Goal: Task Accomplishment & Management: Use online tool/utility

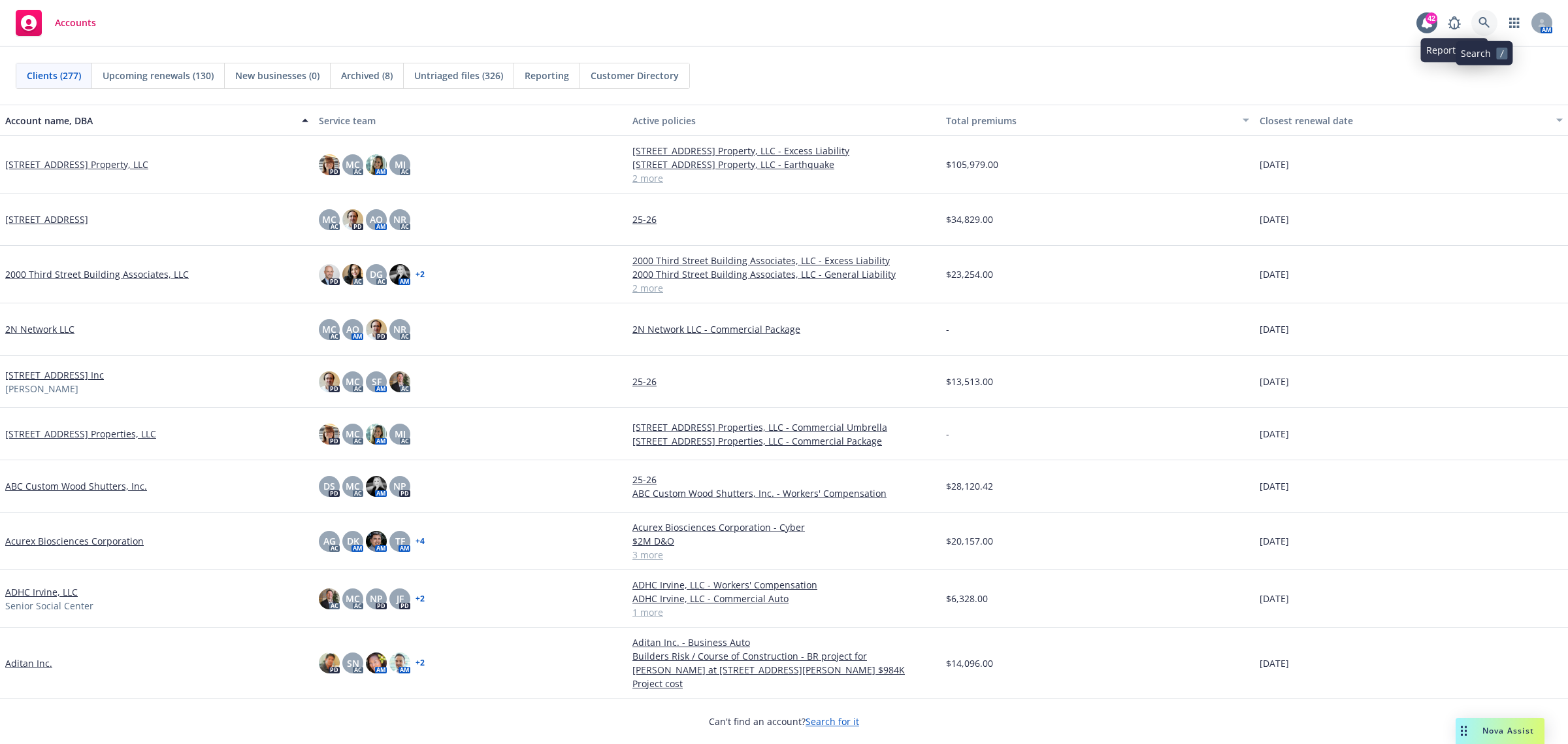
click at [1481, 22] on icon at bounding box center [1485, 23] width 12 height 12
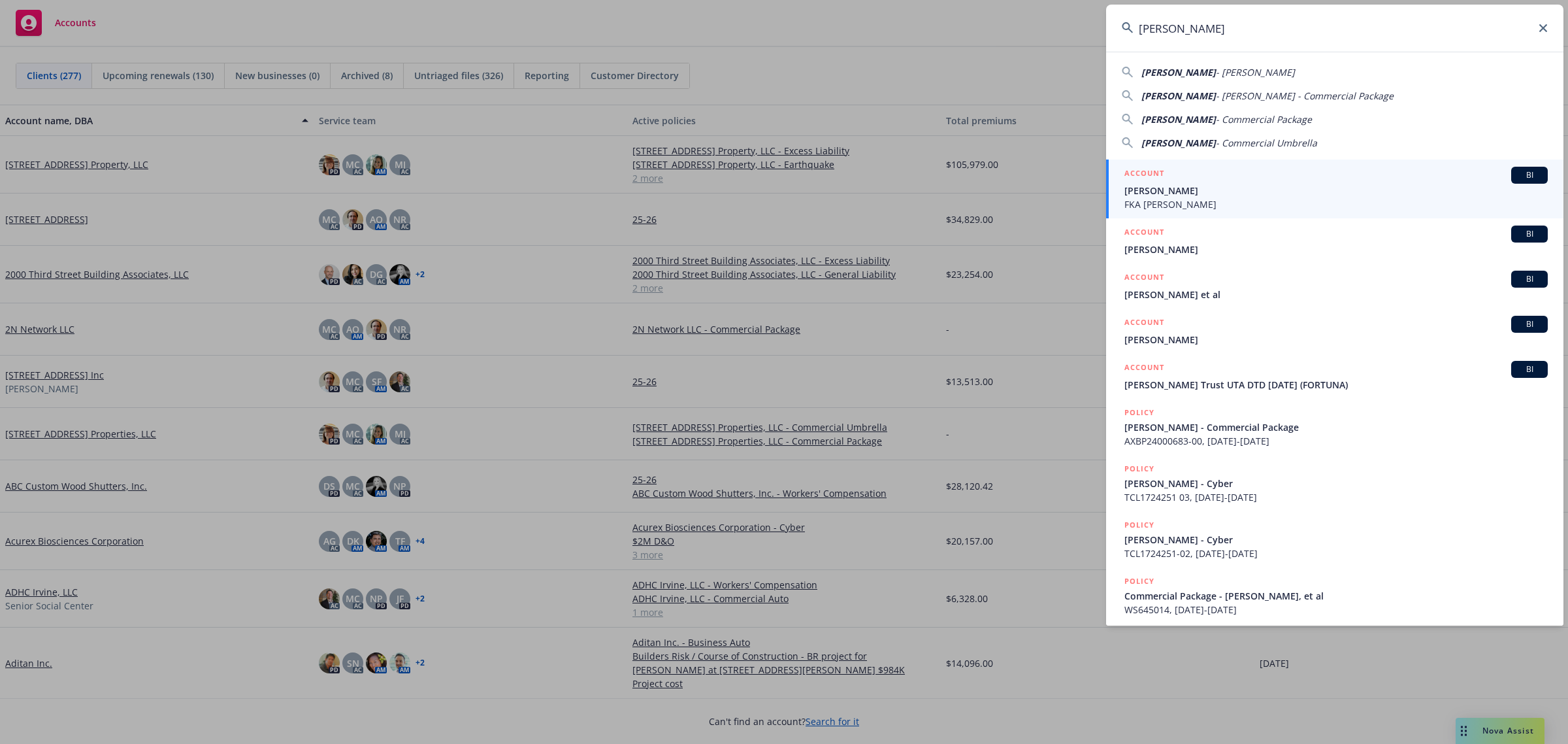
type input "Janet Chediak"
click at [1222, 216] on link "ACCOUNT BI Janet Chediak FKA LenArd Zipperian" at bounding box center [1335, 189] width 458 height 59
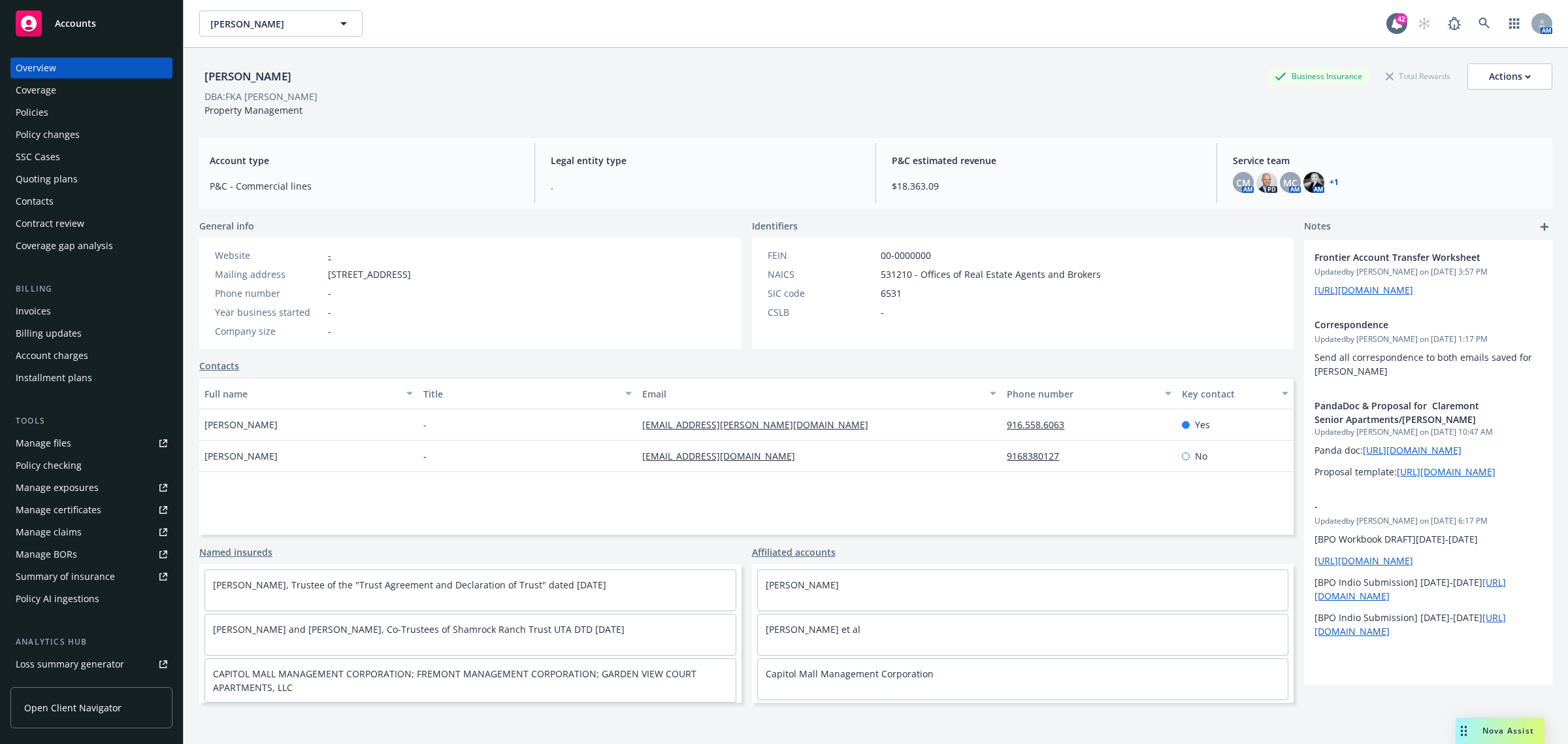
click at [99, 116] on div "Policies" at bounding box center [91, 113] width 151 height 21
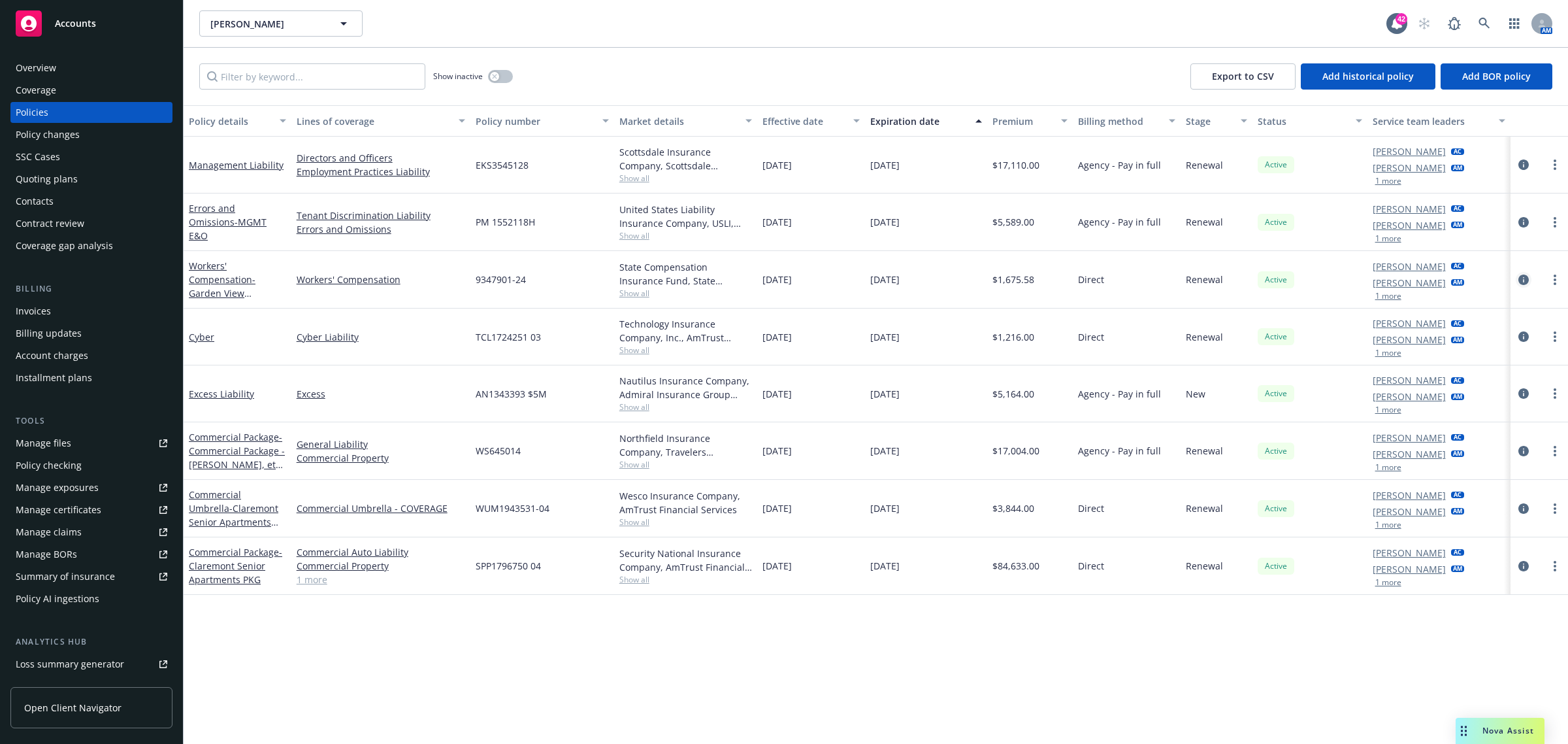
click at [1520, 280] on icon "circleInformation" at bounding box center [1523, 280] width 10 height 10
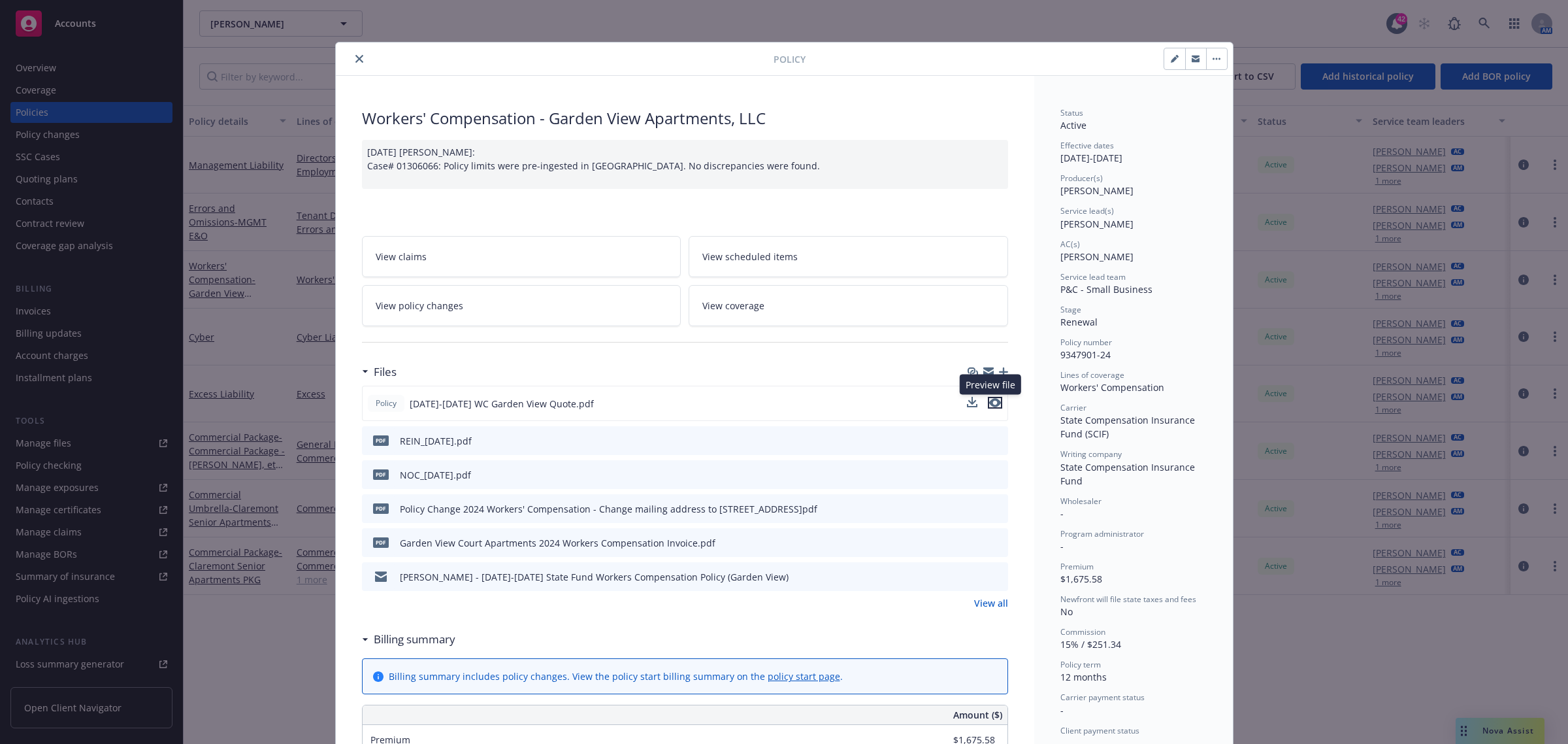
click at [989, 406] on icon "preview file" at bounding box center [995, 403] width 12 height 9
drag, startPoint x: 352, startPoint y: 51, endPoint x: 379, endPoint y: 73, distance: 34.8
click at [352, 51] on button "close" at bounding box center [359, 58] width 16 height 16
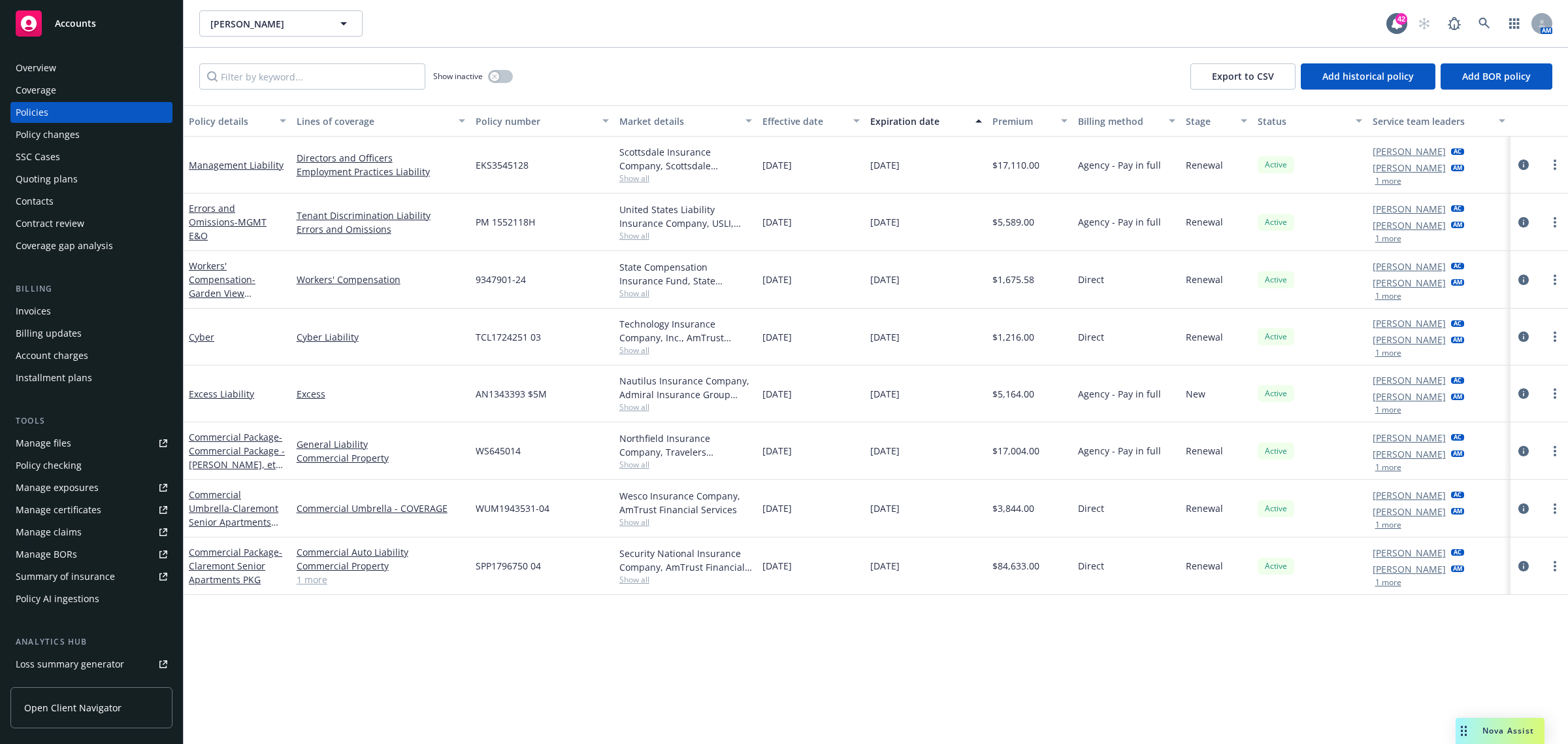
click at [1474, 732] on div "Nova Assist" at bounding box center [1508, 730] width 72 height 11
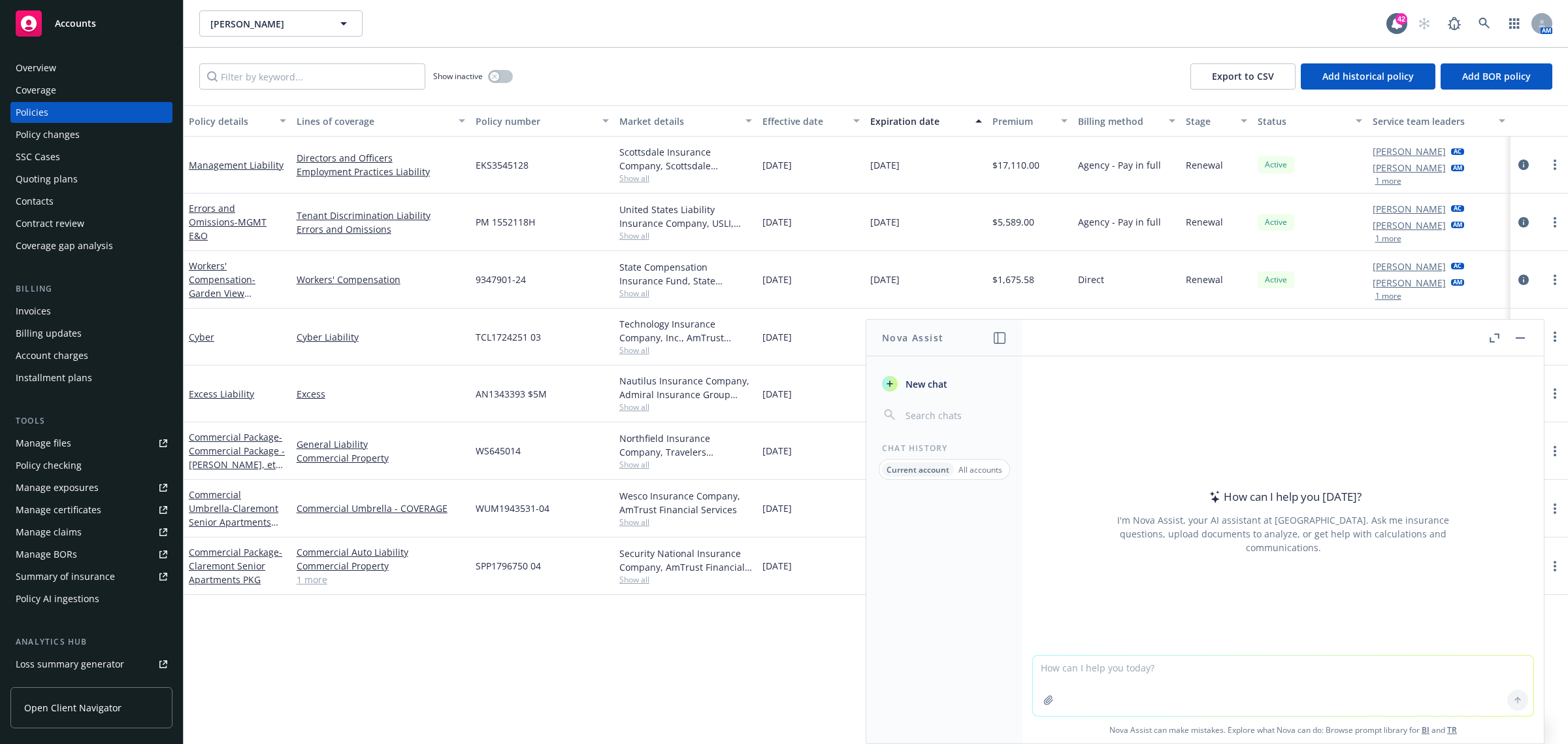
click at [1227, 675] on textarea at bounding box center [1283, 685] width 500 height 60
type textarea "write an email to the insured confirming payroll numbers based on the informati…"
click at [1043, 695] on icon "button" at bounding box center [1049, 700] width 10 height 10
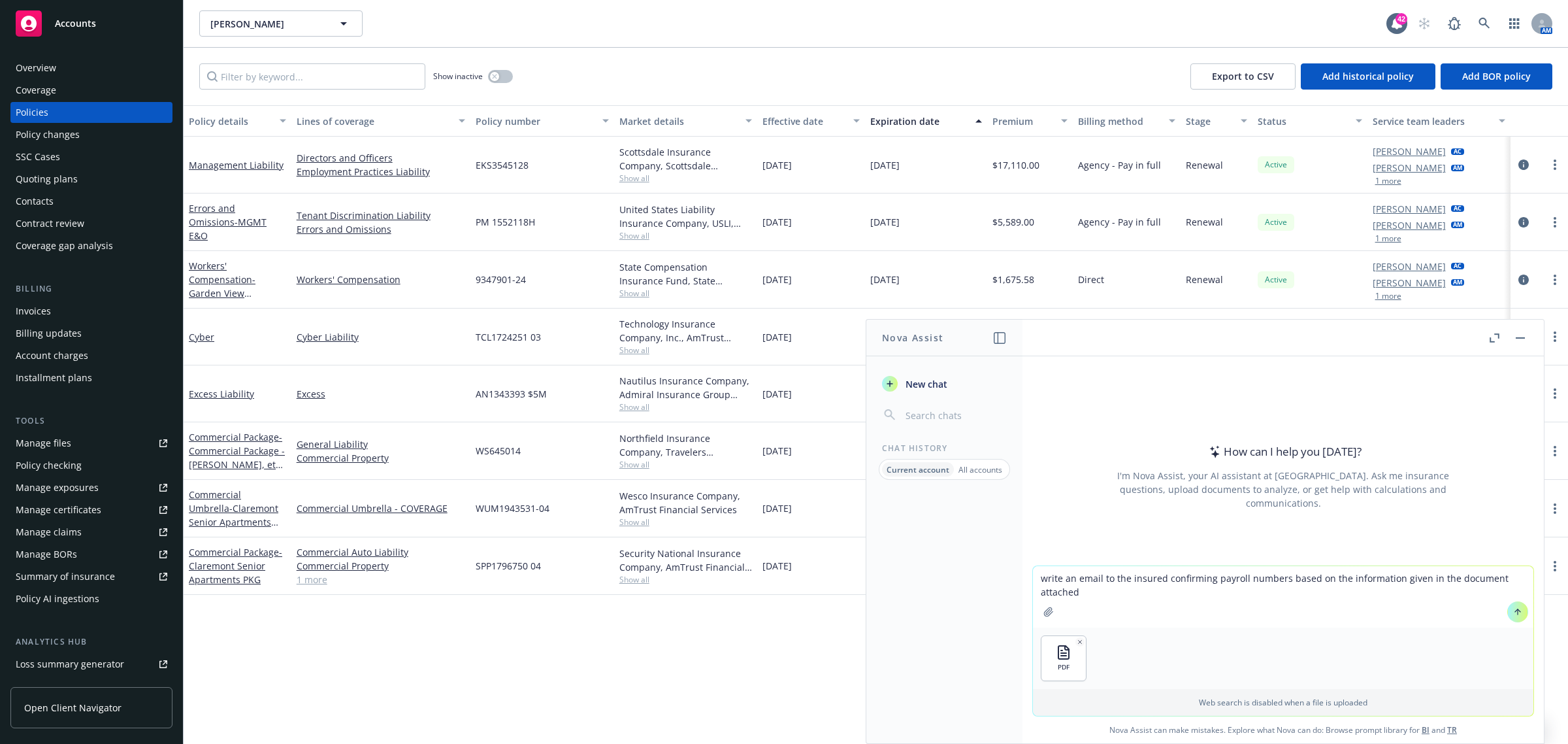
drag, startPoint x: 1105, startPoint y: 591, endPoint x: 1150, endPoint y: 591, distance: 45.0
click at [1106, 591] on textarea "write an email to the insured confirming payroll numbers based on the informati…" at bounding box center [1283, 596] width 500 height 61
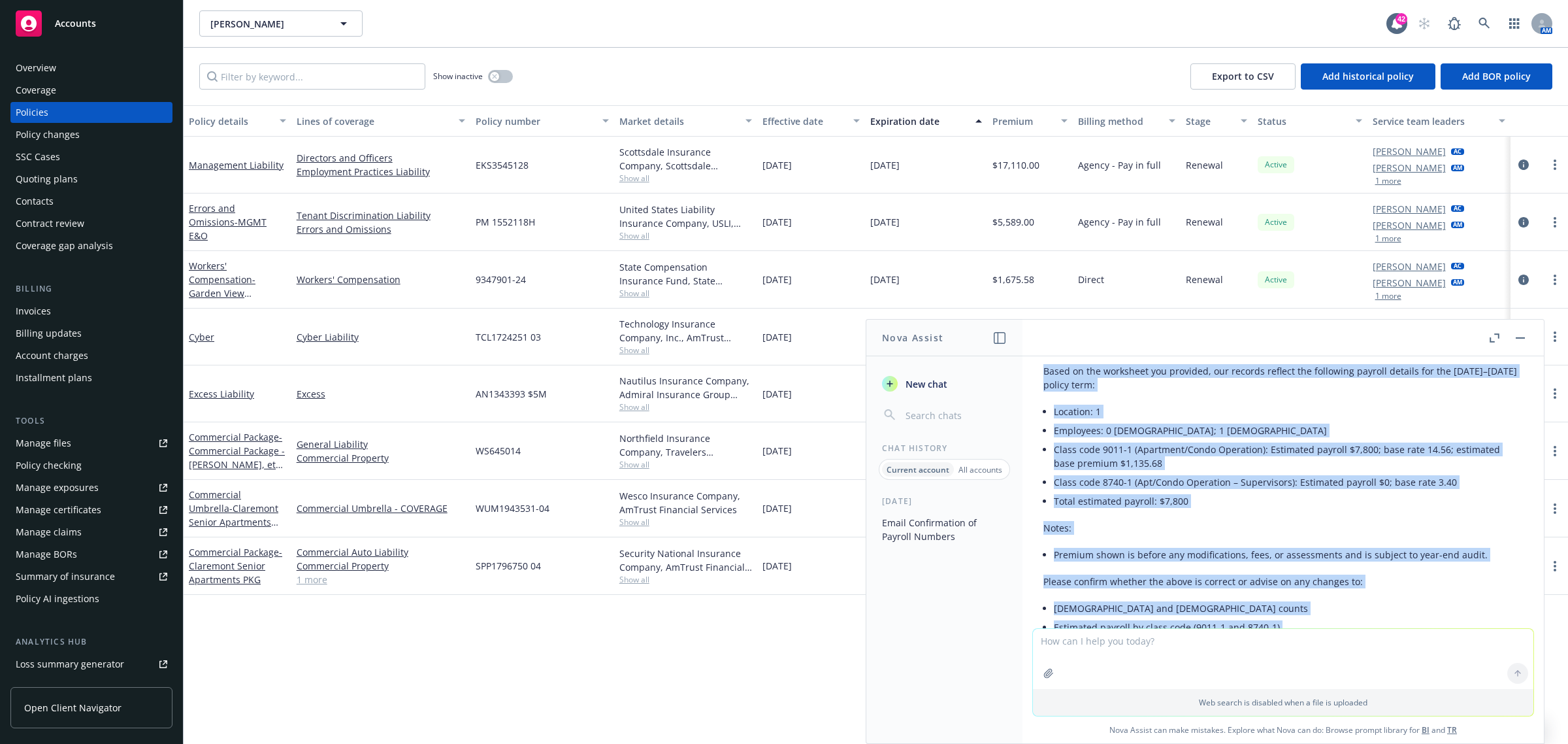
scroll to position [303, 0]
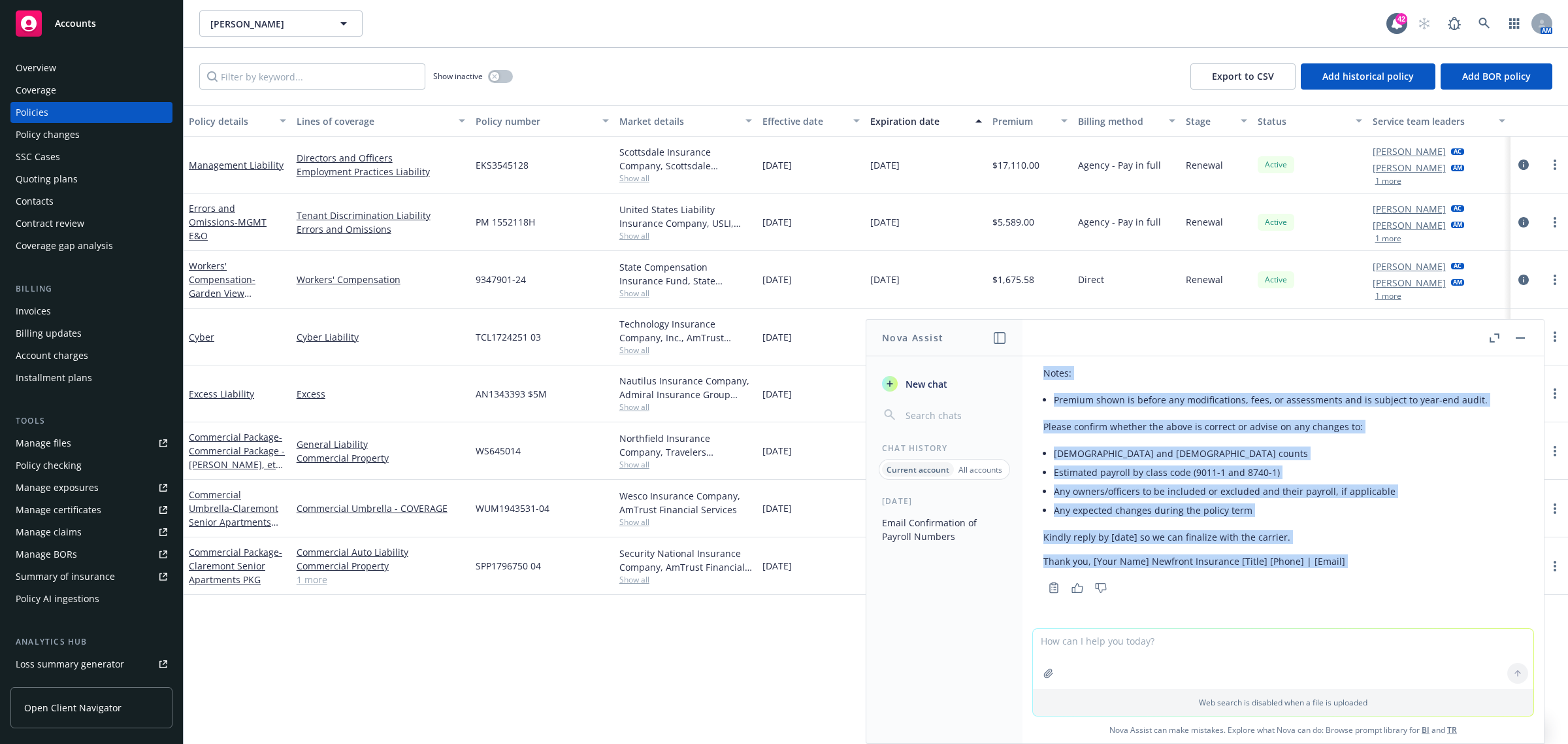
drag, startPoint x: 1046, startPoint y: 435, endPoint x: 1359, endPoint y: 596, distance: 352.0
click at [1359, 596] on div "Subject: Please confirm estimated payroll for WC policy 10/18/2024–10/18/2025 H…" at bounding box center [1283, 376] width 479 height 441
copy div "Hi [Insured Name], Based on the worksheet you provided, our records reflect the…"
click at [46, 108] on div "Policies" at bounding box center [32, 113] width 33 height 21
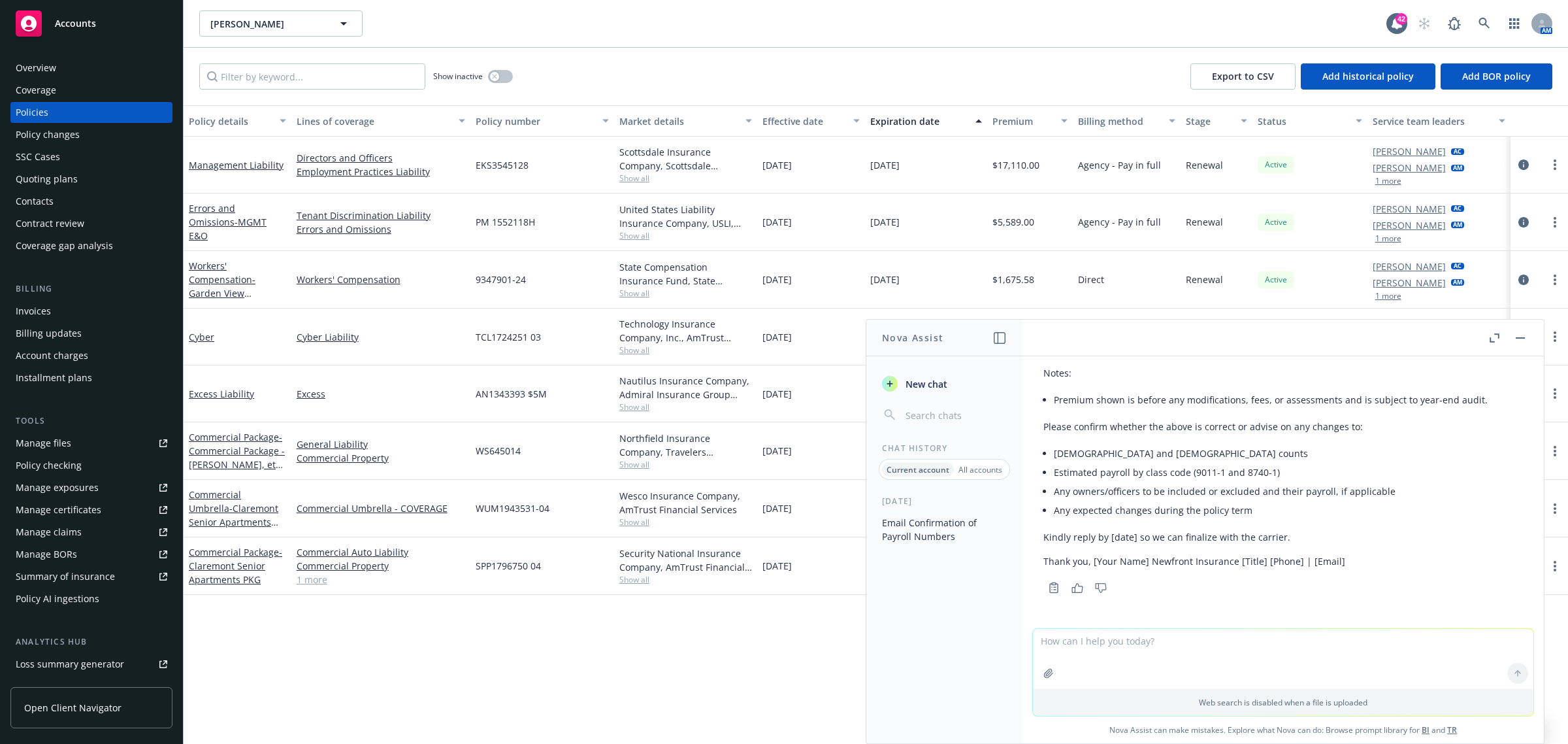
click at [45, 56] on div "Overview Coverage Policies Policy changes SSC Cases Quoting plans Contacts Cont…" at bounding box center [91, 392] width 183 height 702
click at [56, 63] on div "Overview" at bounding box center [91, 68] width 151 height 21
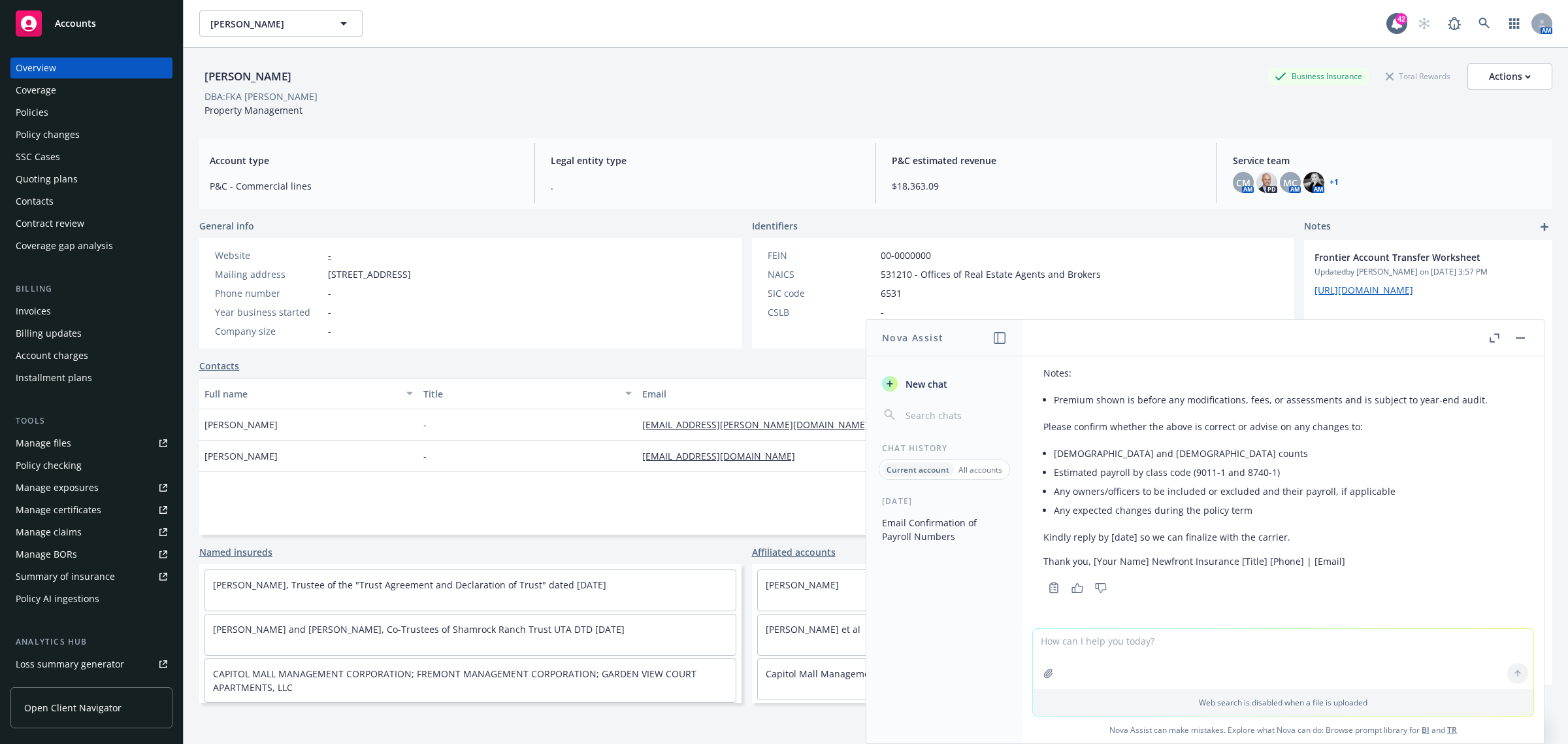
click at [1523, 338] on button "button" at bounding box center [1520, 338] width 16 height 16
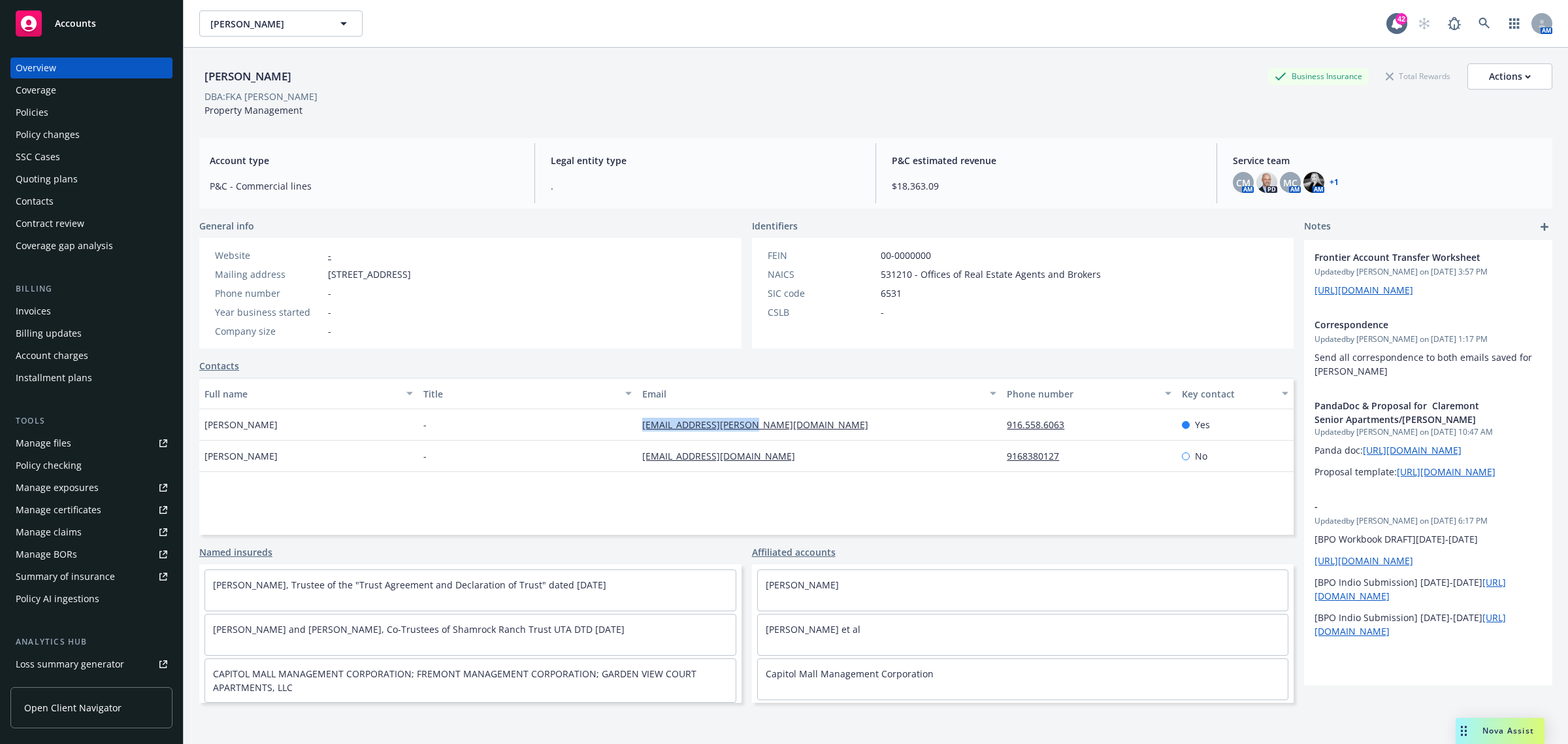
drag, startPoint x: 818, startPoint y: 417, endPoint x: 635, endPoint y: 432, distance: 183.6
click at [637, 432] on div "jchediak@weintraub.com" at bounding box center [819, 425] width 364 height 31
copy link "jchediak@weintraub.com"
click at [1472, 732] on div "Nova Assist" at bounding box center [1508, 730] width 72 height 11
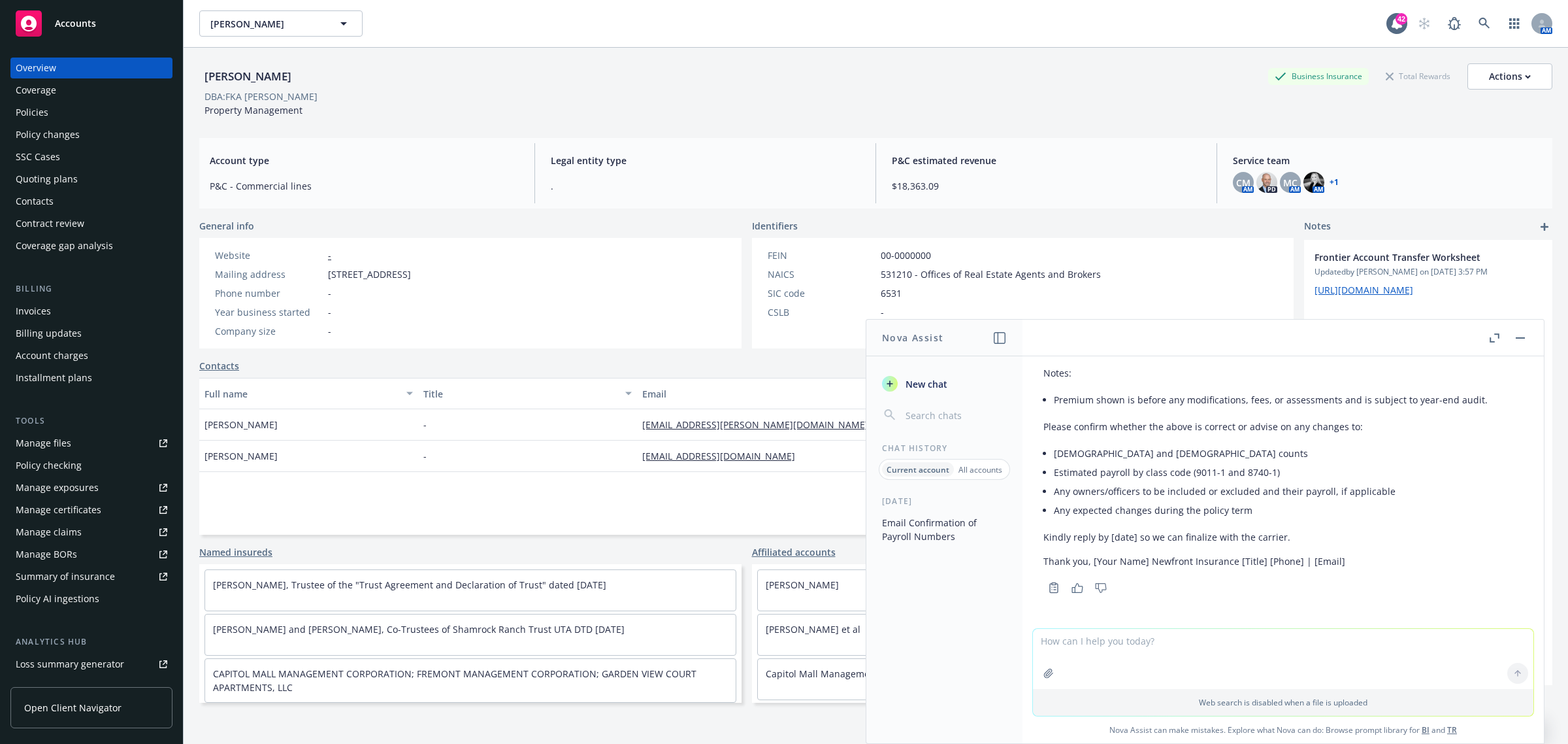
click at [1163, 665] on textarea at bounding box center [1283, 658] width 500 height 60
paste textarea "Hi Janet, As we prepare for the Workers Compensation renewal on 10/18/2025 can …"
type textarea "write this professionally Hi Janet, As we prepare for the Workers Compensation …"
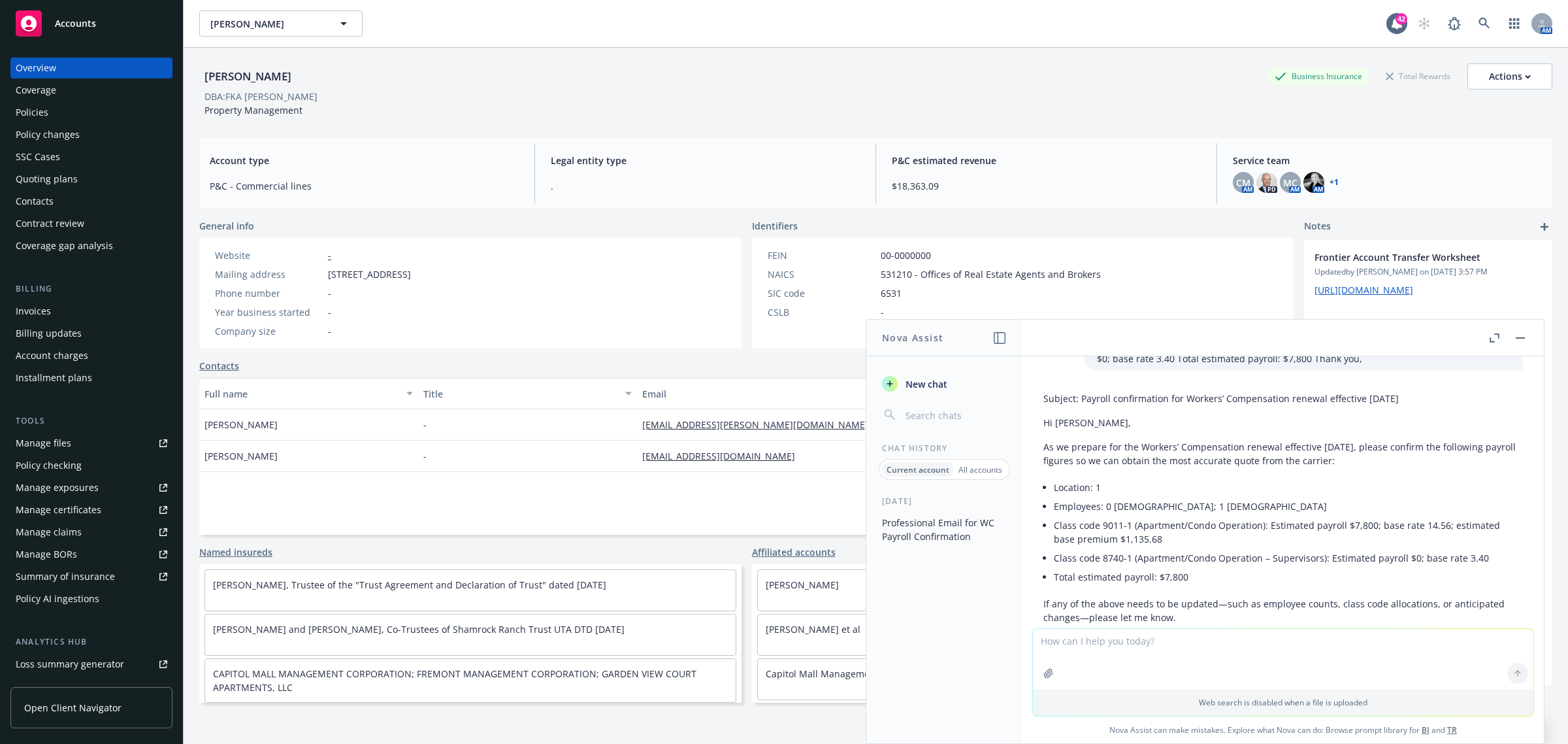
scroll to position [643, 0]
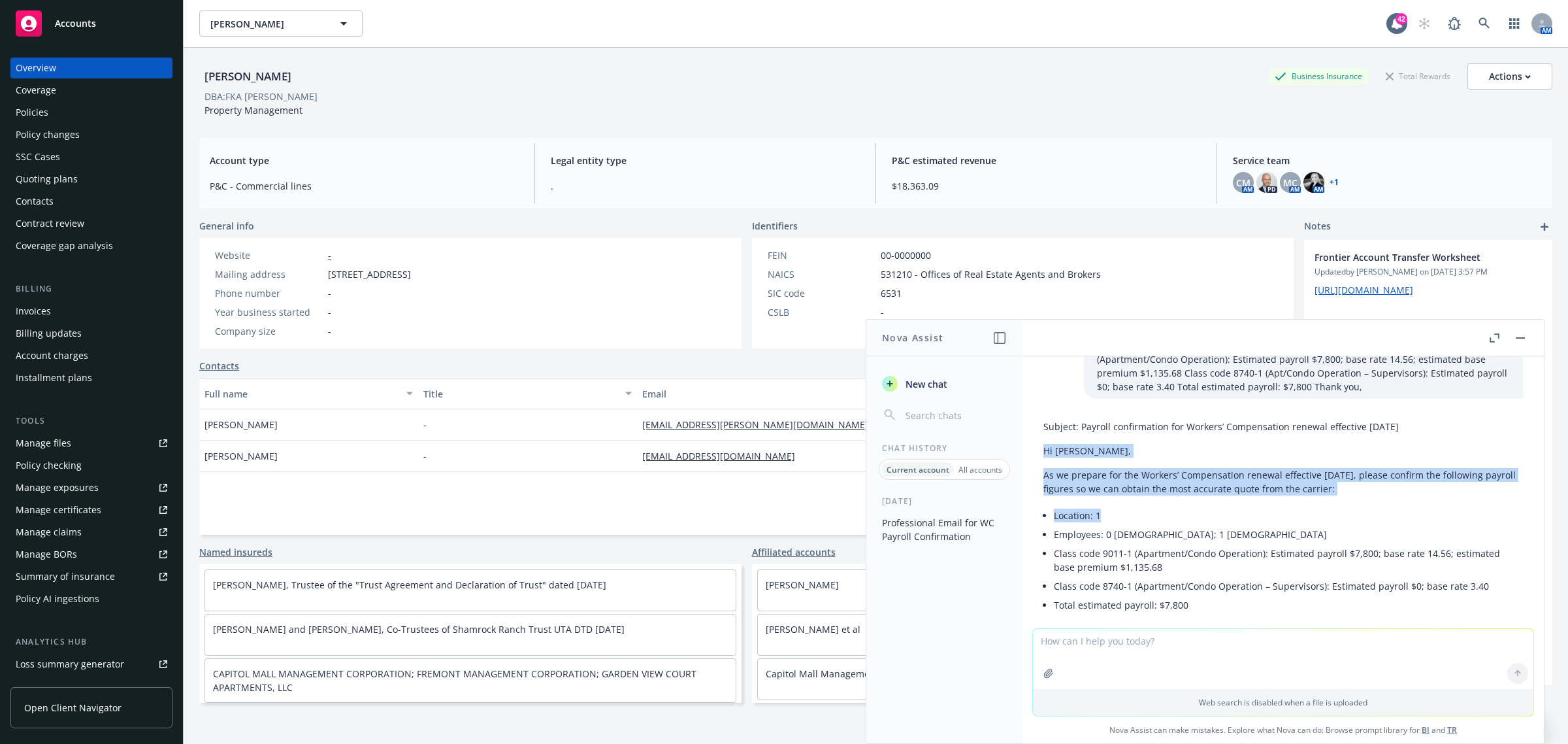
drag, startPoint x: 1043, startPoint y: 453, endPoint x: 1392, endPoint y: 514, distance: 354.3
click at [1392, 514] on div "Subject: Payroll confirmation for Workers’ Compensation renewal effective 10/18…" at bounding box center [1283, 576] width 479 height 322
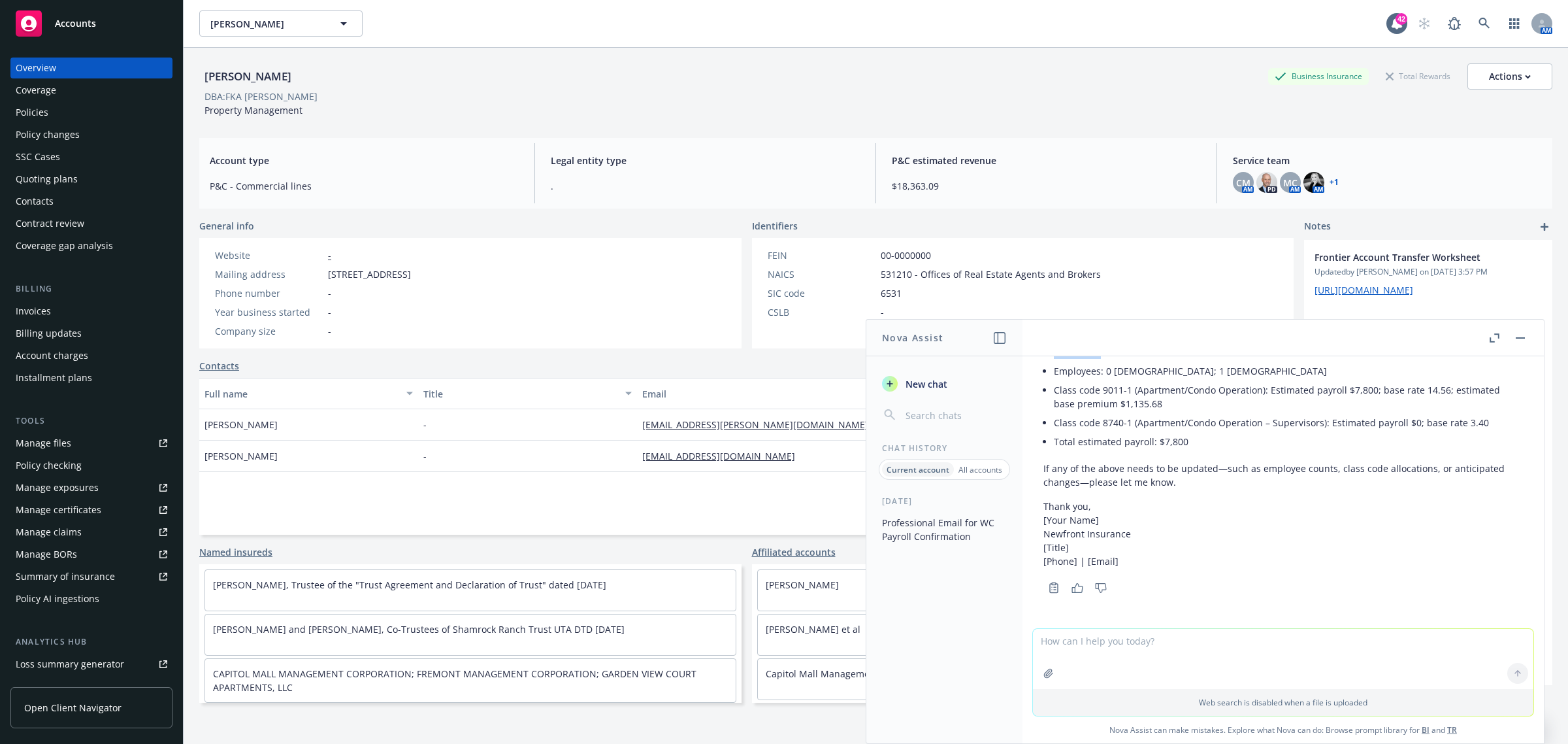
scroll to position [725, 0]
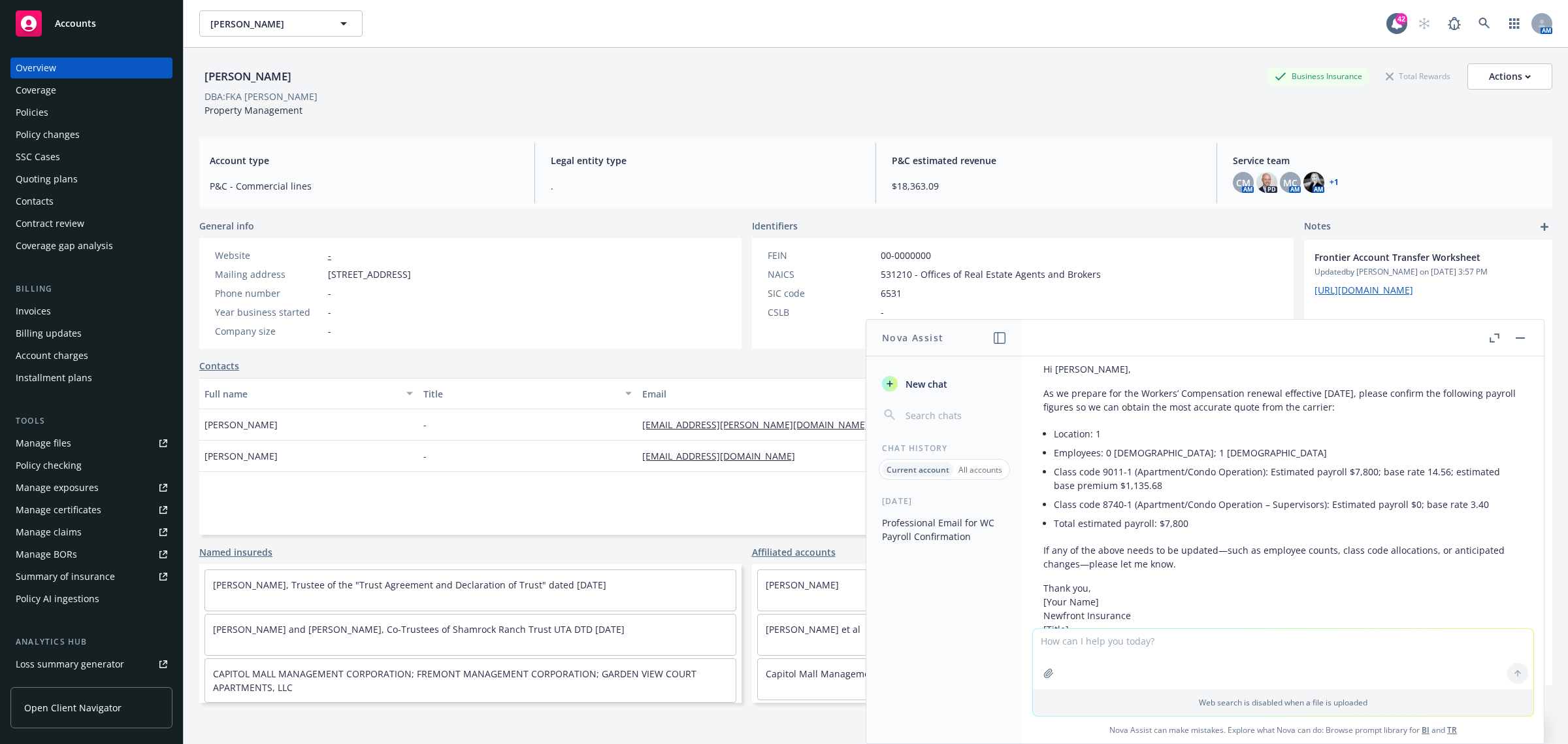
click at [1091, 468] on li "Class code 9011-1 (Apartment/Condo Operation): Estimated payroll $7,800; base r…" at bounding box center [1288, 479] width 469 height 33
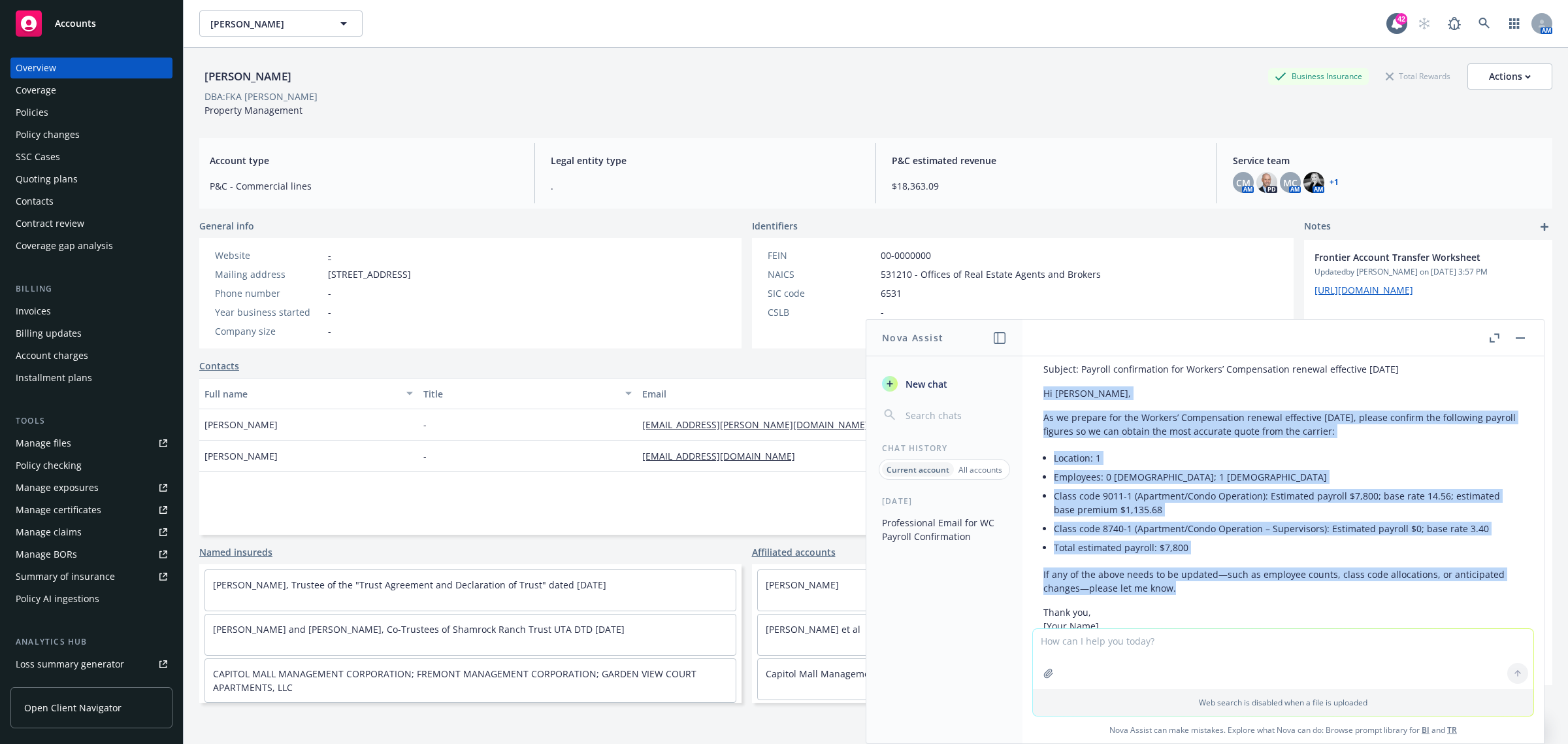
drag, startPoint x: 1046, startPoint y: 363, endPoint x: 1196, endPoint y: 588, distance: 270.4
click at [1196, 588] on div "Subject: Payroll confirmation for Workers’ Compensation renewal effective 10/18…" at bounding box center [1283, 518] width 479 height 322
copy div "Hi Janet, As we prepare for the Workers’ Compensation renewal effective 10/18/2…"
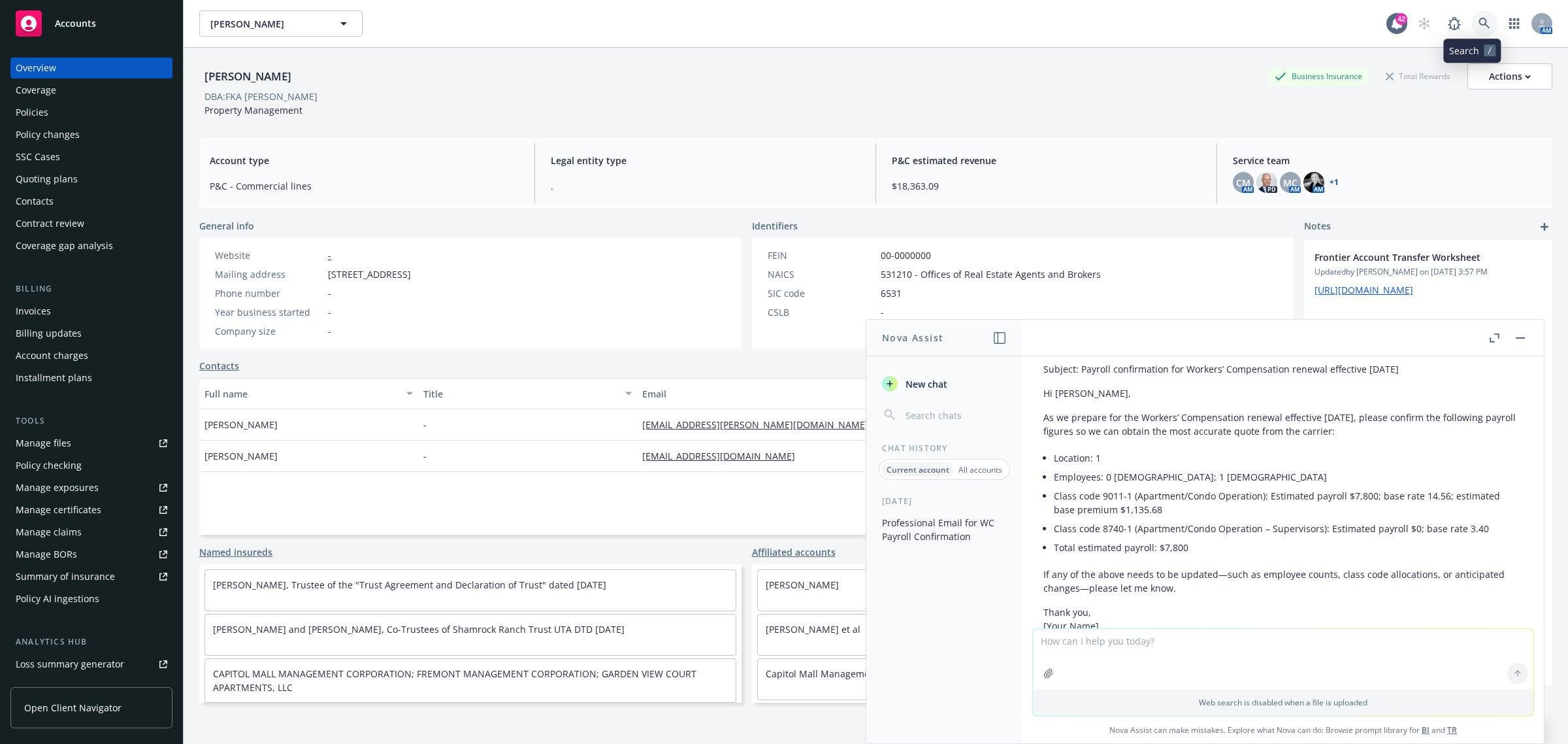
click at [1479, 25] on icon at bounding box center [1484, 23] width 11 height 11
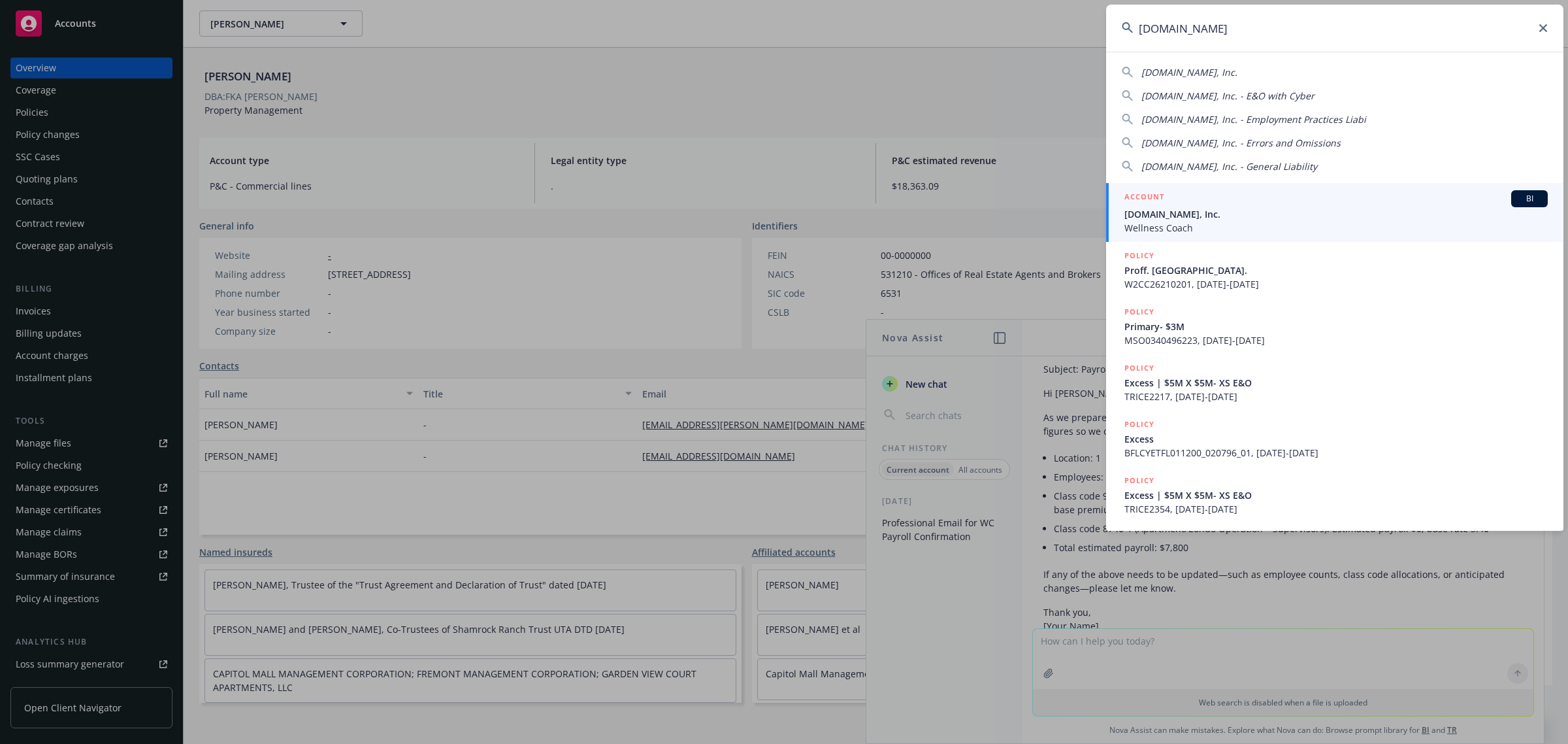
type input "meditation.live"
click at [1196, 222] on span "Wellness Coach" at bounding box center [1336, 227] width 423 height 13
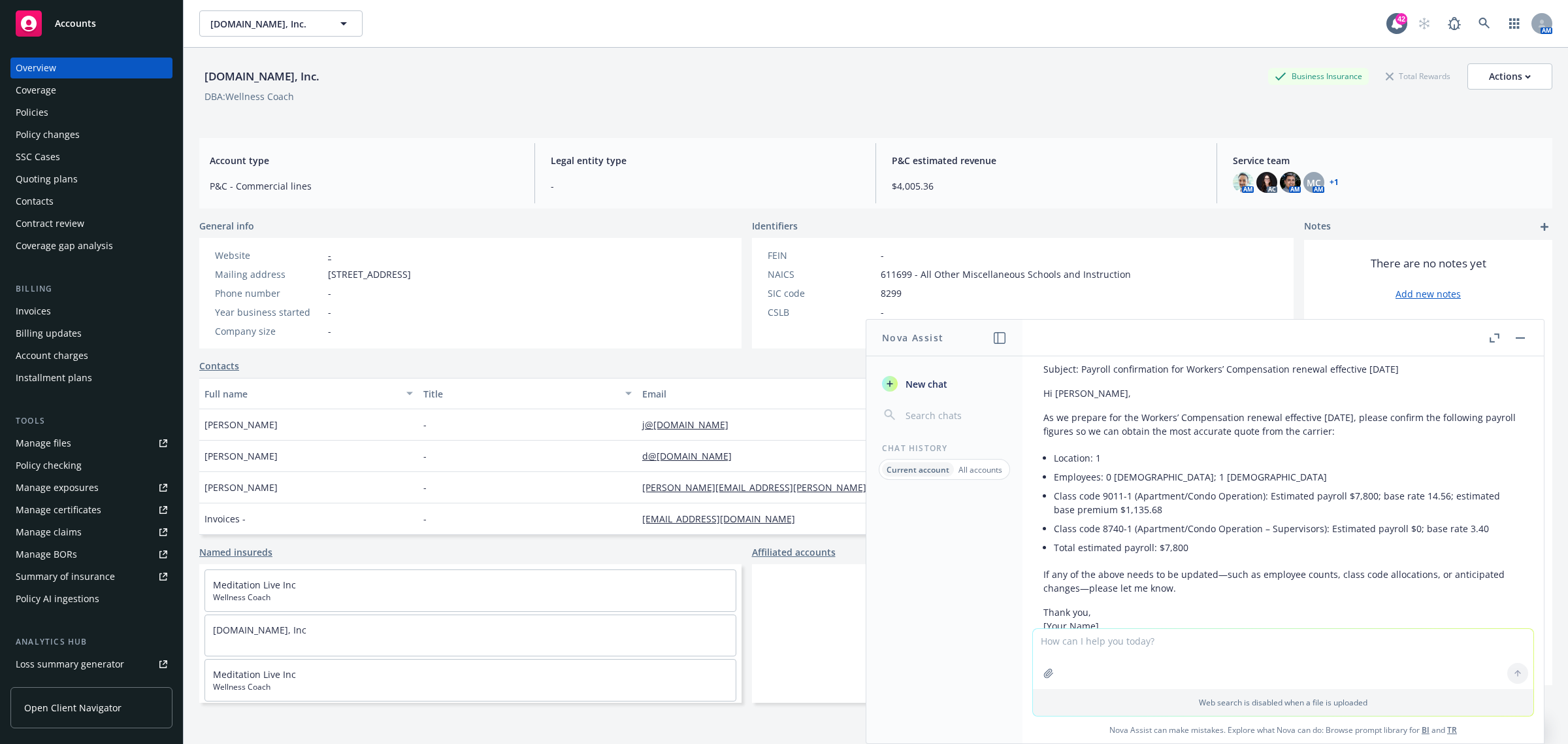
click at [39, 111] on div "Policies" at bounding box center [32, 113] width 33 height 21
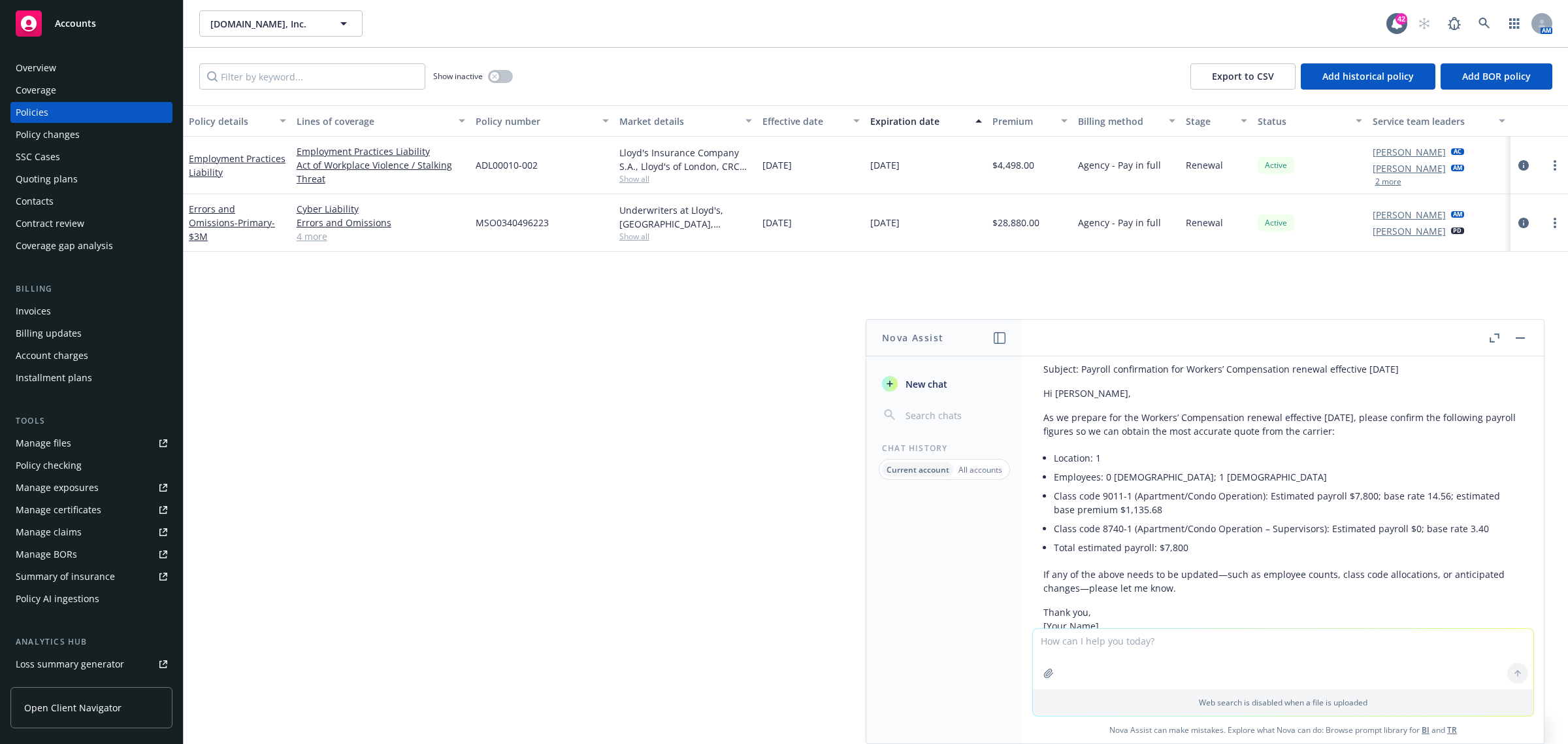
click at [1514, 332] on button "button" at bounding box center [1520, 338] width 16 height 16
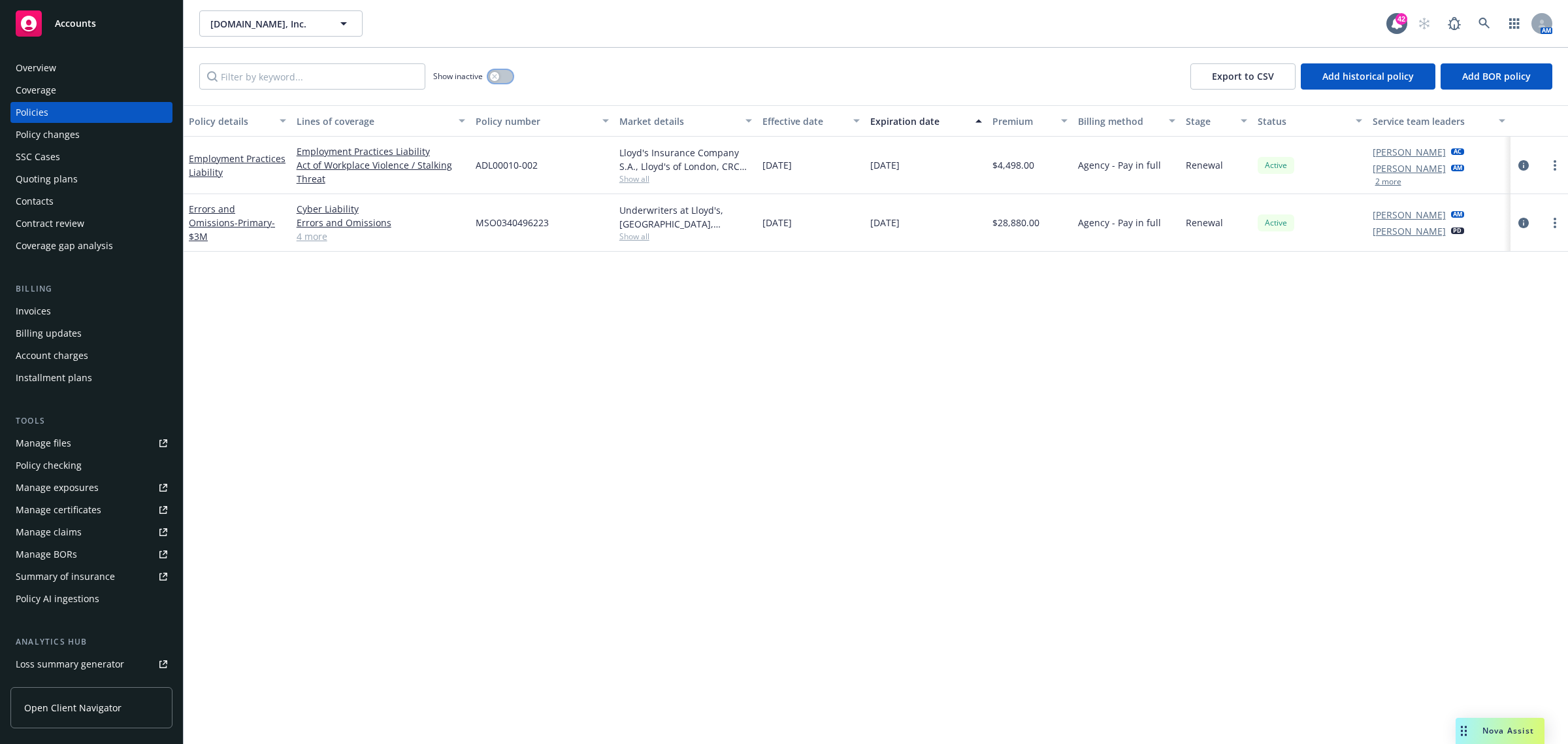
click at [500, 82] on button "button" at bounding box center [500, 77] width 25 height 13
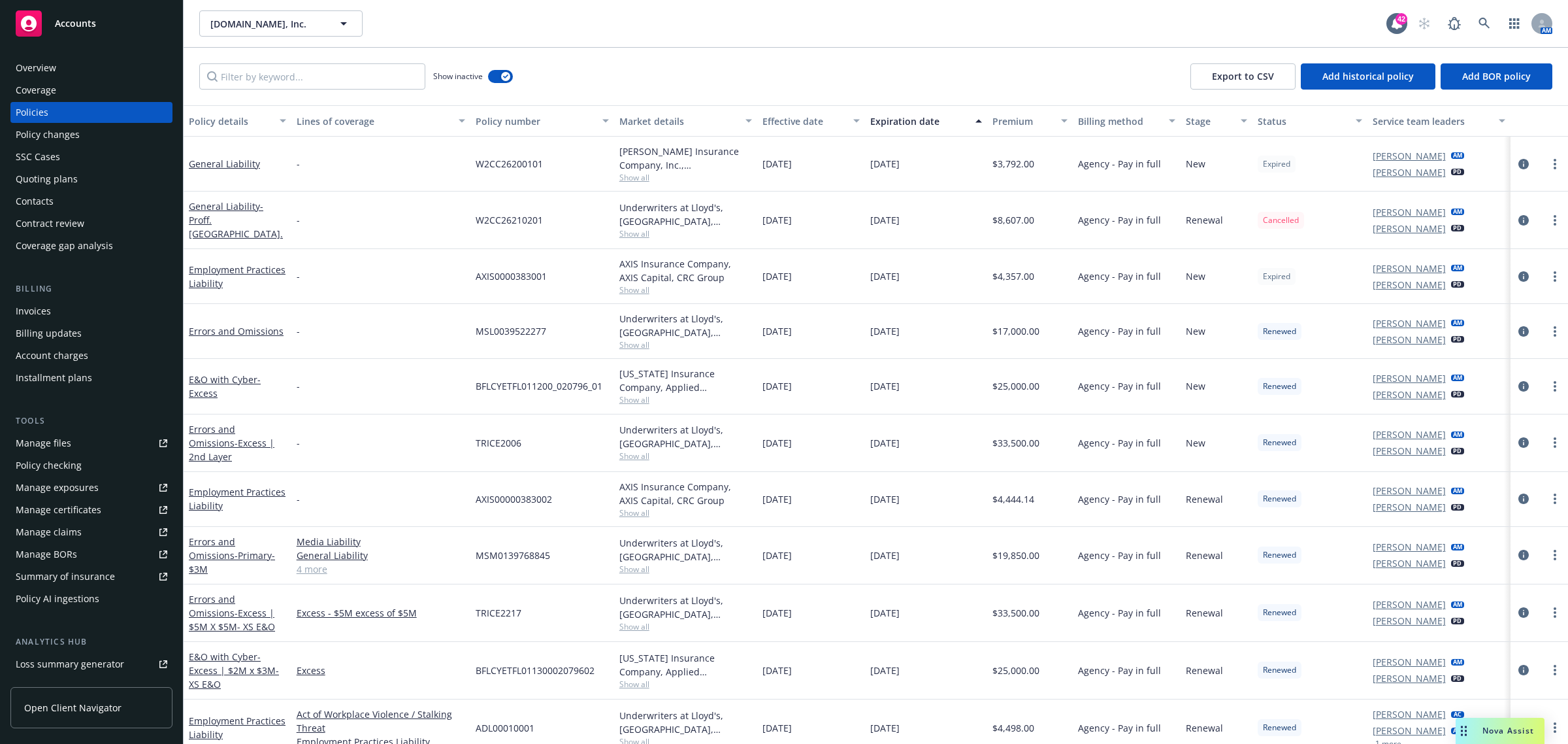
click at [778, 122] on div "Effective date" at bounding box center [803, 121] width 83 height 13
click at [779, 122] on div "Effective date" at bounding box center [803, 121] width 83 height 13
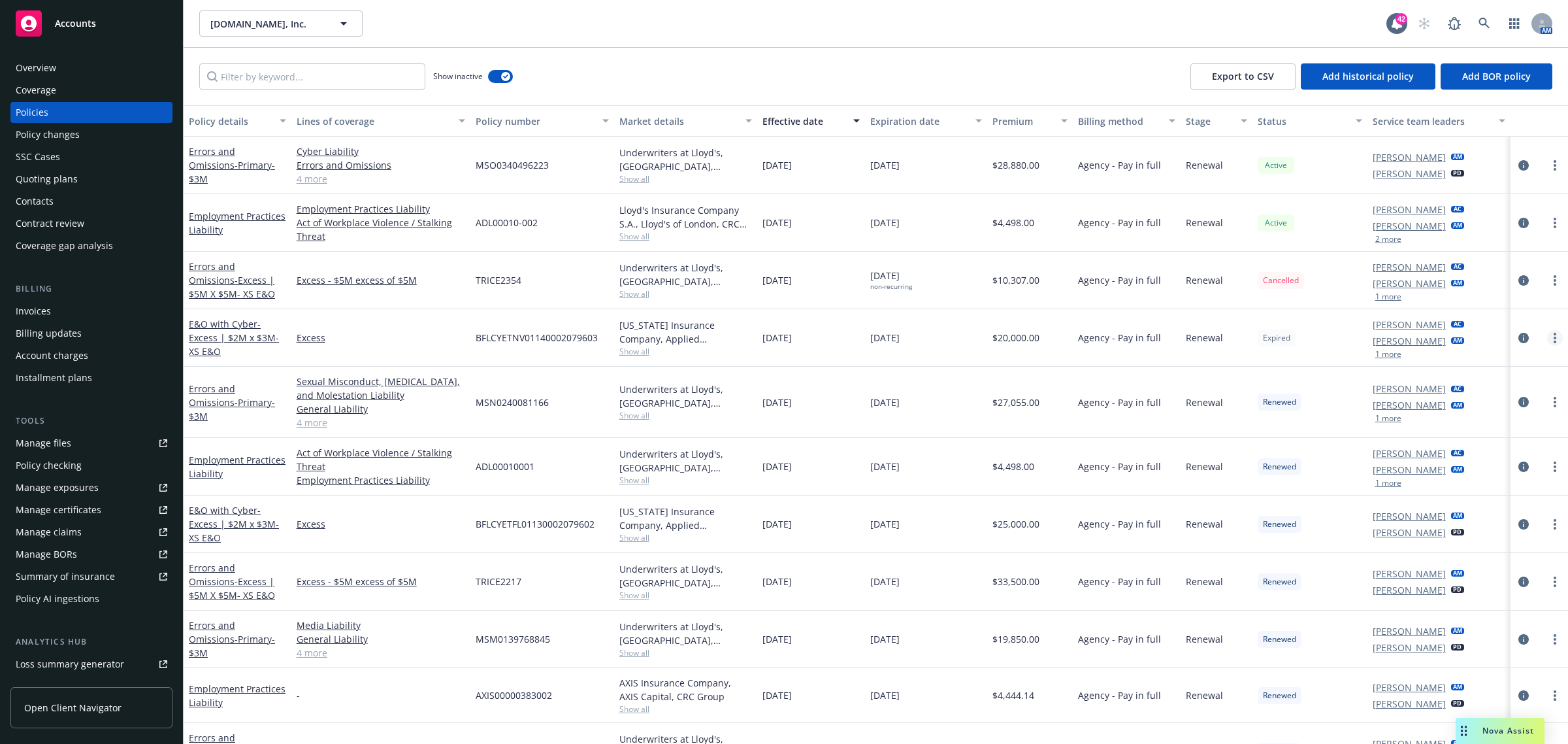
click at [1549, 341] on link "more" at bounding box center [1555, 338] width 16 height 16
click at [1520, 391] on link "Renew with incumbent" at bounding box center [1486, 391] width 154 height 26
select select "12"
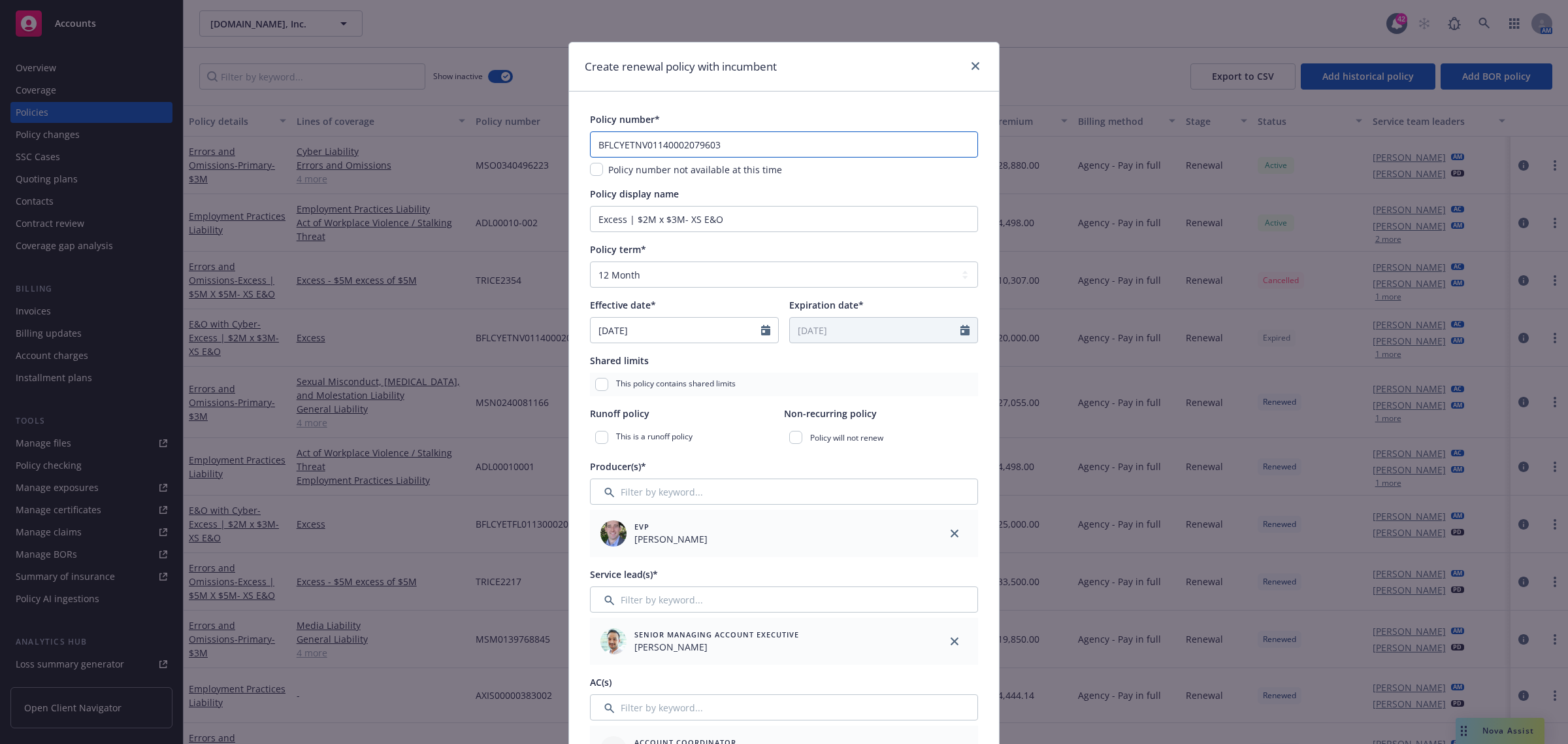
click at [683, 133] on input "BFLCYETNV01140002079603" at bounding box center [784, 144] width 388 height 26
drag, startPoint x: 742, startPoint y: 147, endPoint x: 560, endPoint y: 154, distance: 182.1
click at [560, 154] on div "Create renewal policy with incumbent Policy number* BFLCYETNV01140002079603 Pol…" at bounding box center [784, 372] width 1568 height 744
drag, startPoint x: 662, startPoint y: 147, endPoint x: 683, endPoint y: 135, distance: 24.2
click at [661, 147] on input "BFLCYETNV01140002079603" at bounding box center [784, 144] width 388 height 26
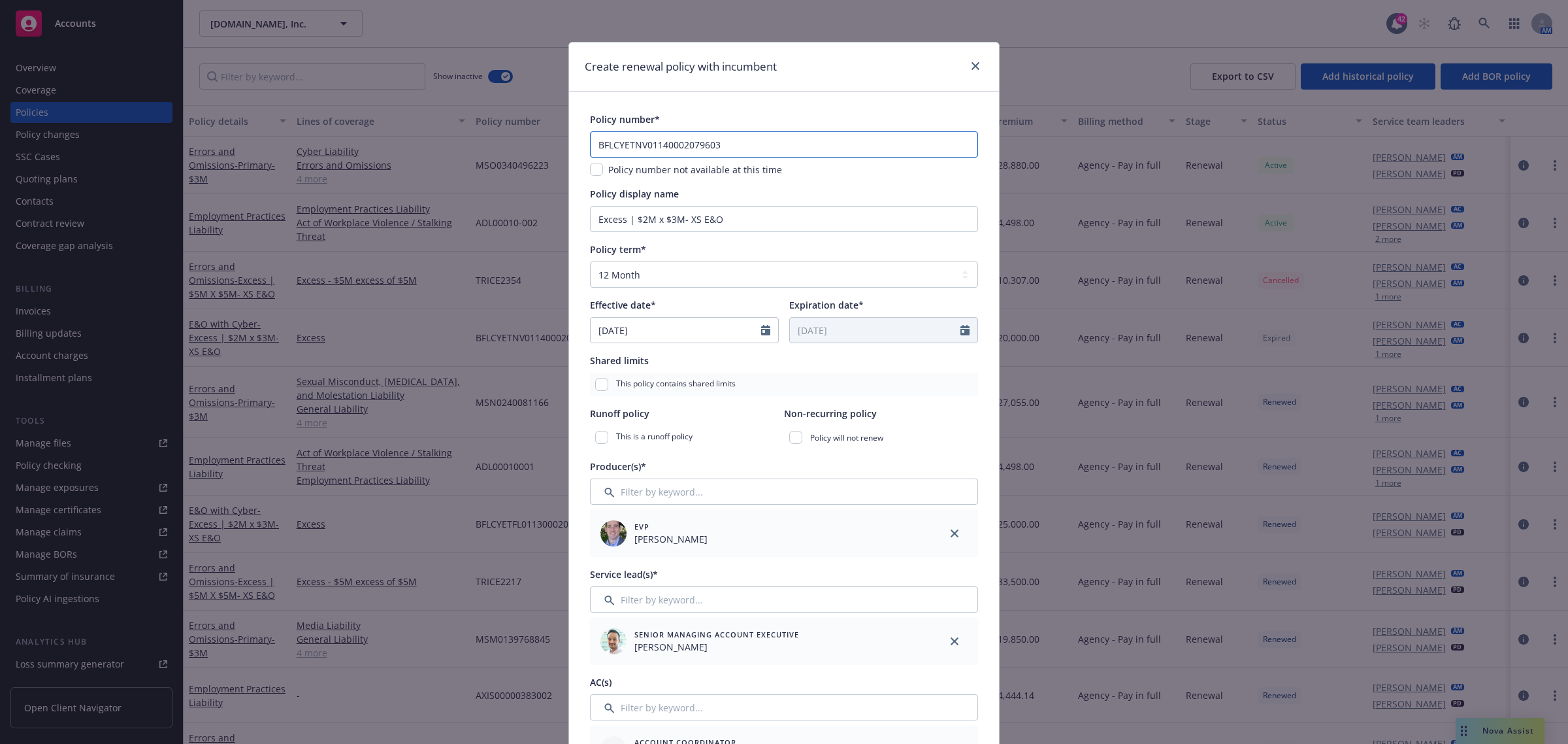
click at [668, 139] on input "BFLCYETNV01140002079603" at bounding box center [784, 144] width 388 height 26
click at [663, 144] on input "BFLCYETNV01140002079603" at bounding box center [784, 144] width 388 height 26
drag, startPoint x: 725, startPoint y: 141, endPoint x: 661, endPoint y: 156, distance: 65.7
click at [661, 156] on input "BFLCYETNV01150002079603" at bounding box center [784, 144] width 388 height 26
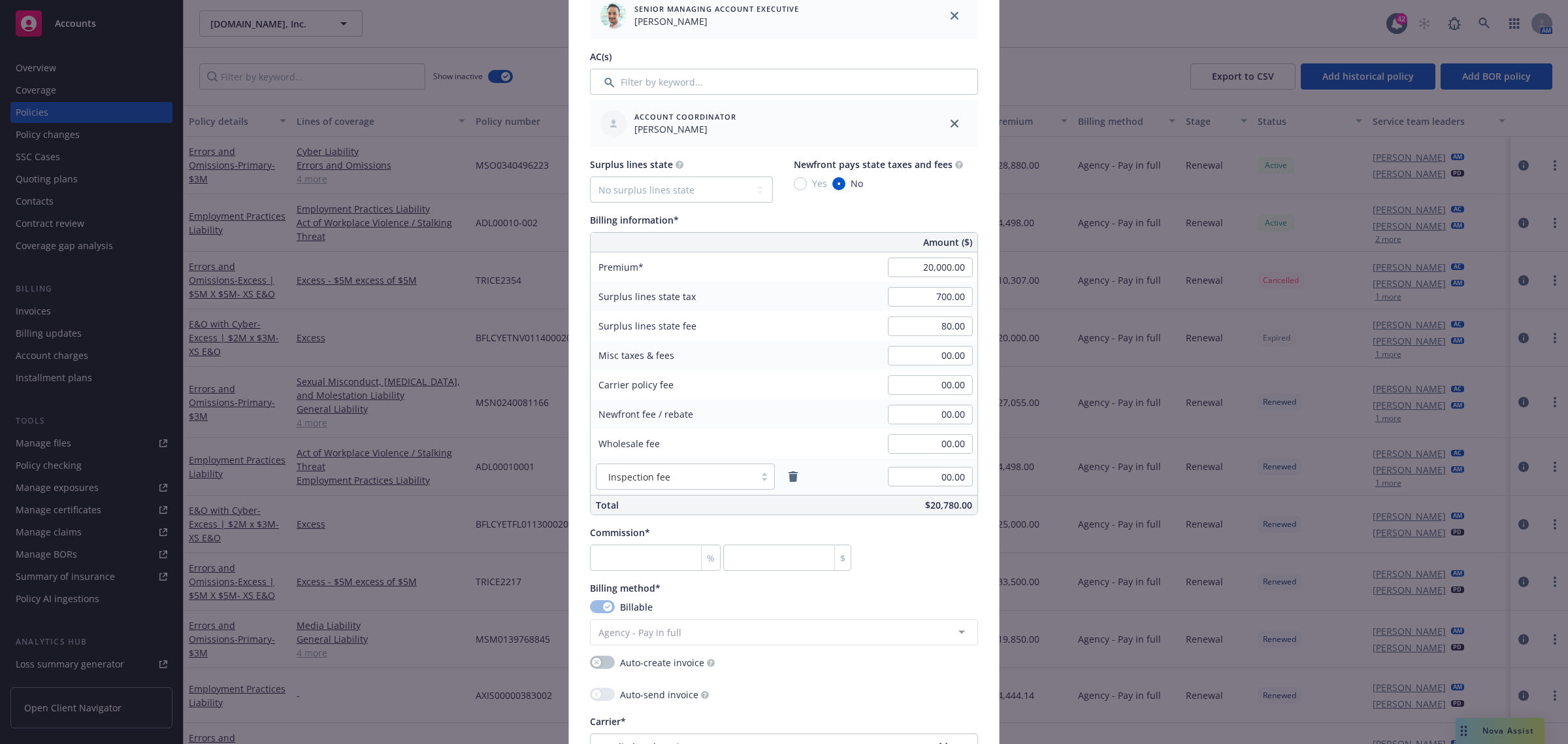
scroll to position [817, 0]
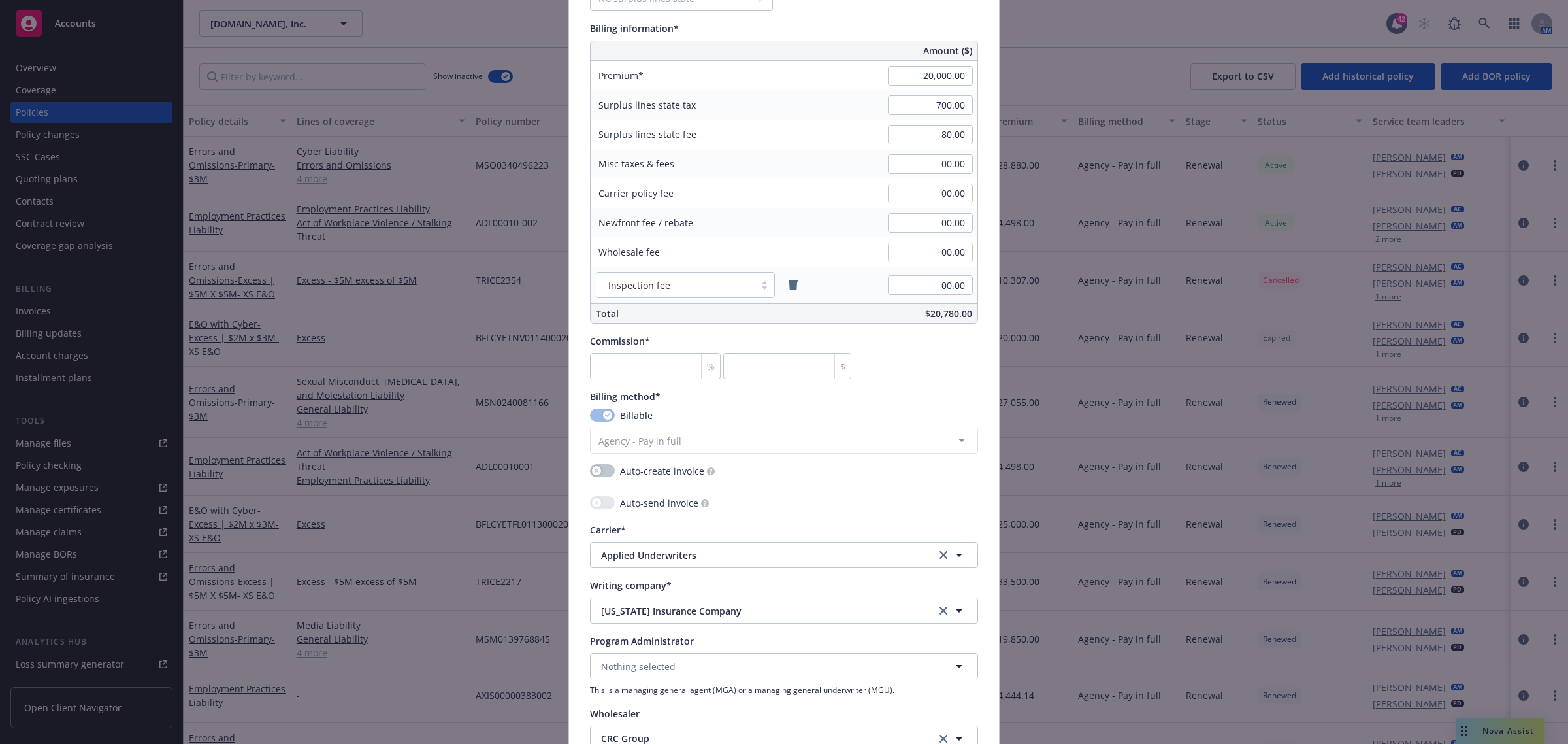
type input "BFLCYETNV01150002079604"
click at [941, 74] on input "20,000.00" at bounding box center [930, 76] width 85 height 19
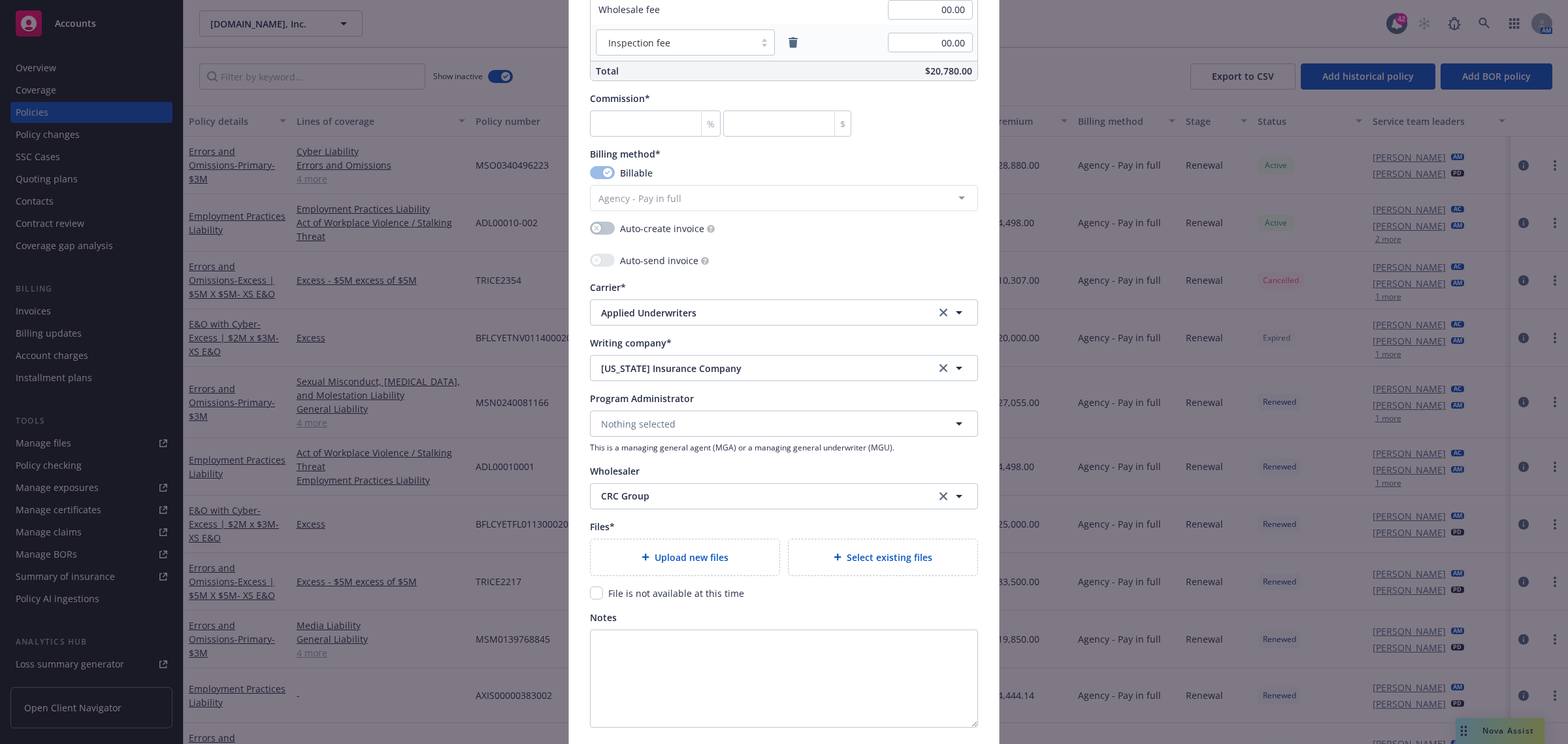
scroll to position [1088, 0]
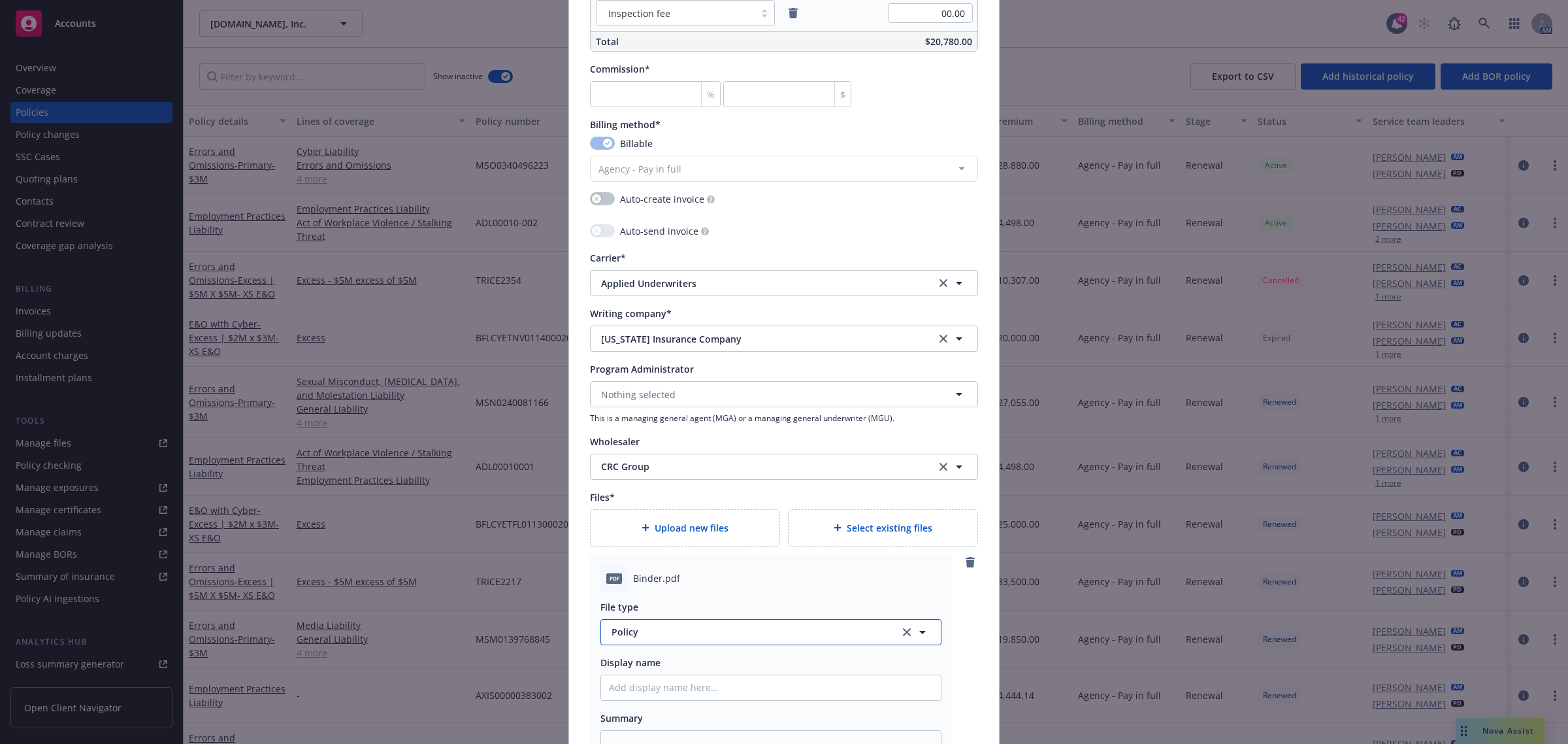
click at [659, 635] on span "Policy" at bounding box center [748, 631] width 273 height 13
type input "bind"
click at [647, 495] on div "Binder" at bounding box center [771, 491] width 324 height 19
type textarea "x"
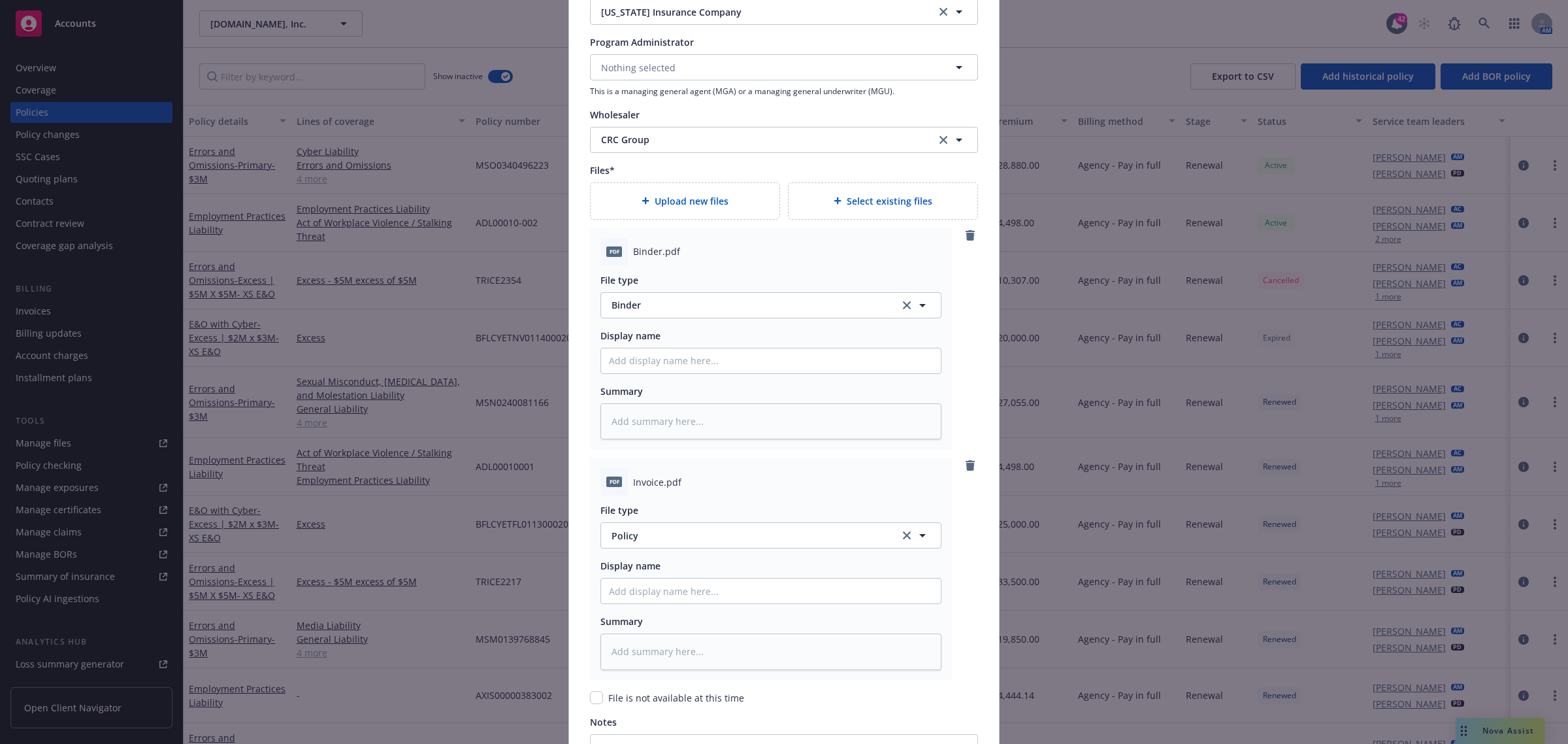
scroll to position [1579, 0]
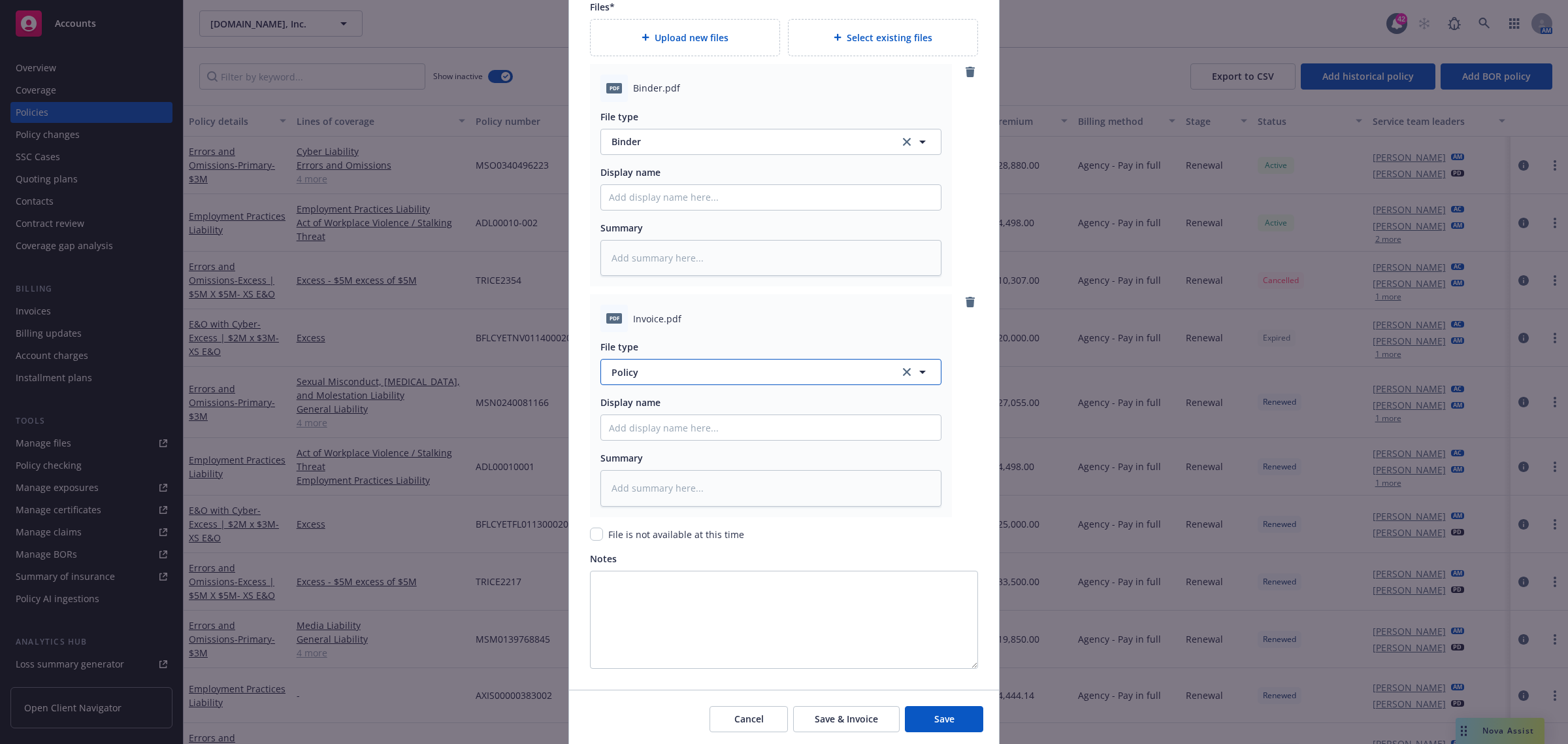
click at [629, 379] on span "Policy" at bounding box center [748, 372] width 273 height 13
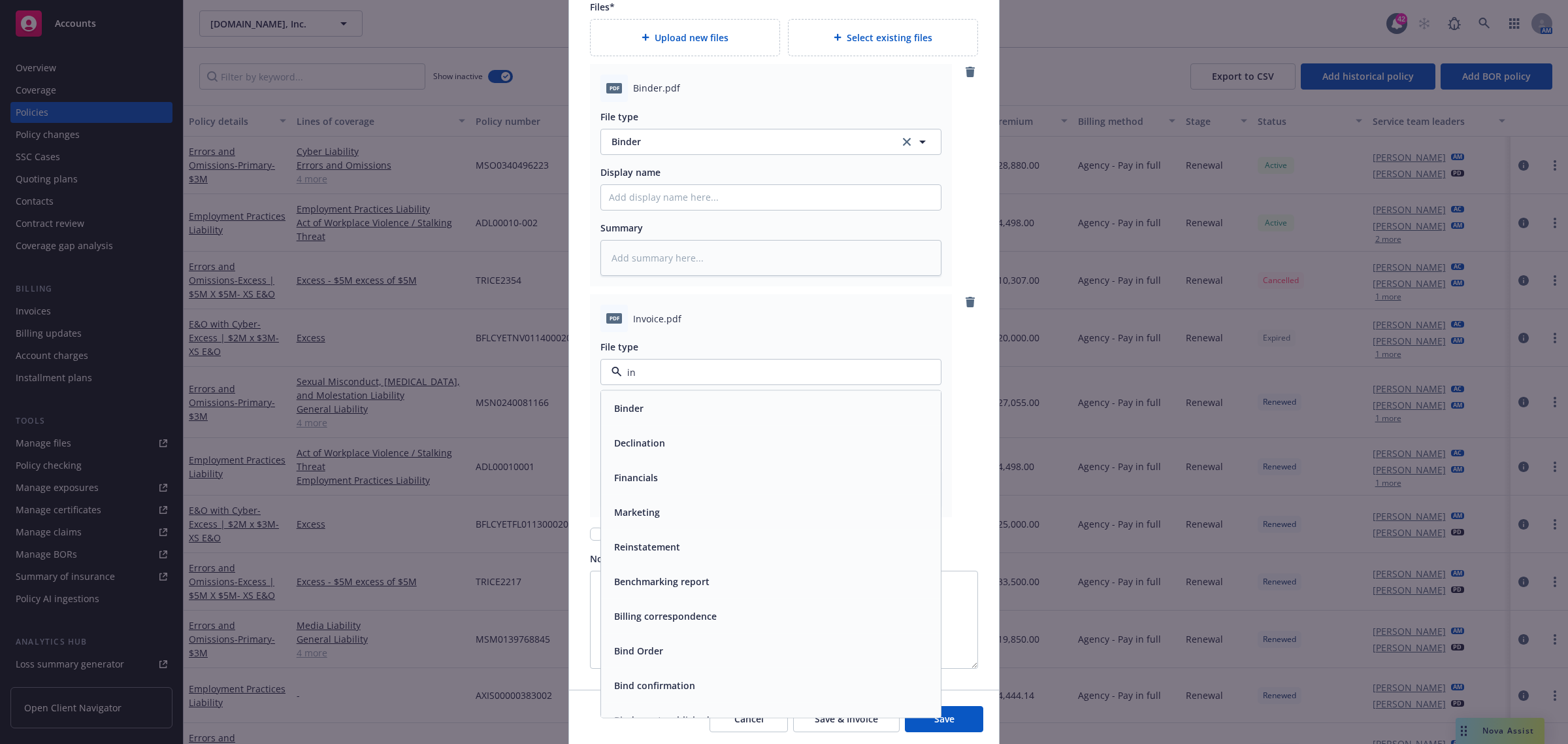
type input "inv"
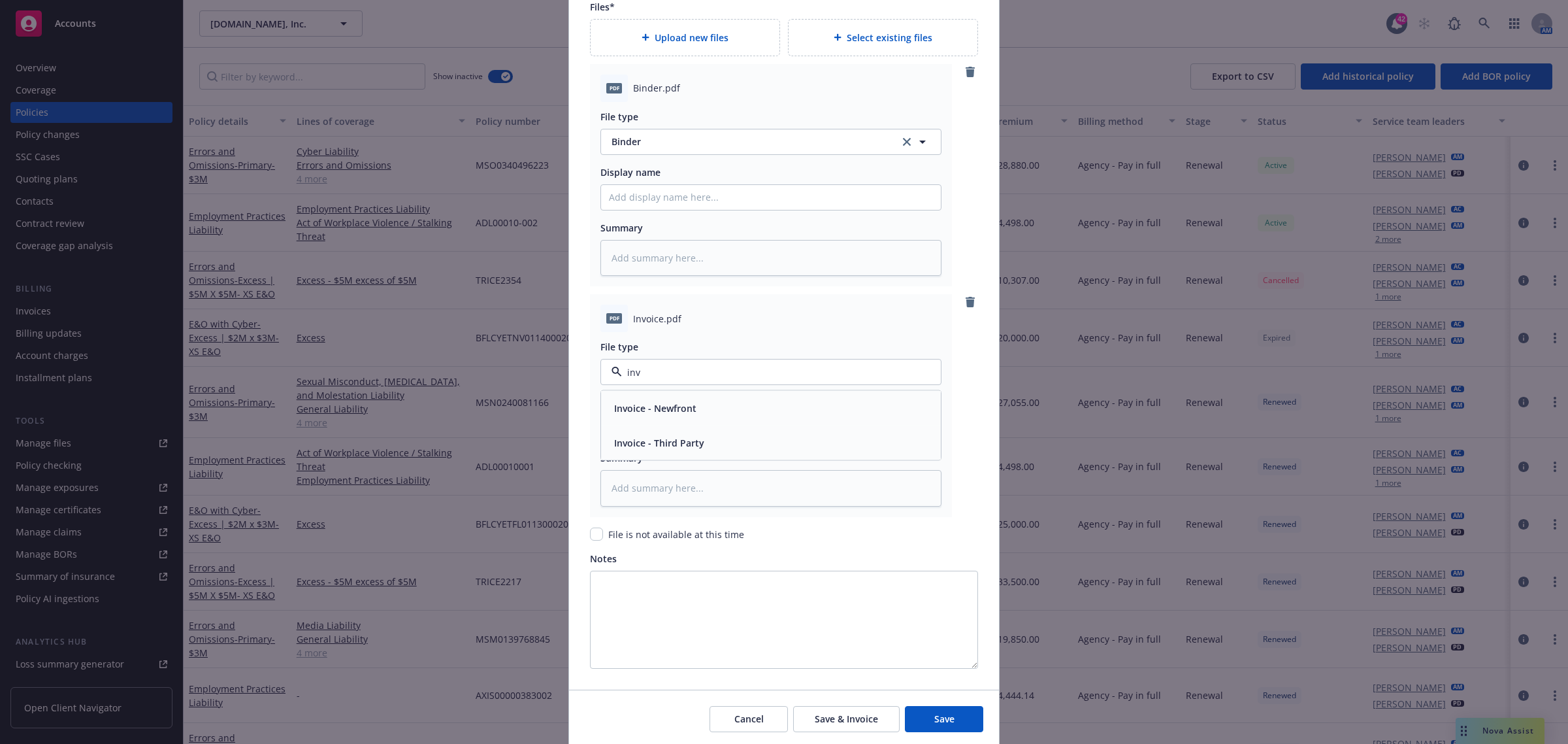
drag, startPoint x: 701, startPoint y: 443, endPoint x: 113, endPoint y: 351, distance: 595.2
click at [701, 443] on div "Invoice - Third Party" at bounding box center [771, 442] width 324 height 19
type textarea "x"
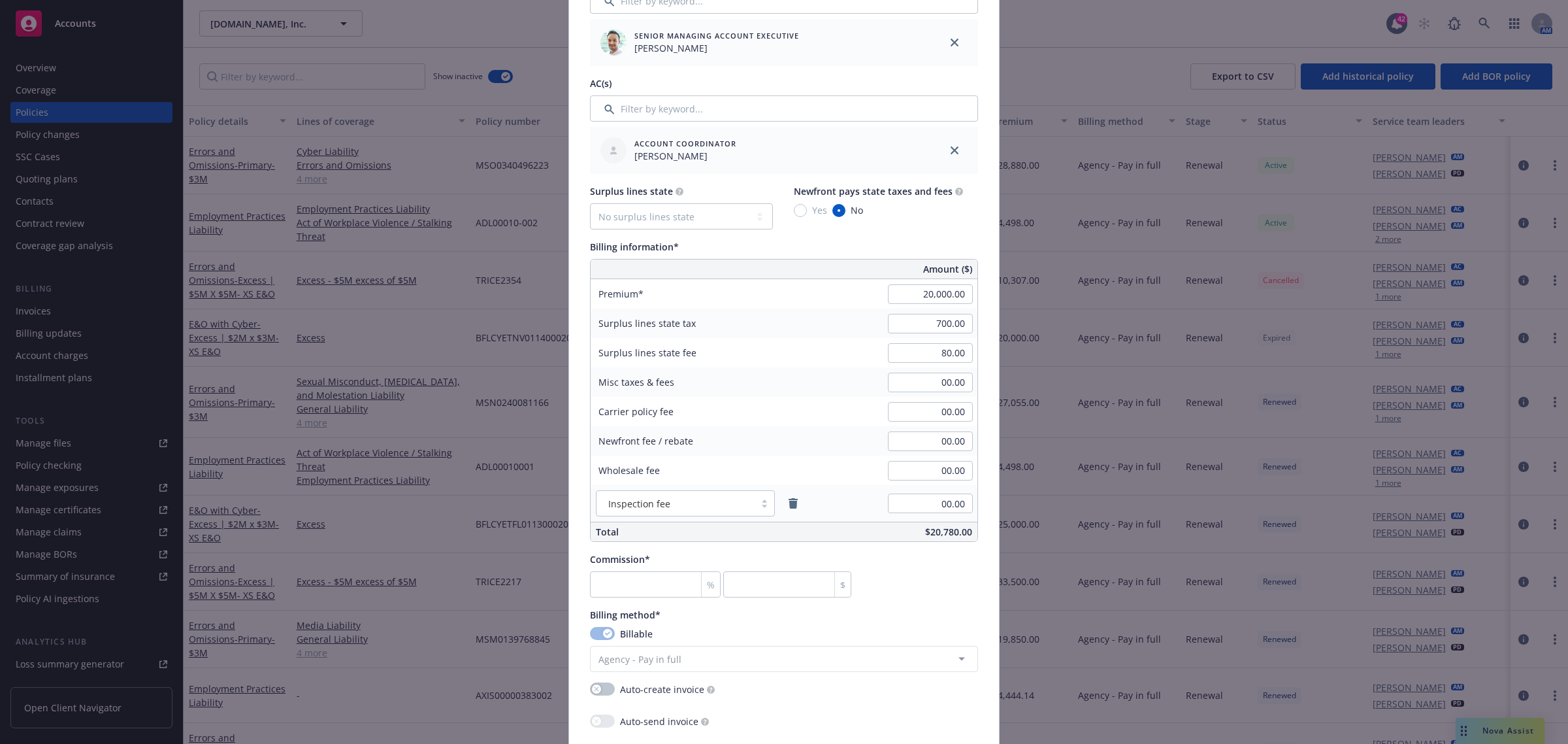
scroll to position [435, 0]
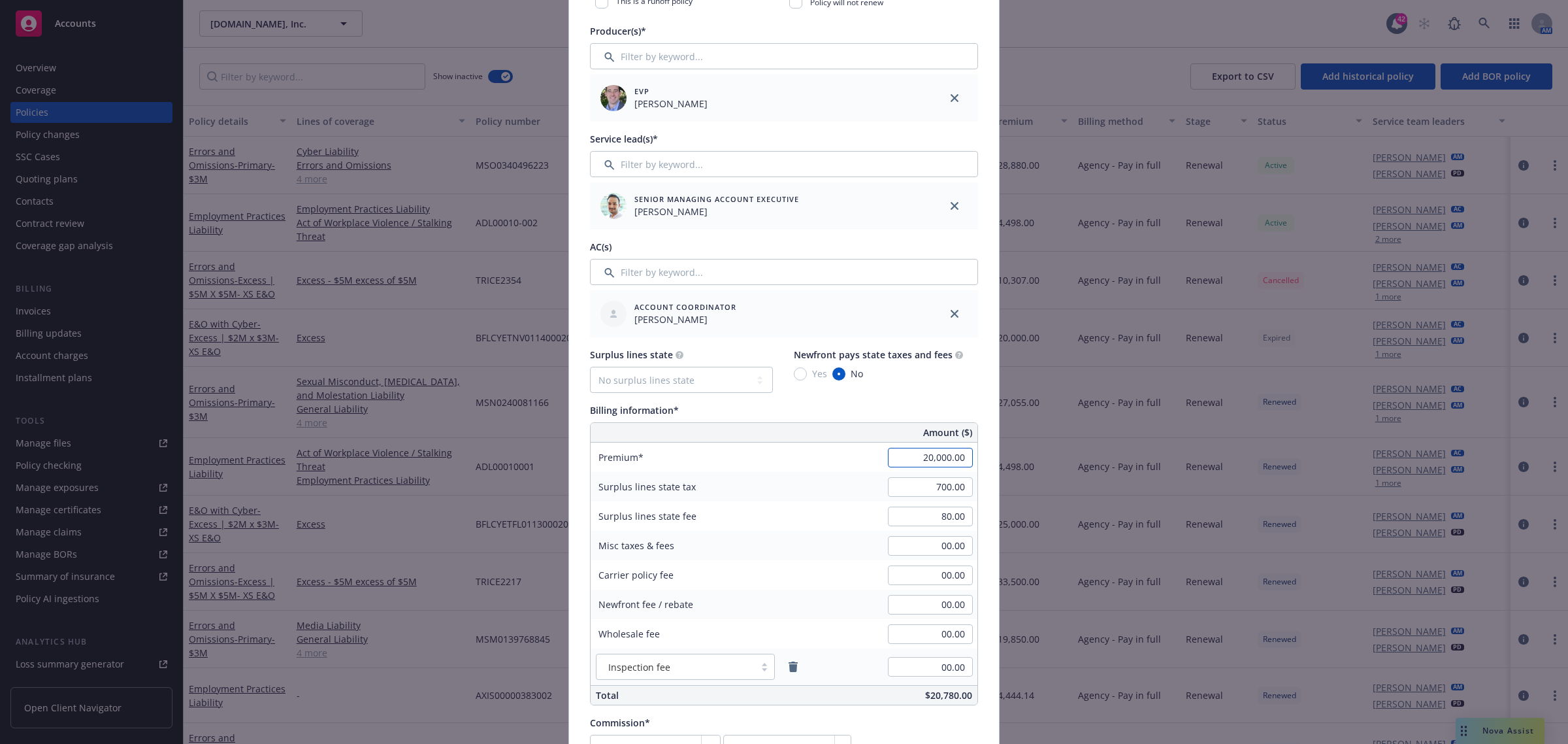
click at [947, 461] on input "20,000.00" at bounding box center [930, 457] width 85 height 19
drag, startPoint x: 626, startPoint y: 373, endPoint x: 634, endPoint y: 376, distance: 8.5
click at [626, 373] on select "No surplus lines state Alaska Alabama Arkansas Arizona California Colorado Conn…" at bounding box center [681, 379] width 183 height 26
type input "19,150.00"
type textarea "x"
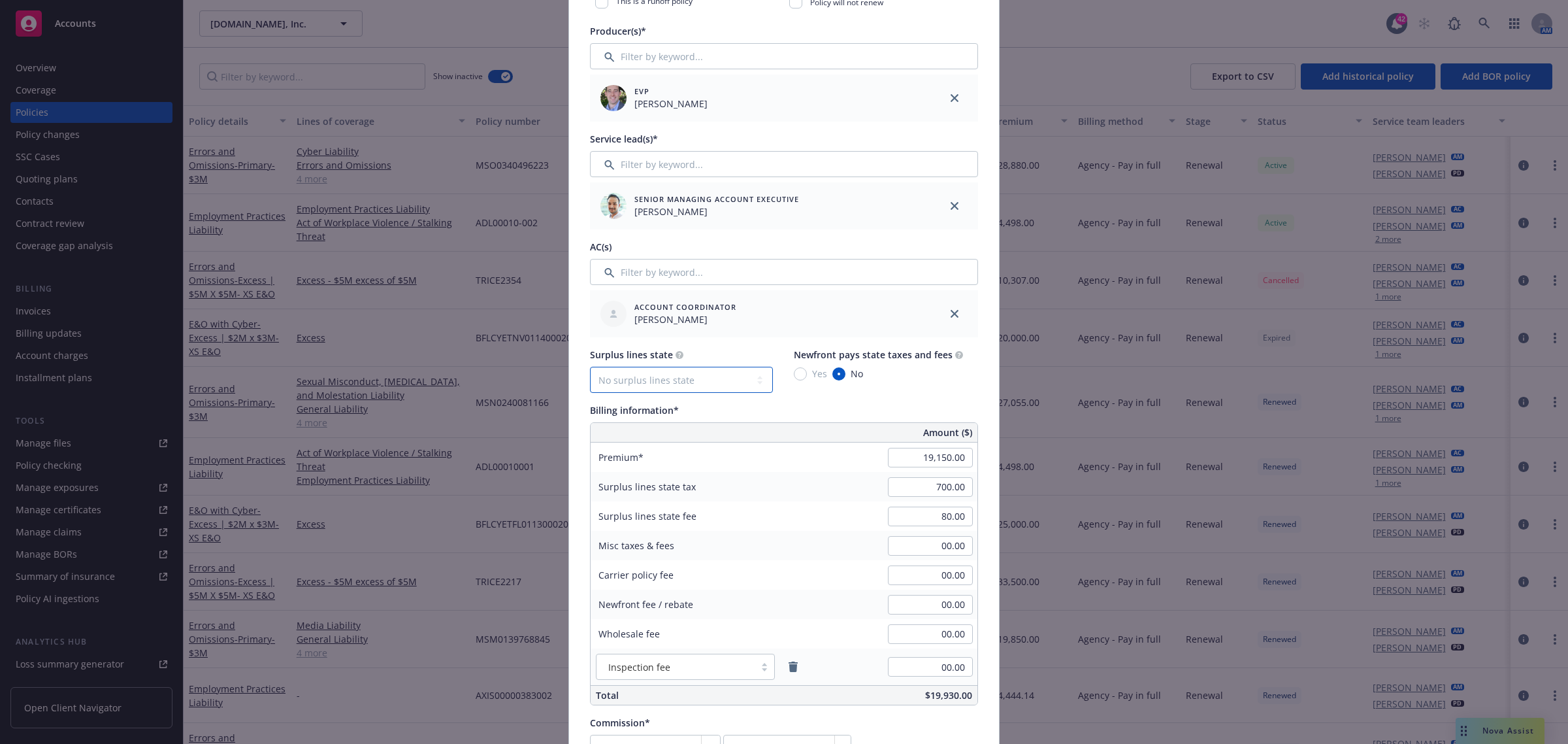
select select "TX"
click at [590, 367] on select "No surplus lines state Alaska Alabama Arkansas Arizona California Colorado Conn…" at bounding box center [681, 379] width 183 height 26
type input "928.78"
type input "7.66"
type textarea "x"
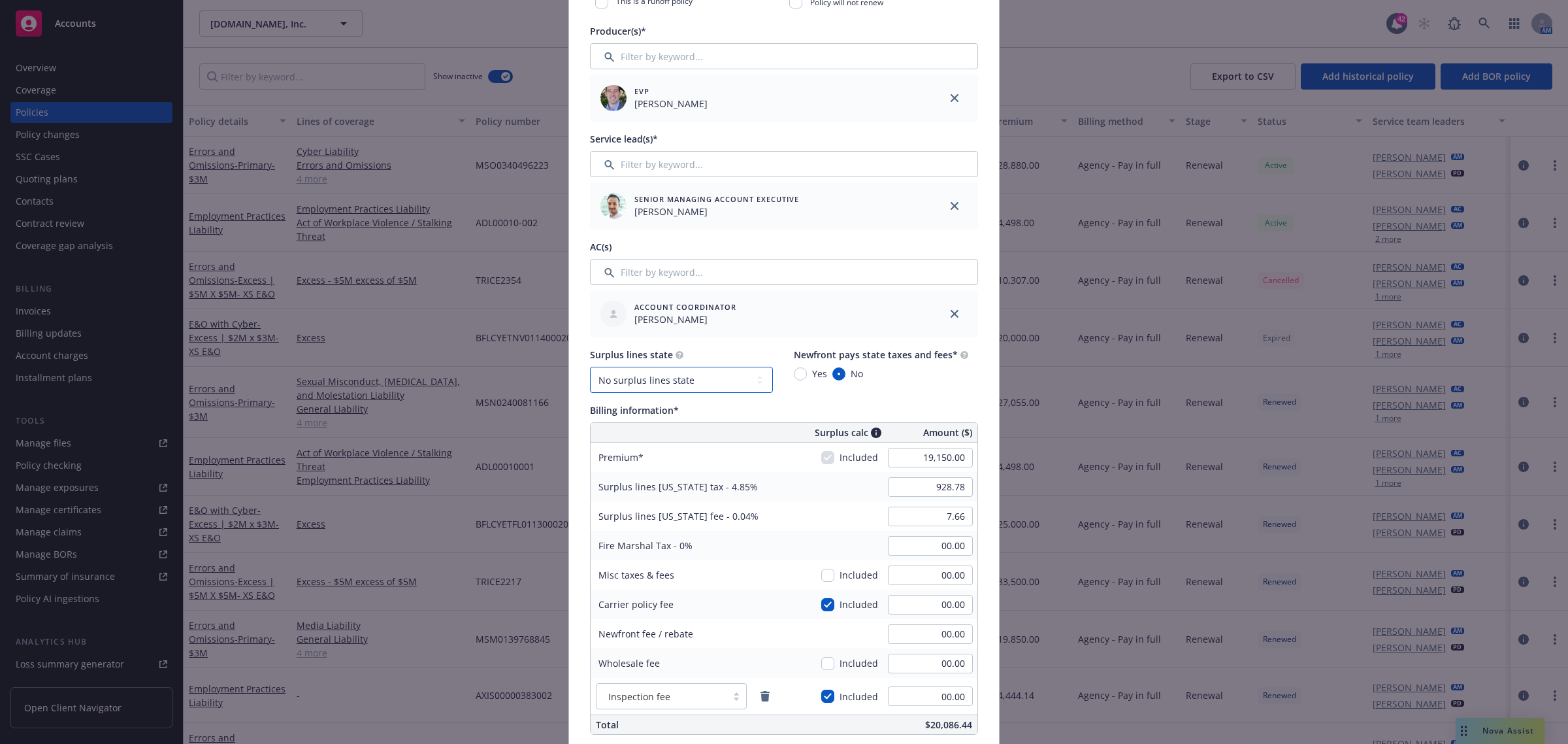
click at [678, 373] on select "No surplus lines state Alaska Alabama Arkansas Arizona California Colorado Conn…" at bounding box center [681, 379] width 183 height 26
select select "NV"
click at [590, 367] on select "No surplus lines state Alaska Alabama Arkansas Arizona California Colorado Conn…" at bounding box center [681, 379] width 183 height 26
type input "670.25"
type input "76.60"
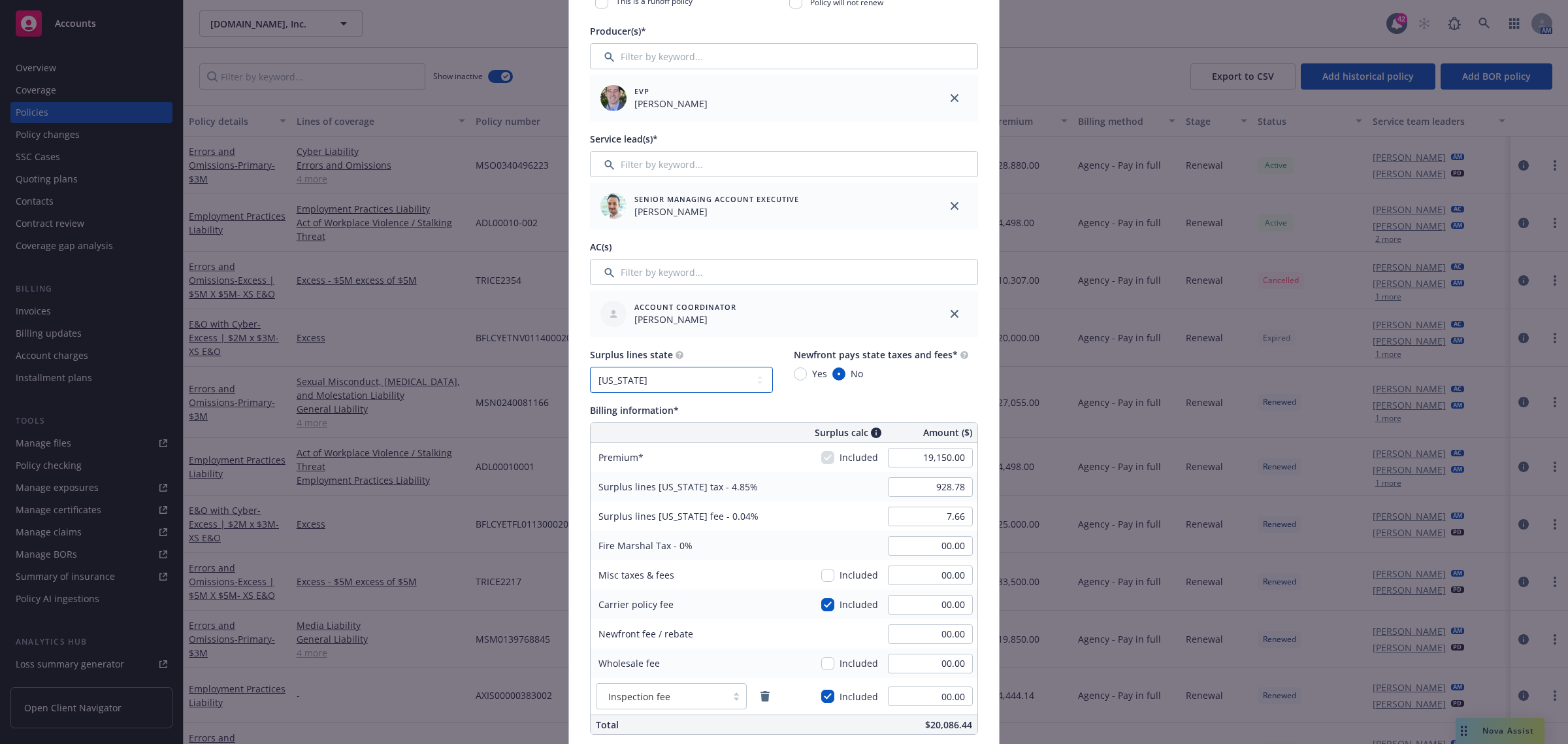
type textarea "x"
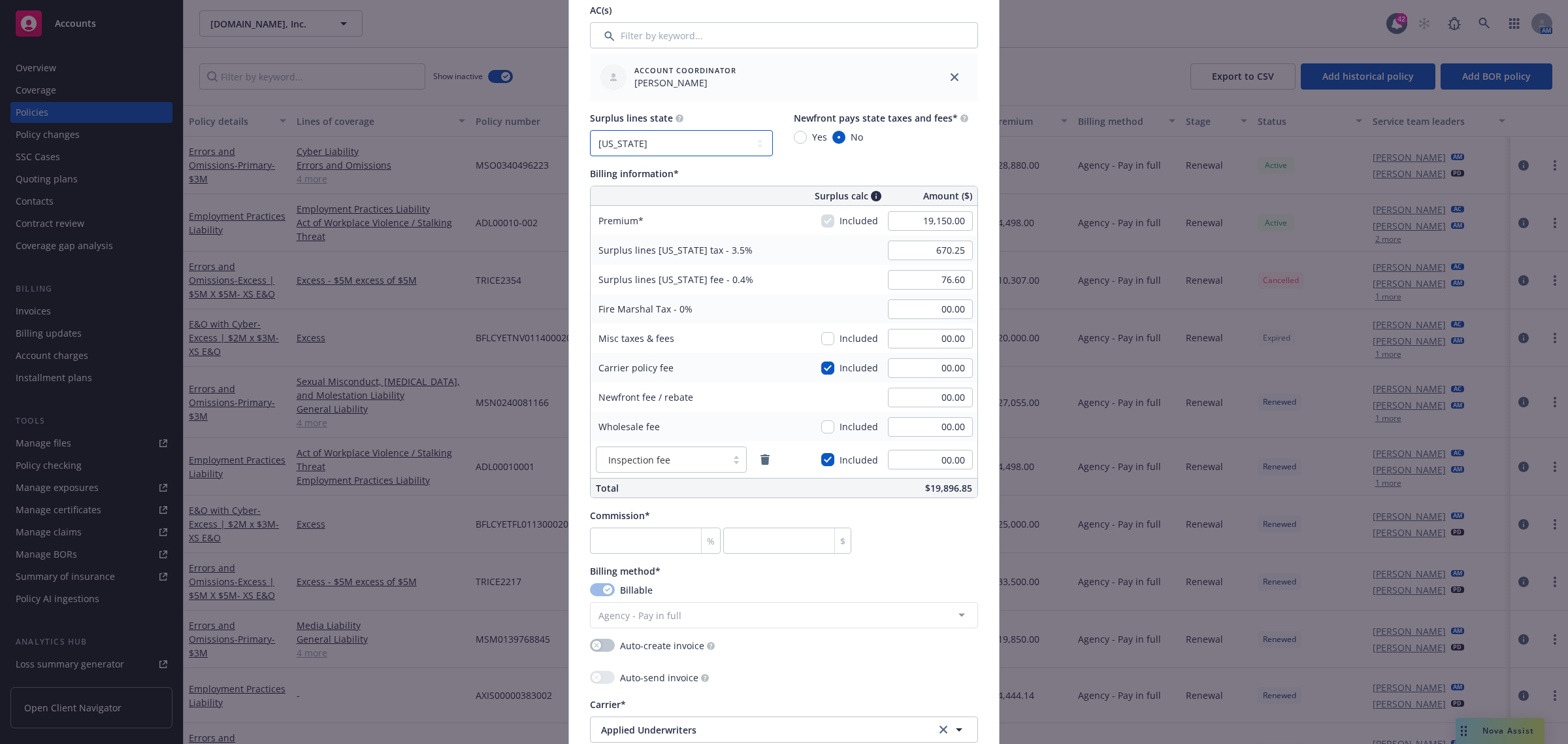
scroll to position [681, 0]
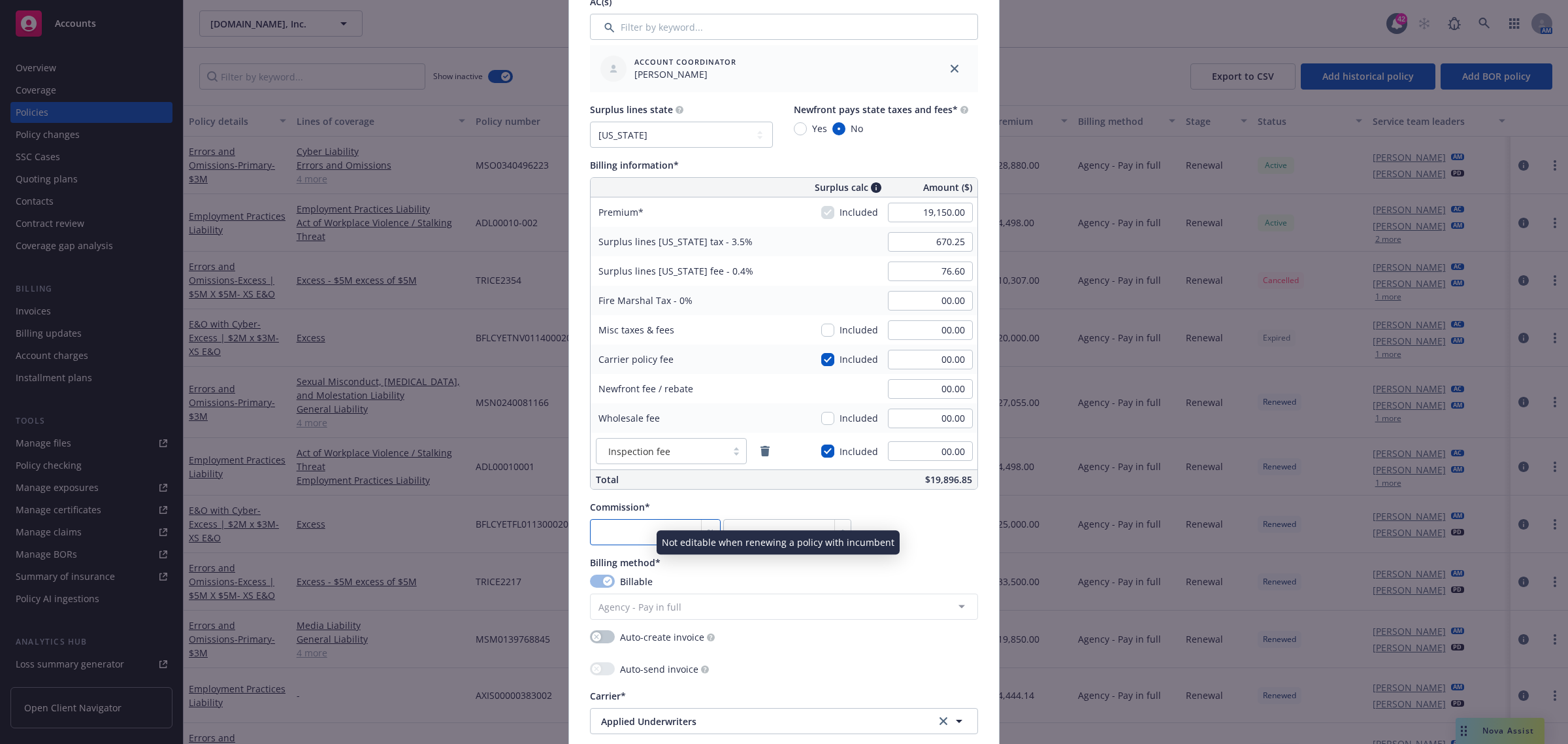
click at [592, 528] on input "number" at bounding box center [655, 532] width 130 height 26
type input "1"
type input "191.5"
type textarea "x"
type input "12"
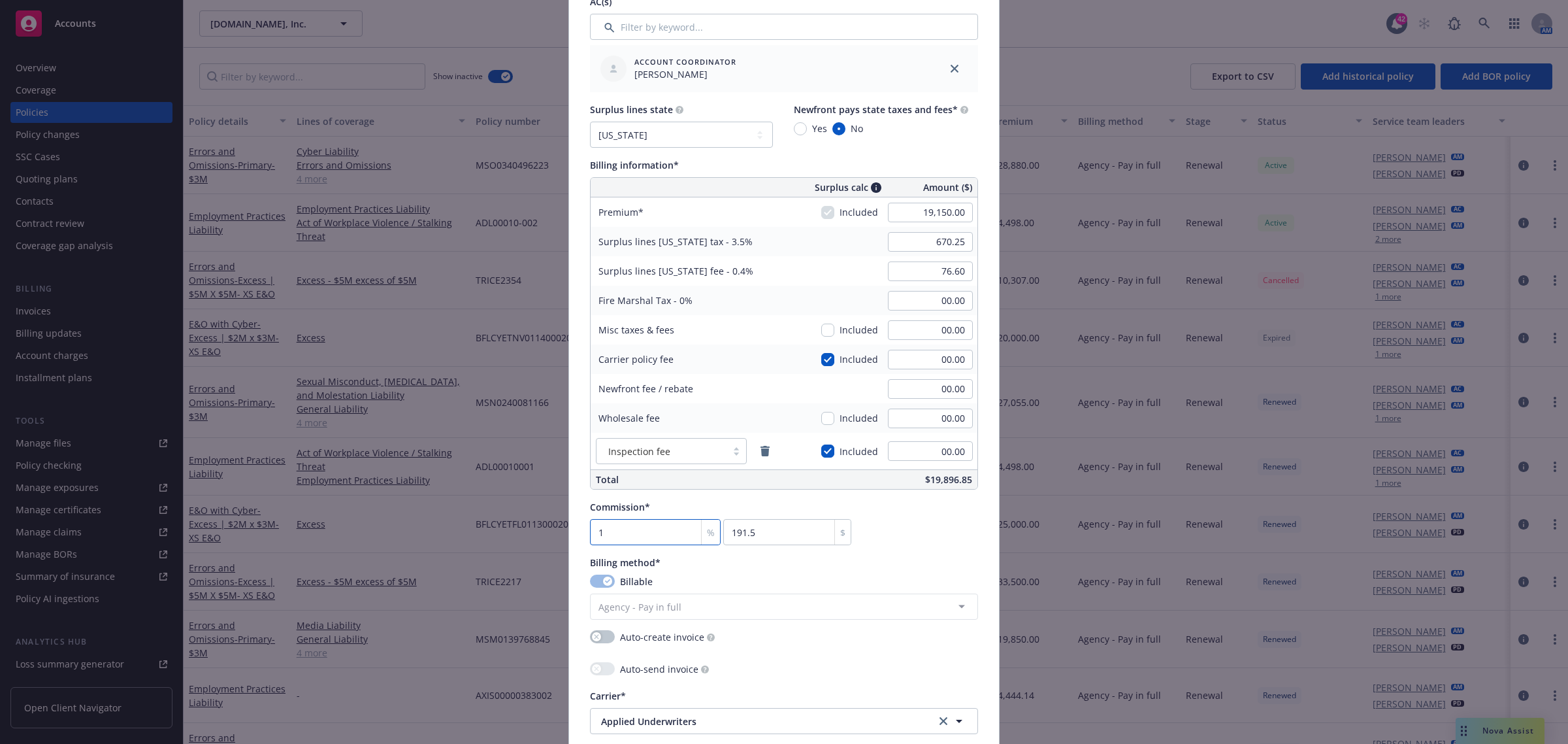
type input "2298"
type textarea "x"
type input "12"
click at [908, 523] on div "Commission* 12 % 2298 $" at bounding box center [784, 523] width 388 height 45
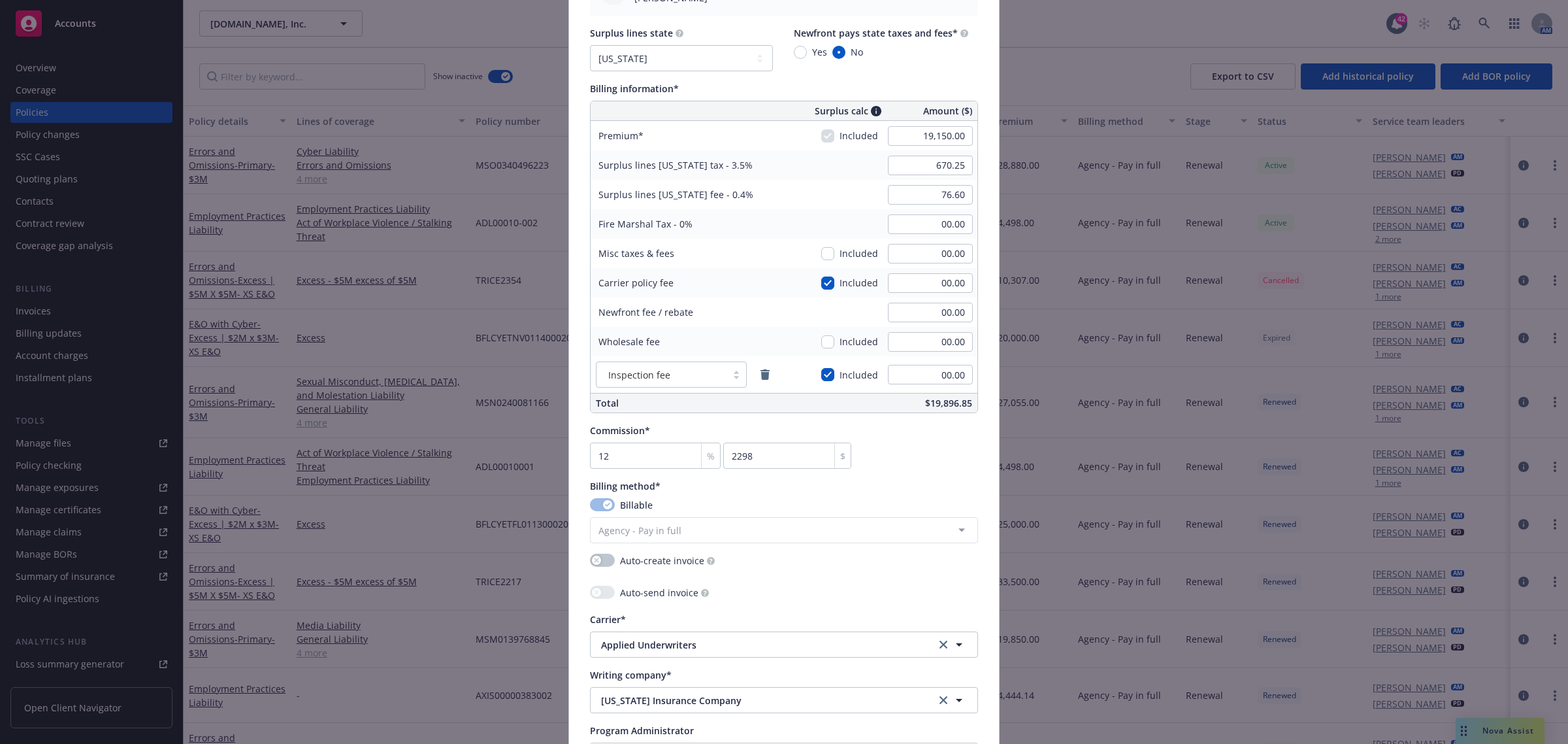
scroll to position [593, 0]
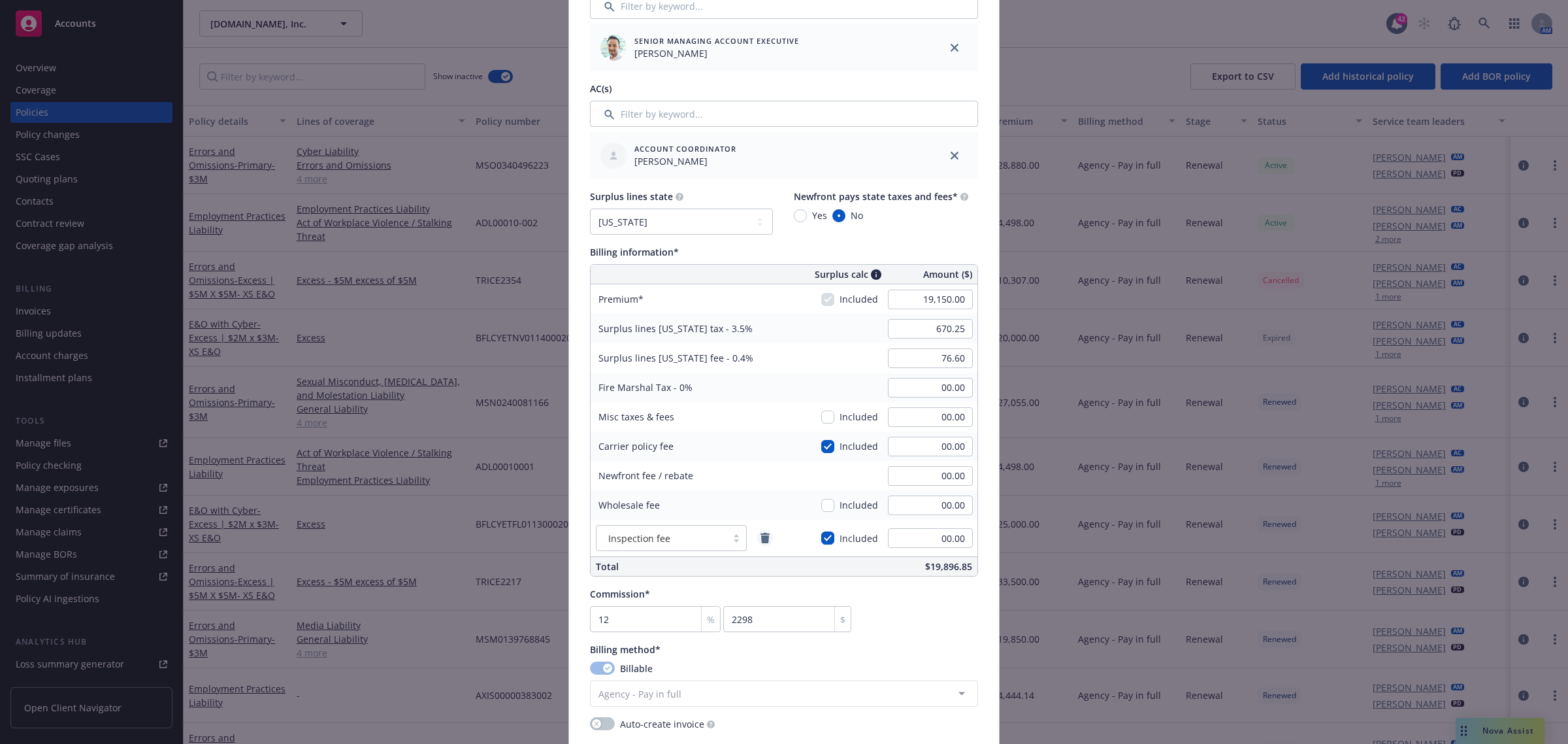
click at [760, 535] on icon "remove" at bounding box center [765, 537] width 10 height 10
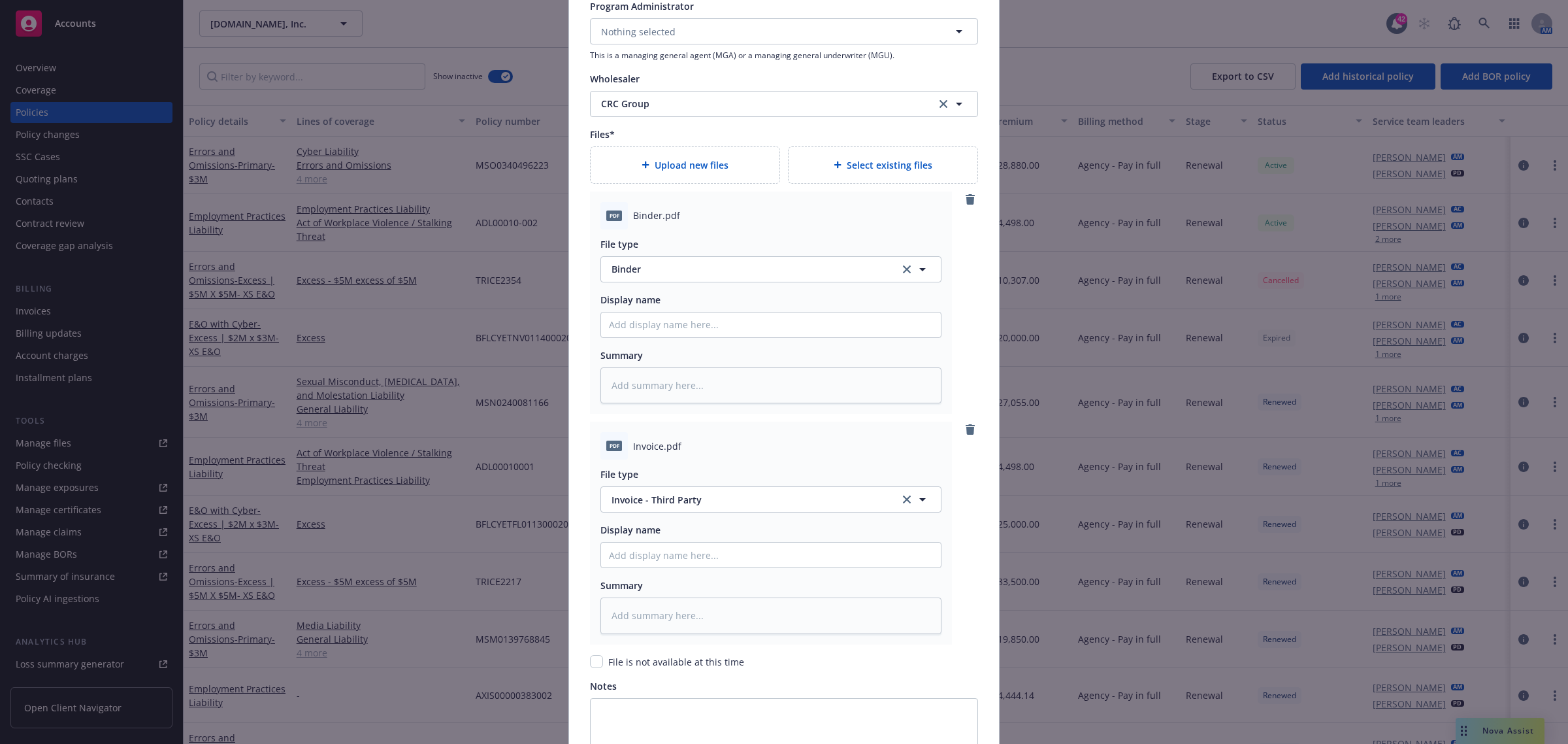
scroll to position [1645, 0]
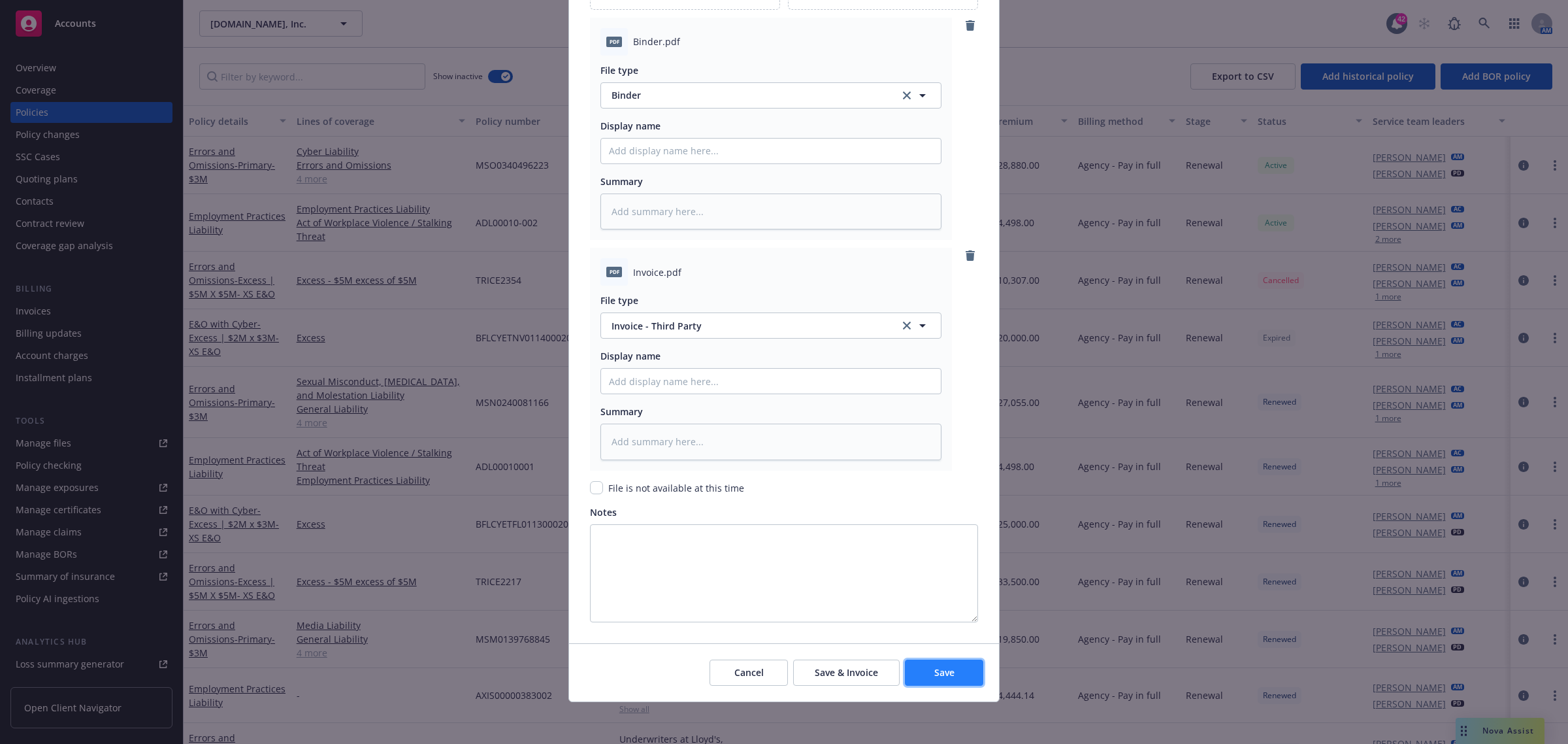
click at [961, 675] on button "Save" at bounding box center [943, 672] width 78 height 26
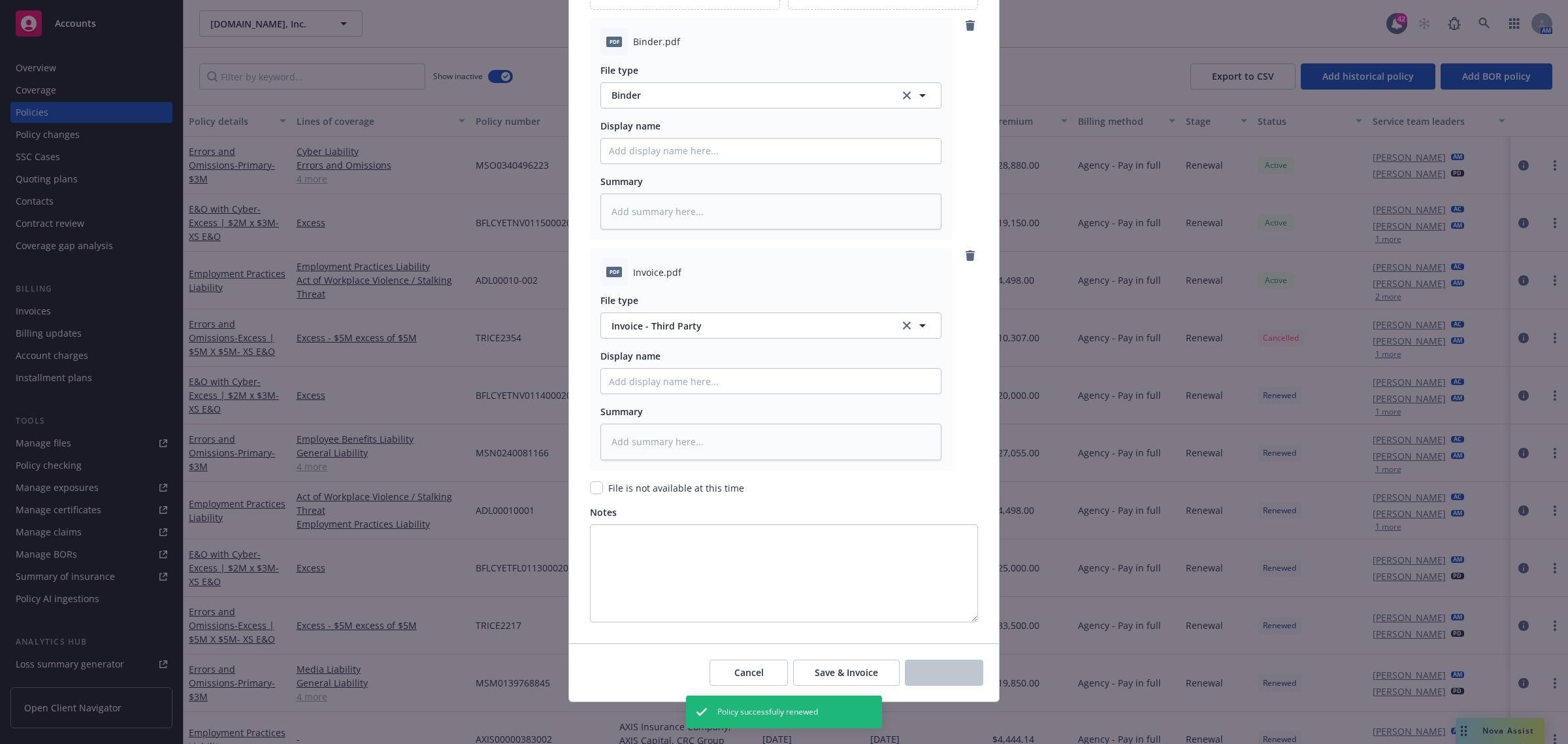
type textarea "x"
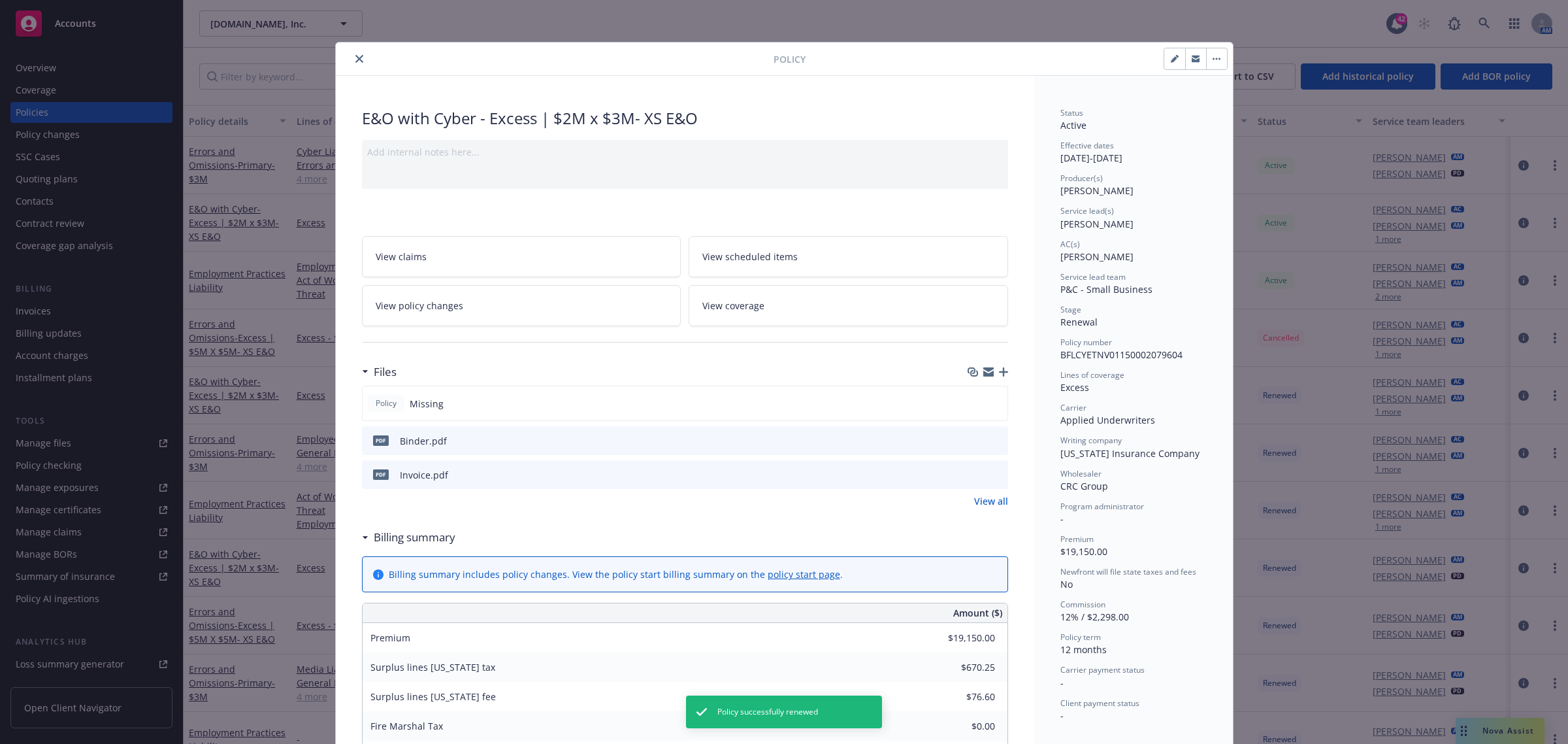
click at [352, 53] on button "close" at bounding box center [359, 58] width 16 height 16
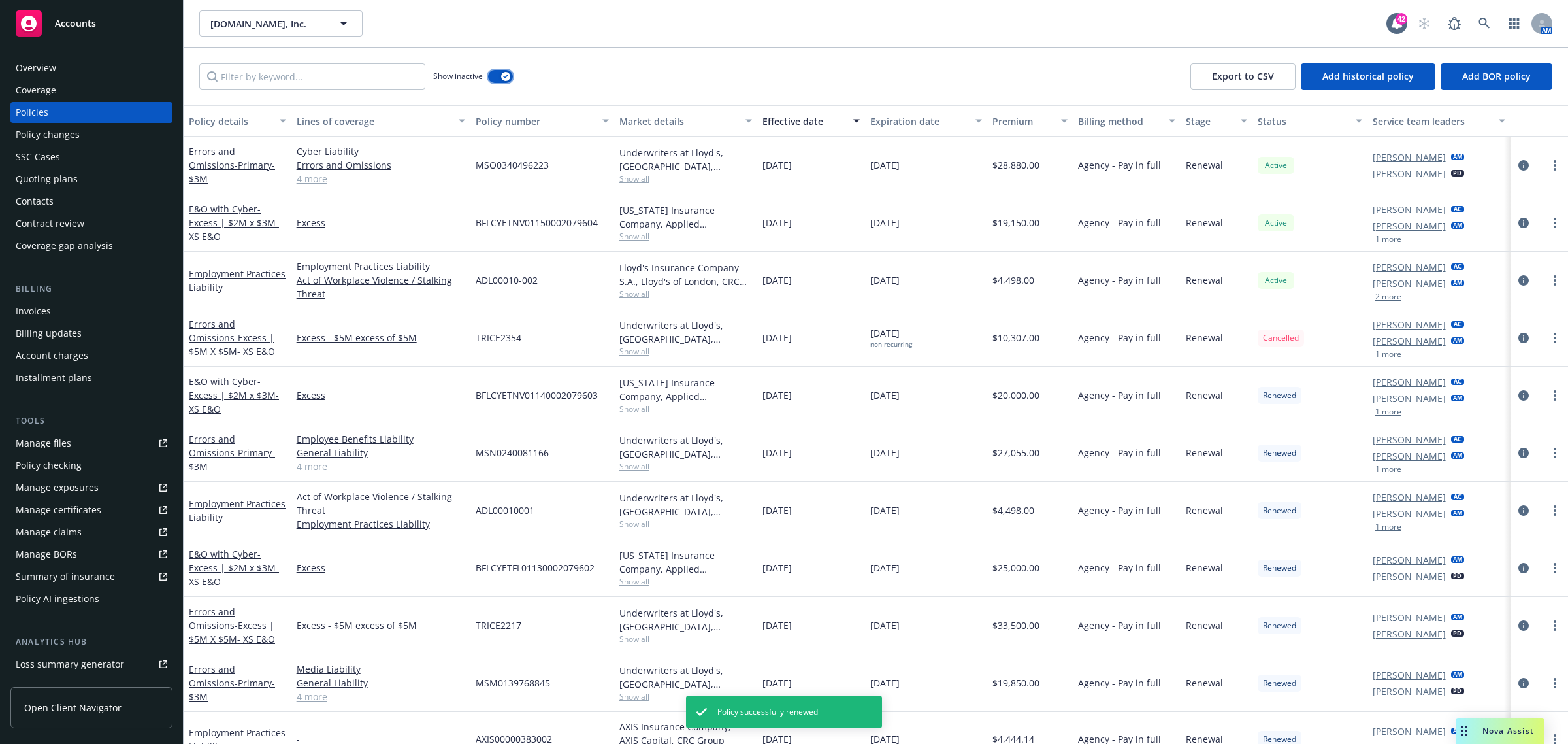
click at [500, 74] on button "button" at bounding box center [500, 77] width 25 height 13
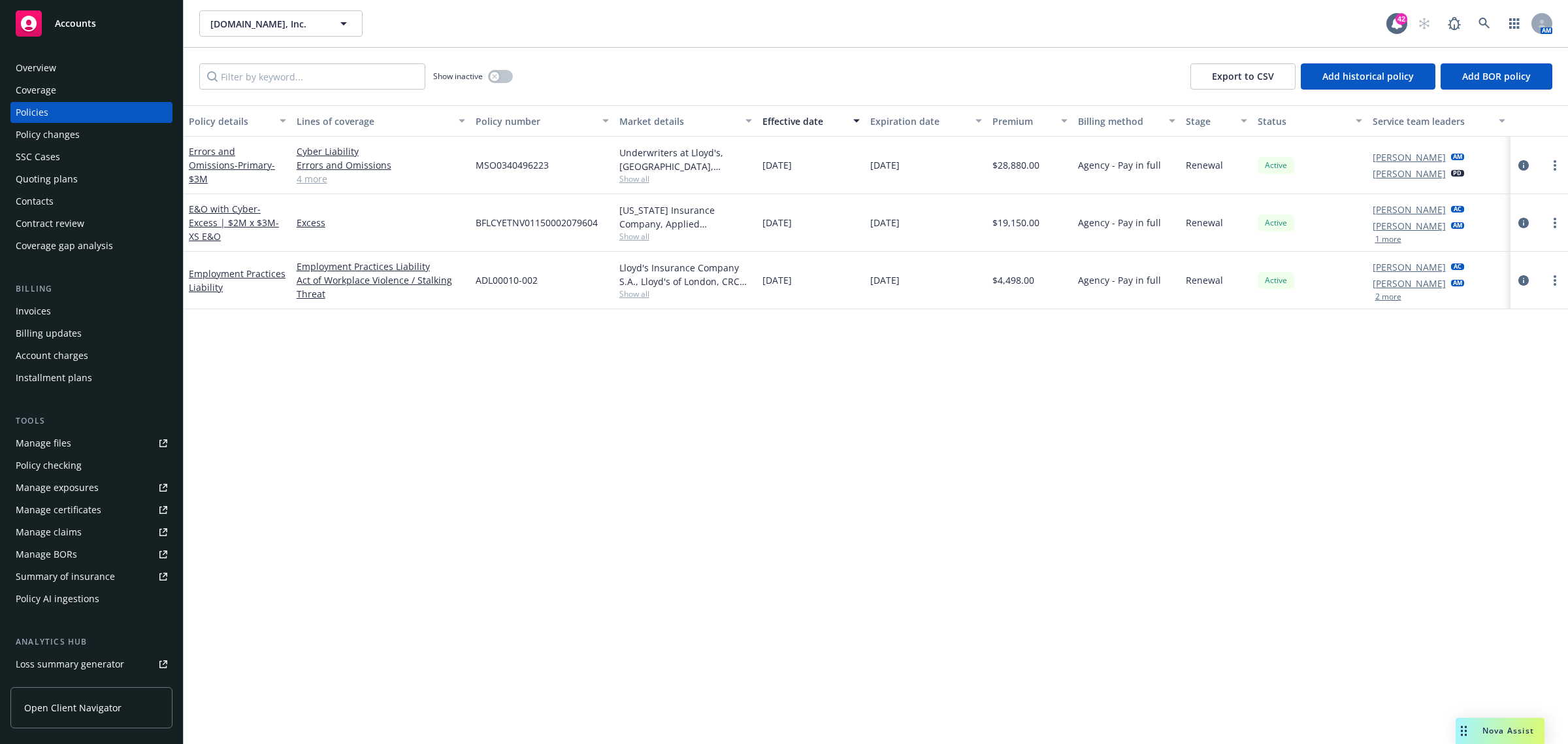
click at [49, 303] on div "Invoices" at bounding box center [33, 311] width 35 height 21
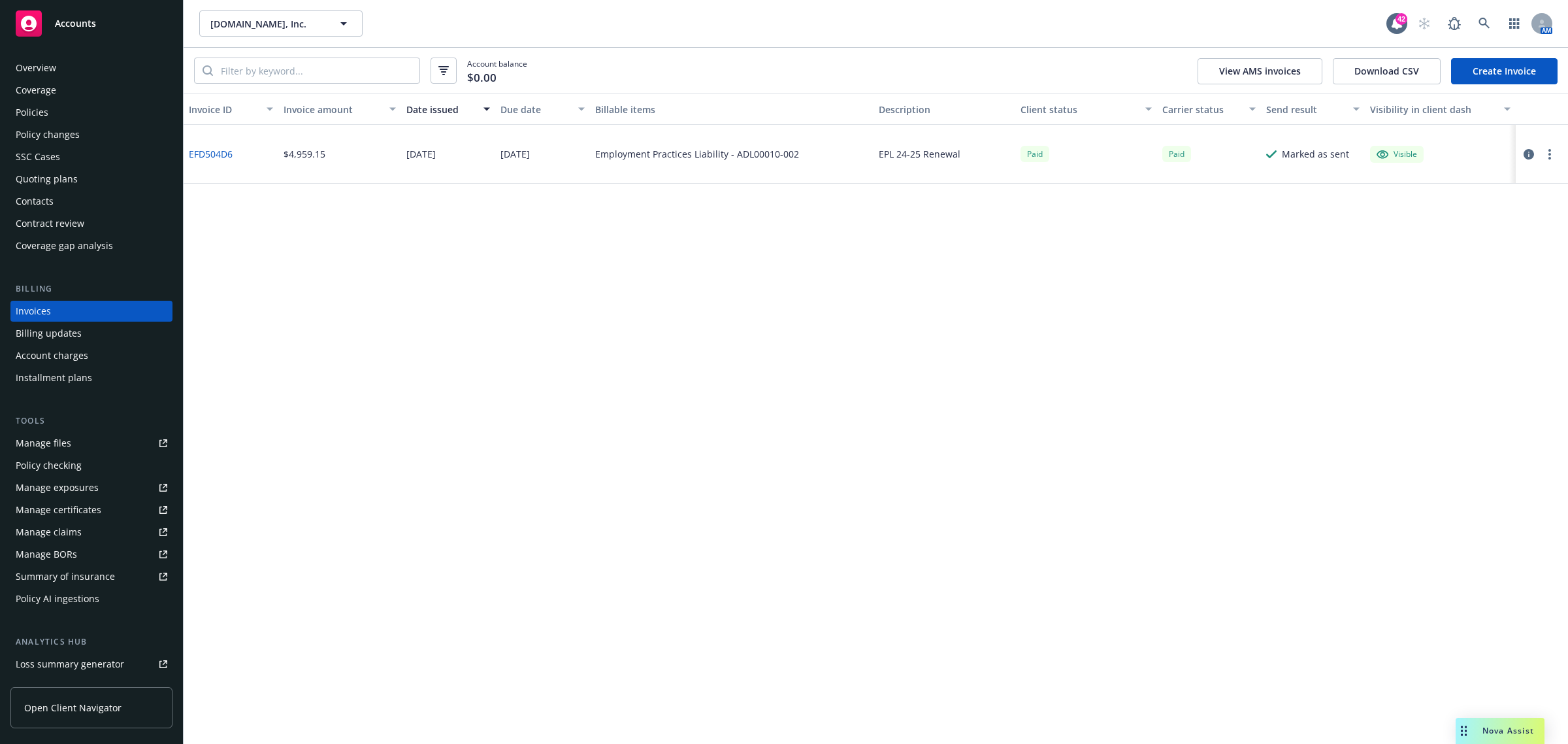
click at [40, 113] on div "Policies" at bounding box center [32, 113] width 33 height 21
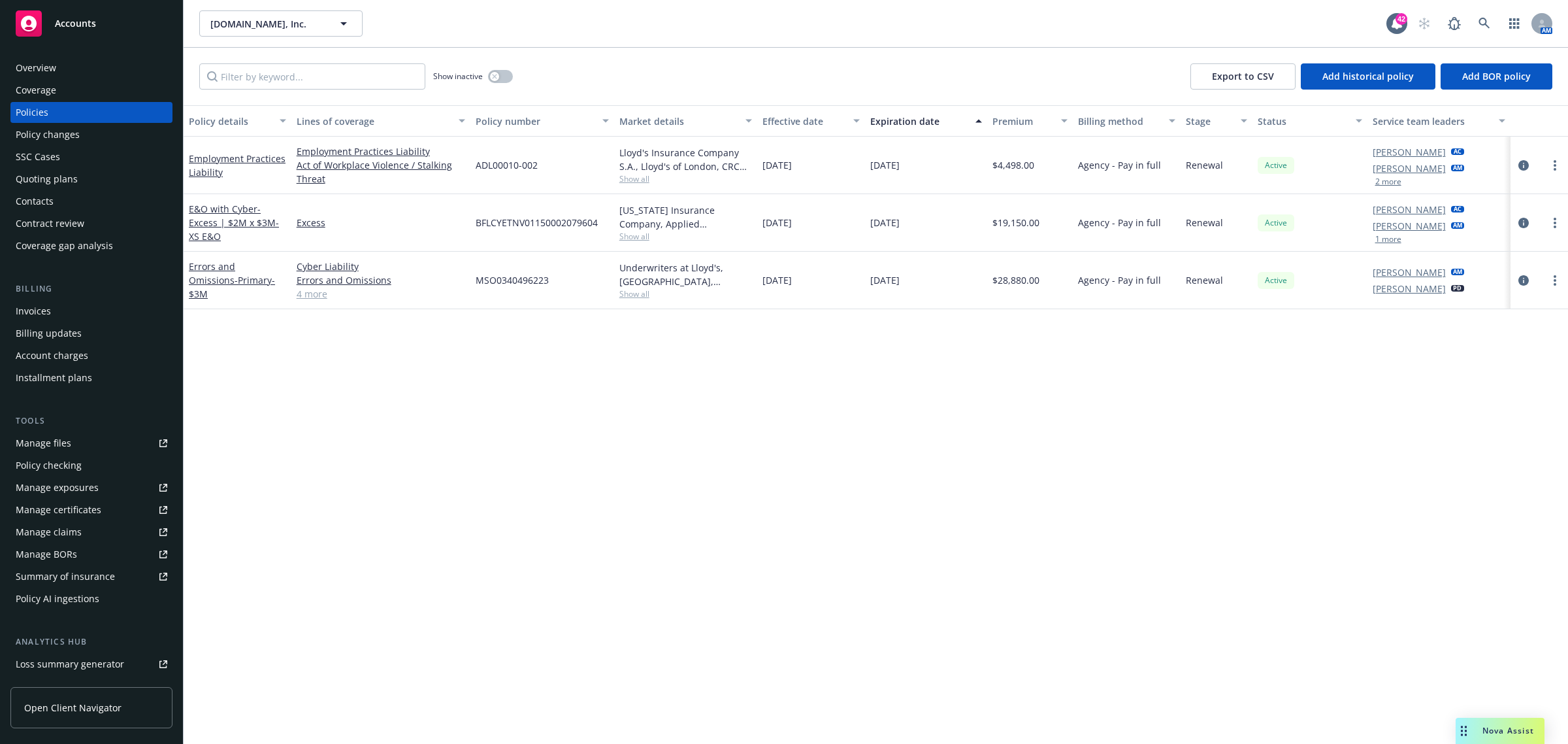
click at [36, 309] on div "Invoices" at bounding box center [33, 311] width 35 height 21
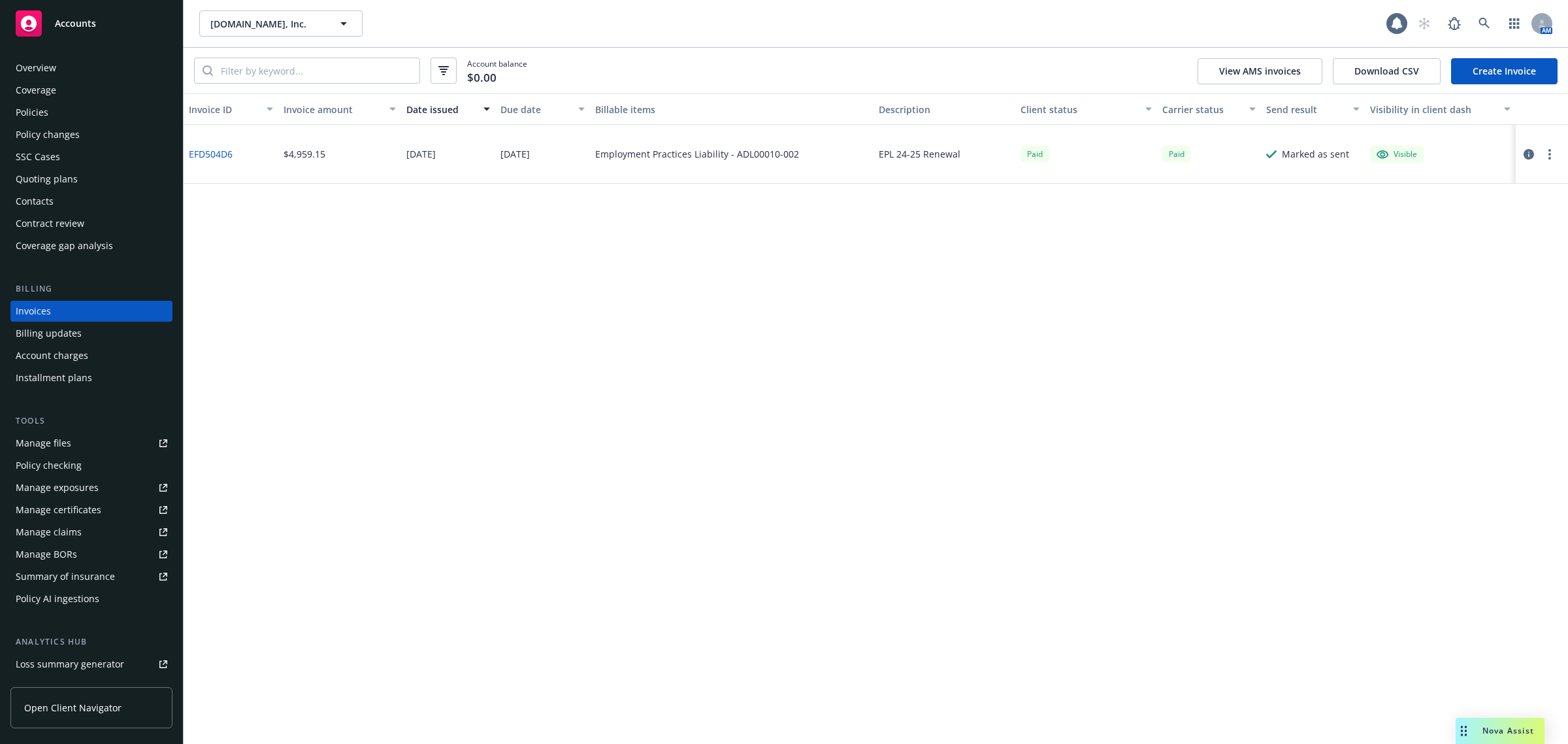
click at [1484, 70] on link "Create Invoice" at bounding box center [1504, 71] width 107 height 26
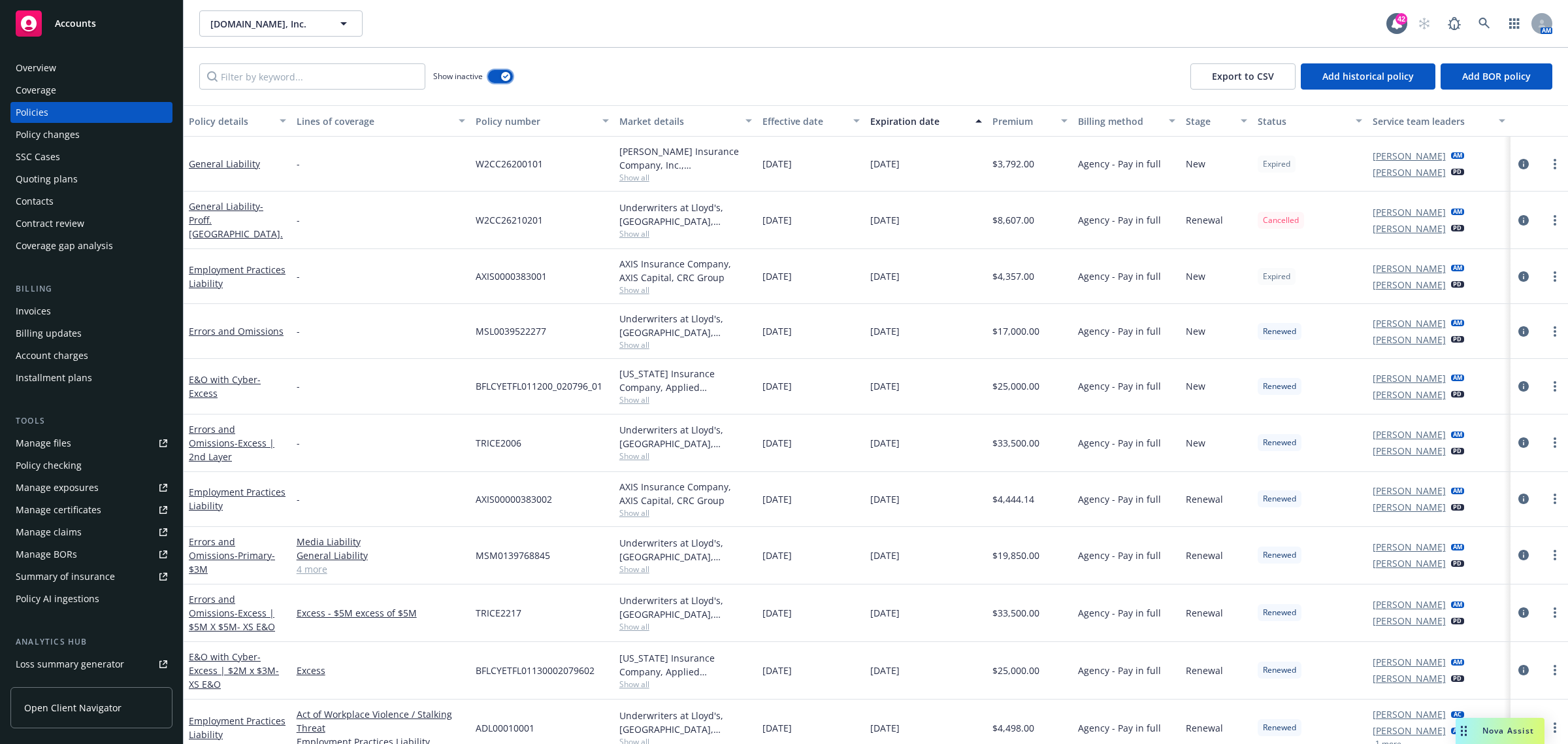
click at [494, 74] on button "button" at bounding box center [500, 77] width 25 height 13
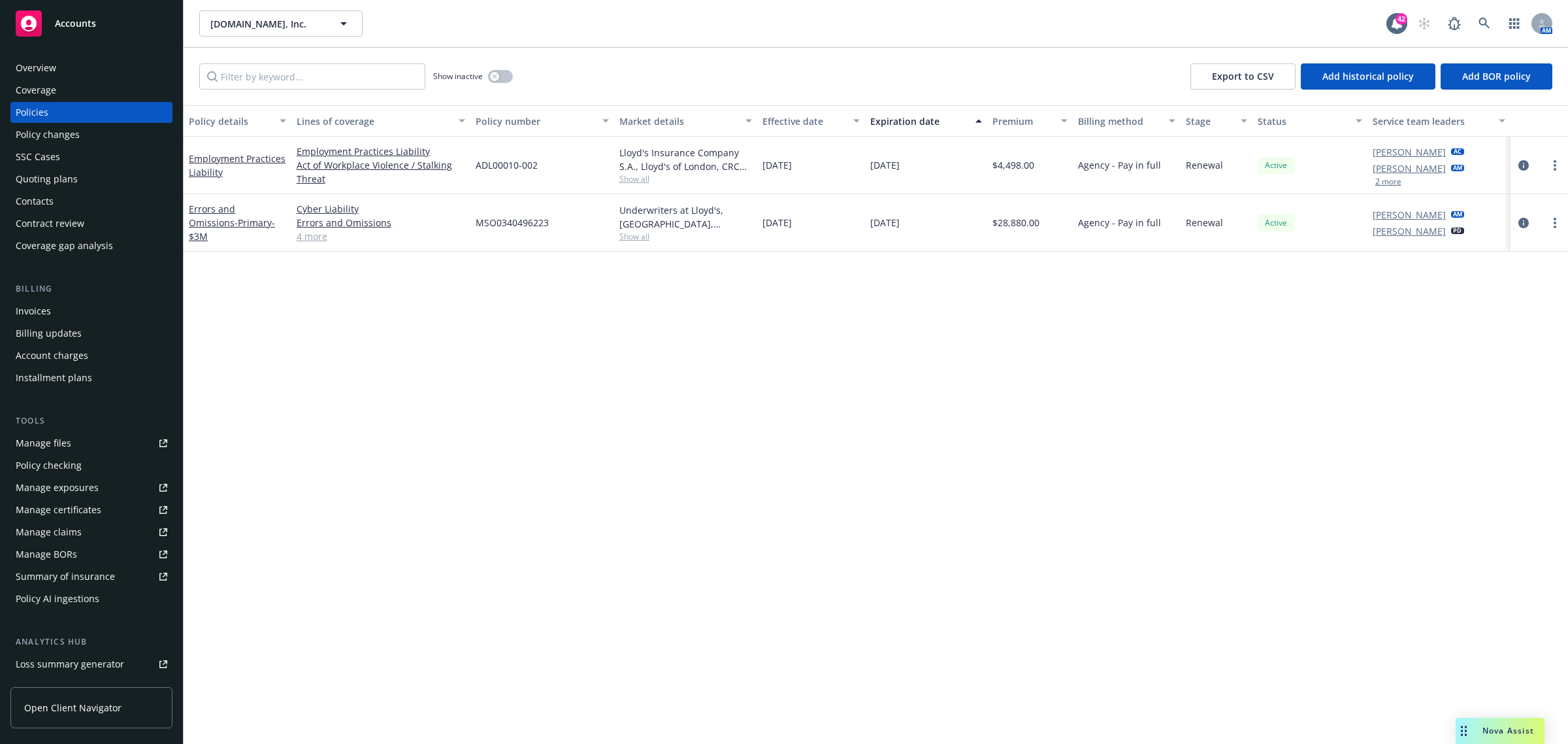
click at [48, 51] on div "Overview Coverage Policies Policy changes SSC Cases Quoting plans Contacts Cont…" at bounding box center [91, 392] width 183 height 702
click at [45, 69] on div "Overview" at bounding box center [36, 68] width 40 height 21
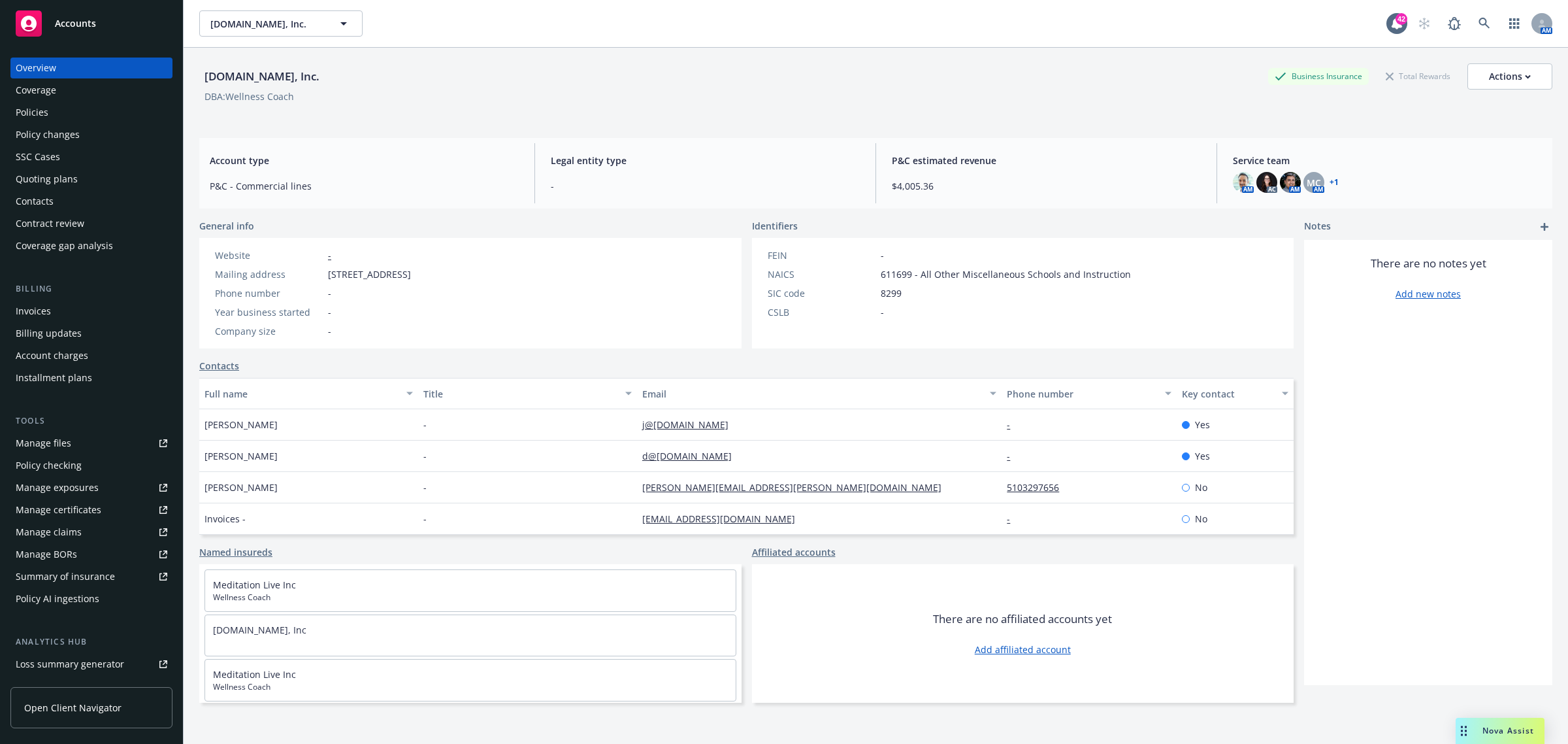
click at [67, 114] on div "Policies" at bounding box center [91, 113] width 151 height 21
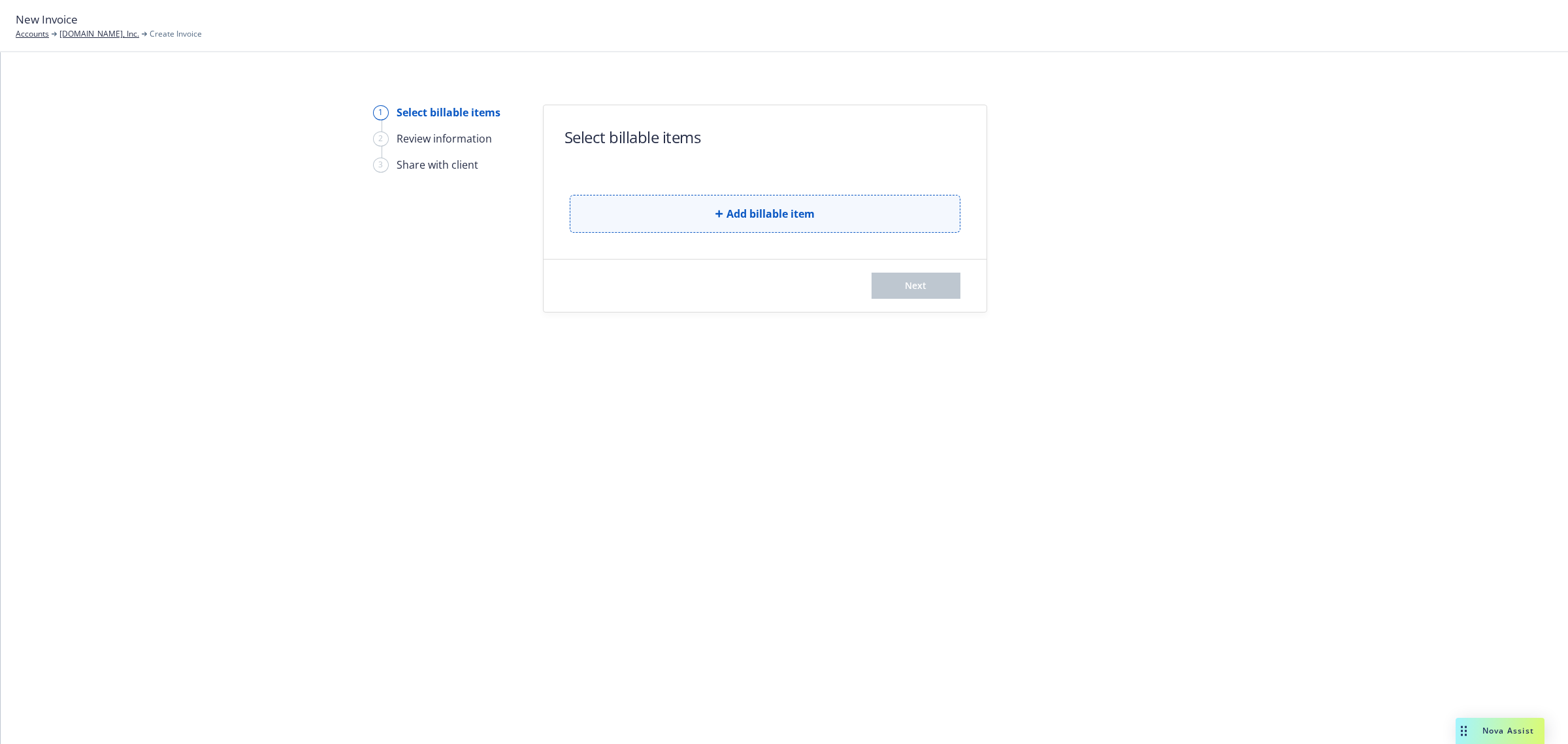
click at [697, 226] on button "Add billable item" at bounding box center [765, 213] width 391 height 38
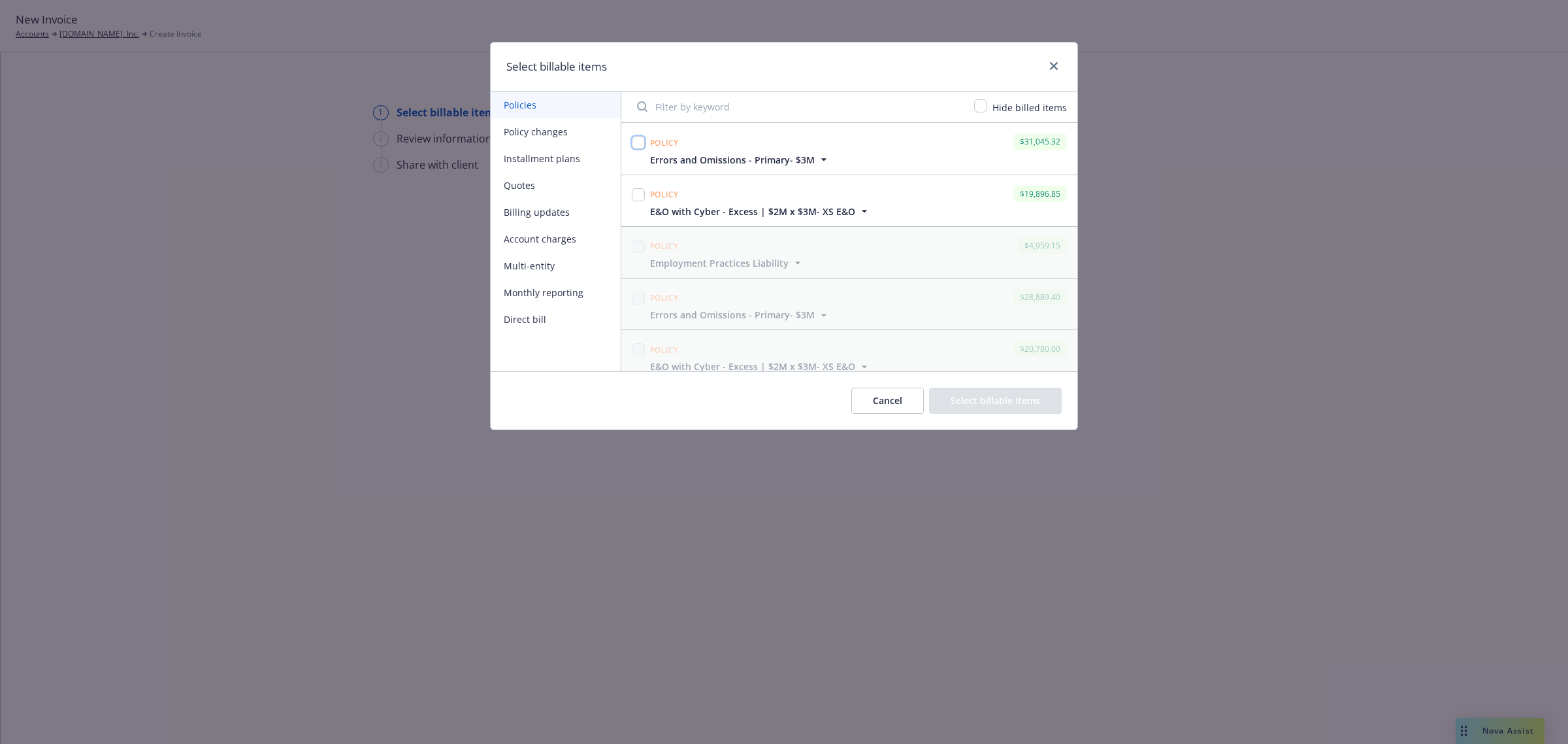
click at [638, 140] on input "checkbox" at bounding box center [639, 142] width 13 height 13
checkbox input "true"
click at [634, 188] on input "checkbox" at bounding box center [639, 195] width 13 height 13
checkbox input "true"
click at [1018, 409] on button "Select billable items" at bounding box center [996, 400] width 133 height 26
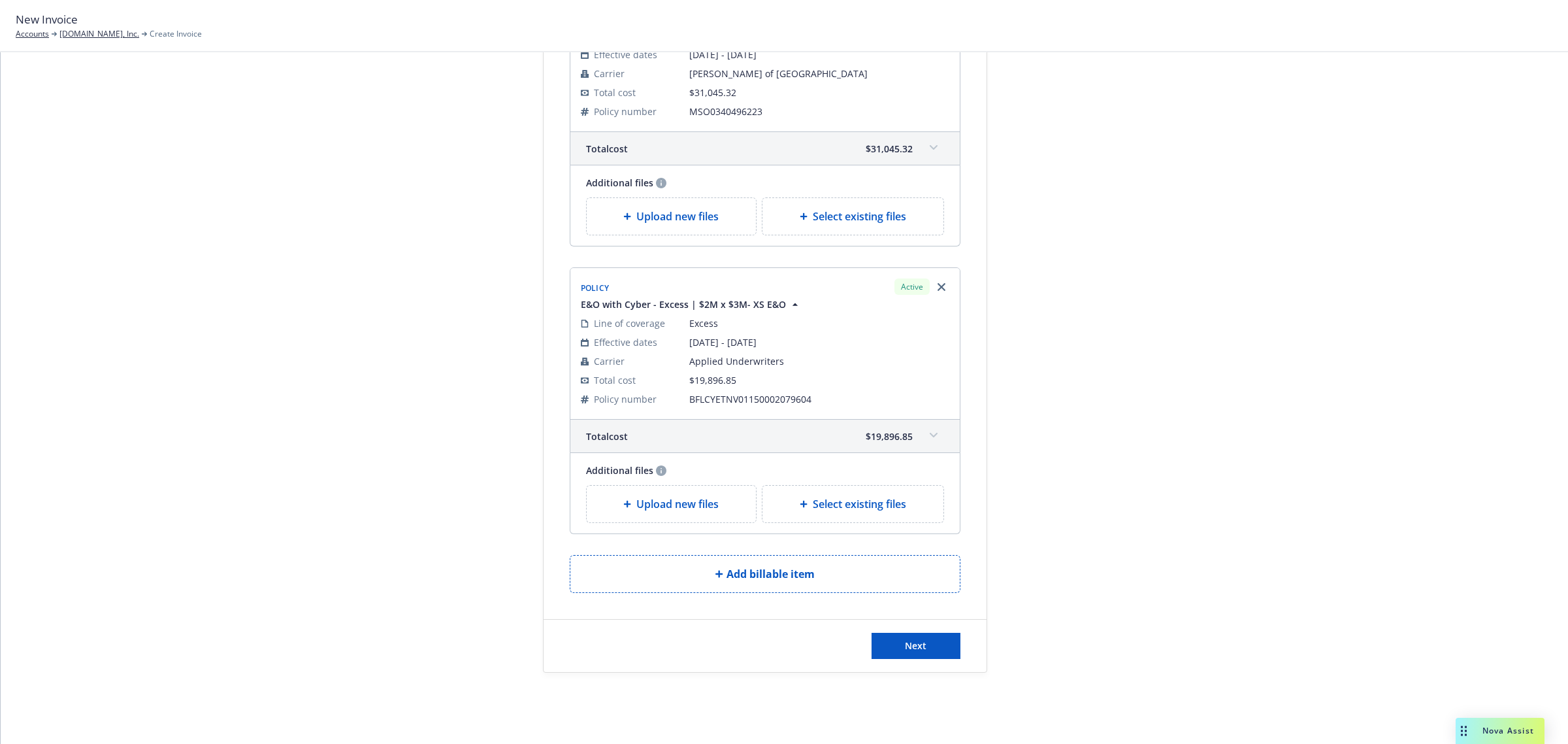
scroll to position [236, 0]
click at [905, 638] on span "Next" at bounding box center [915, 644] width 22 height 13
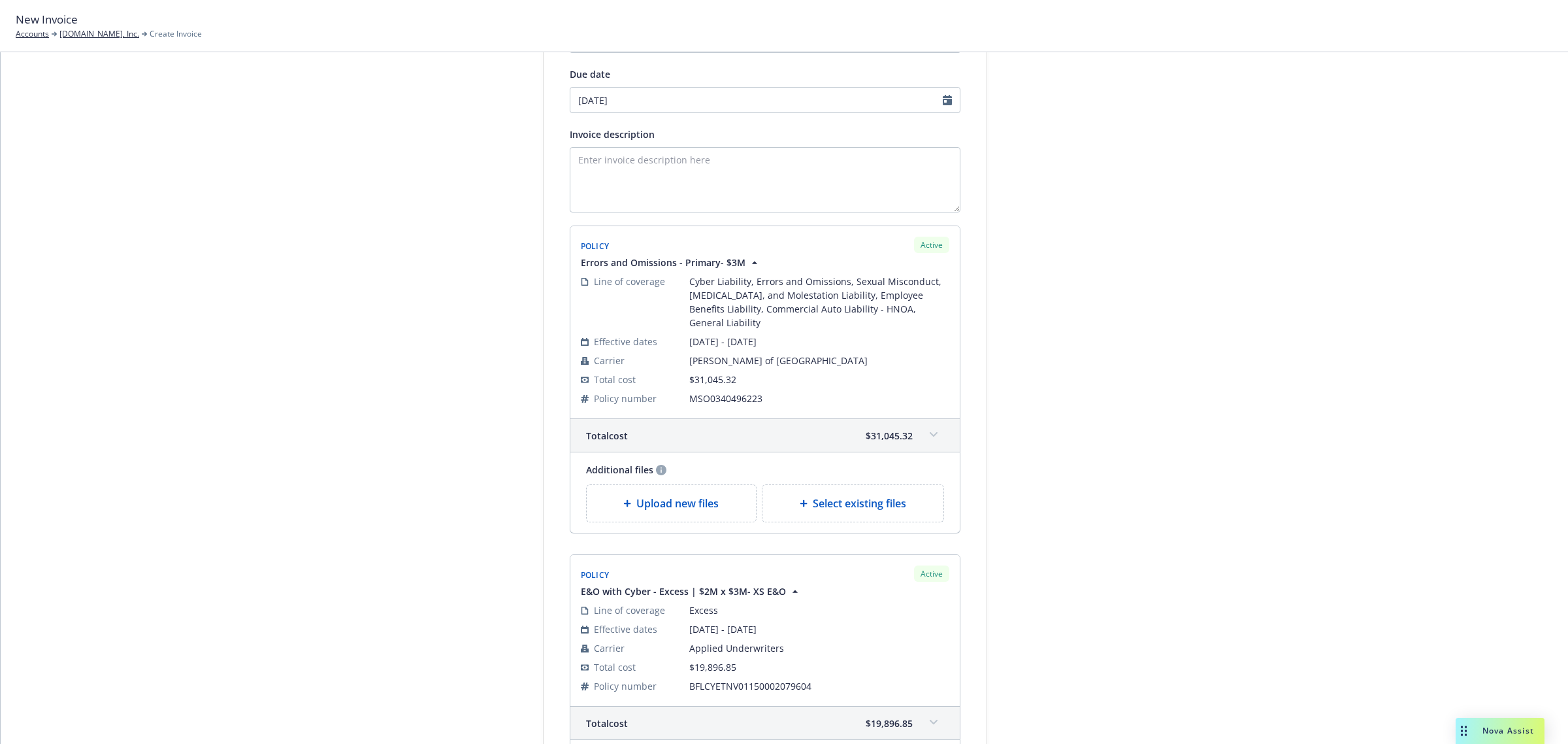
scroll to position [0, 0]
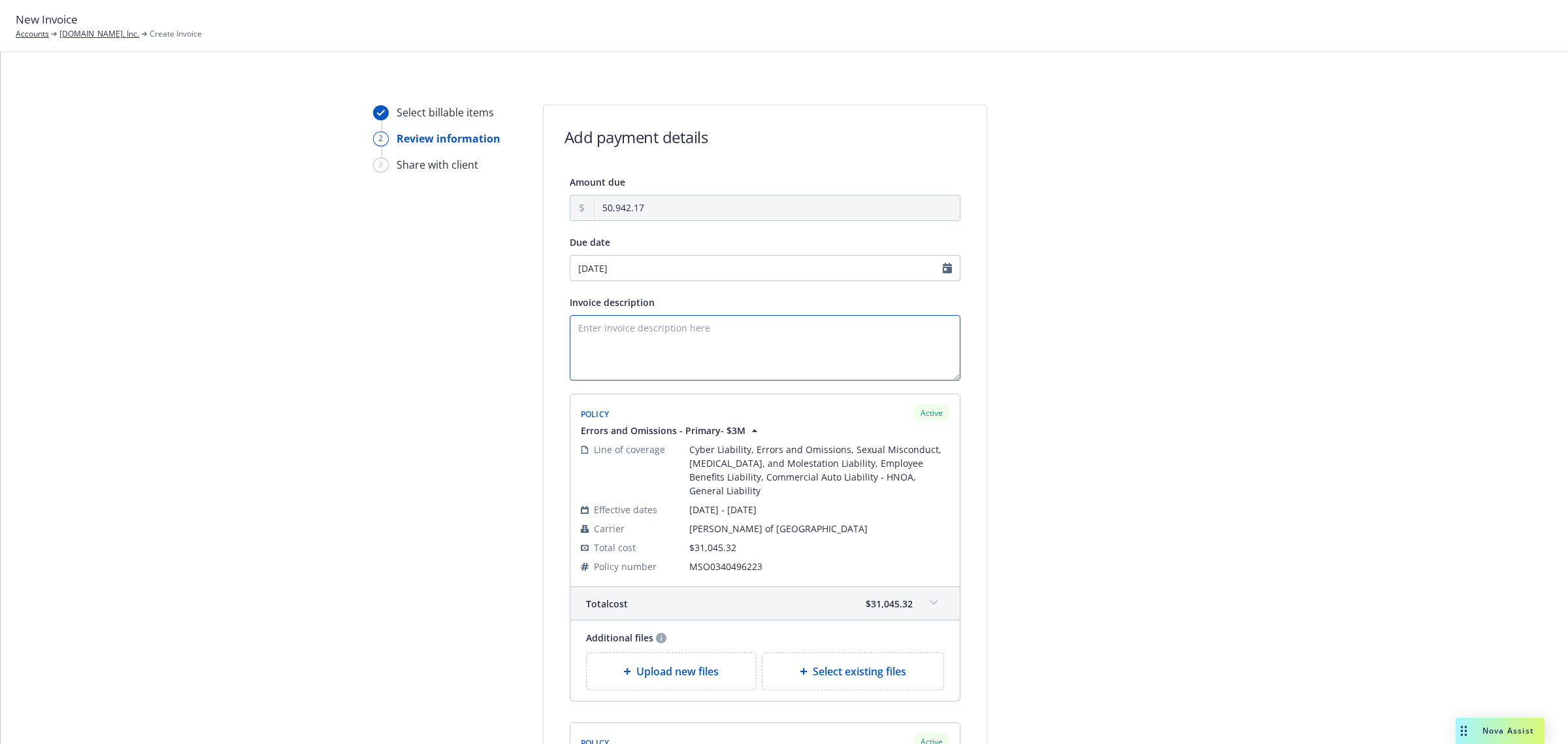
click at [619, 350] on textarea "Invoice description" at bounding box center [765, 348] width 391 height 66
drag, startPoint x: 680, startPoint y: 325, endPoint x: 631, endPoint y: 338, distance: 50.7
click at [631, 338] on textarea "Full Premium invoice" at bounding box center [765, 348] width 391 height 66
paste textarea "Errors and Omissions"
paste textarea "Excess Liability"
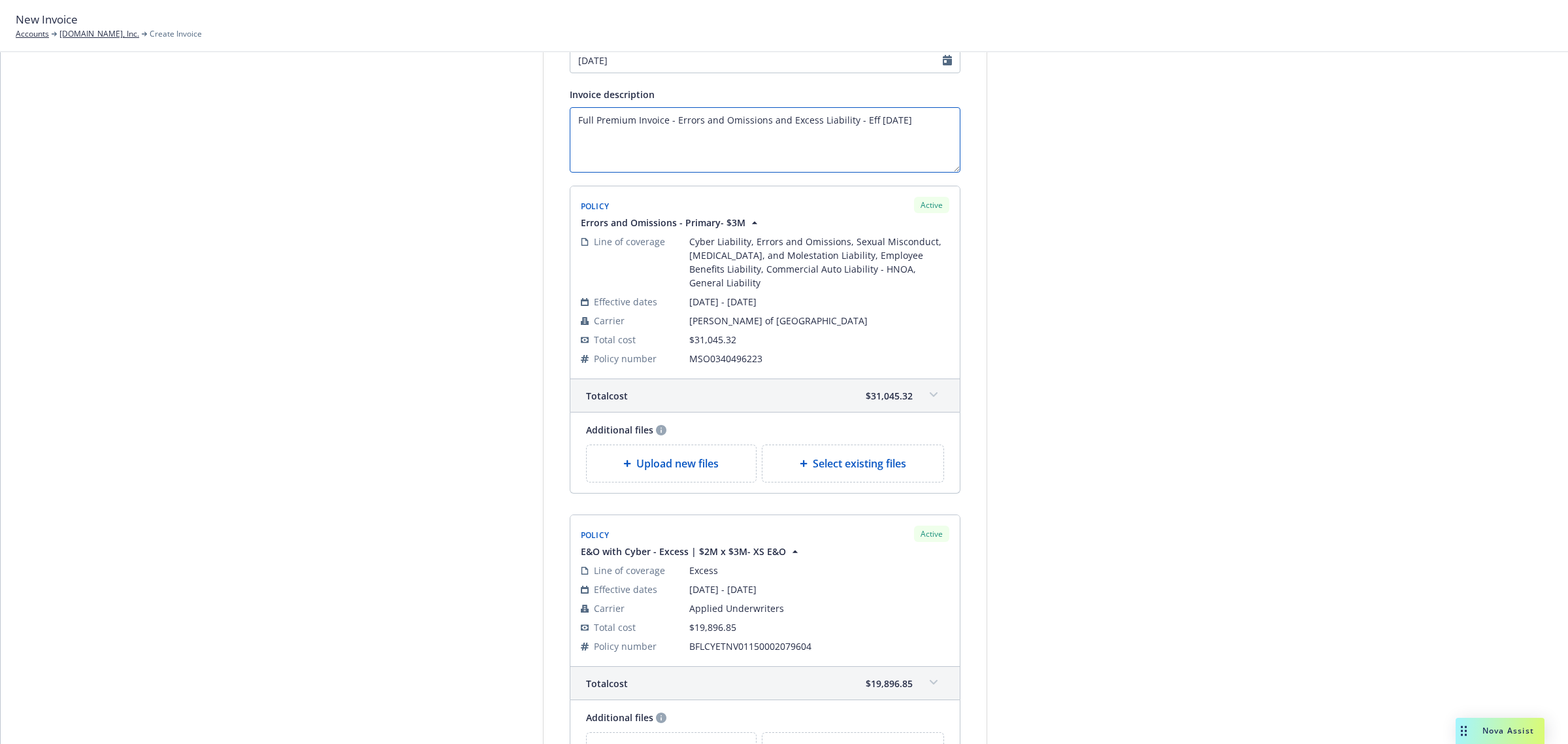
scroll to position [327, 0]
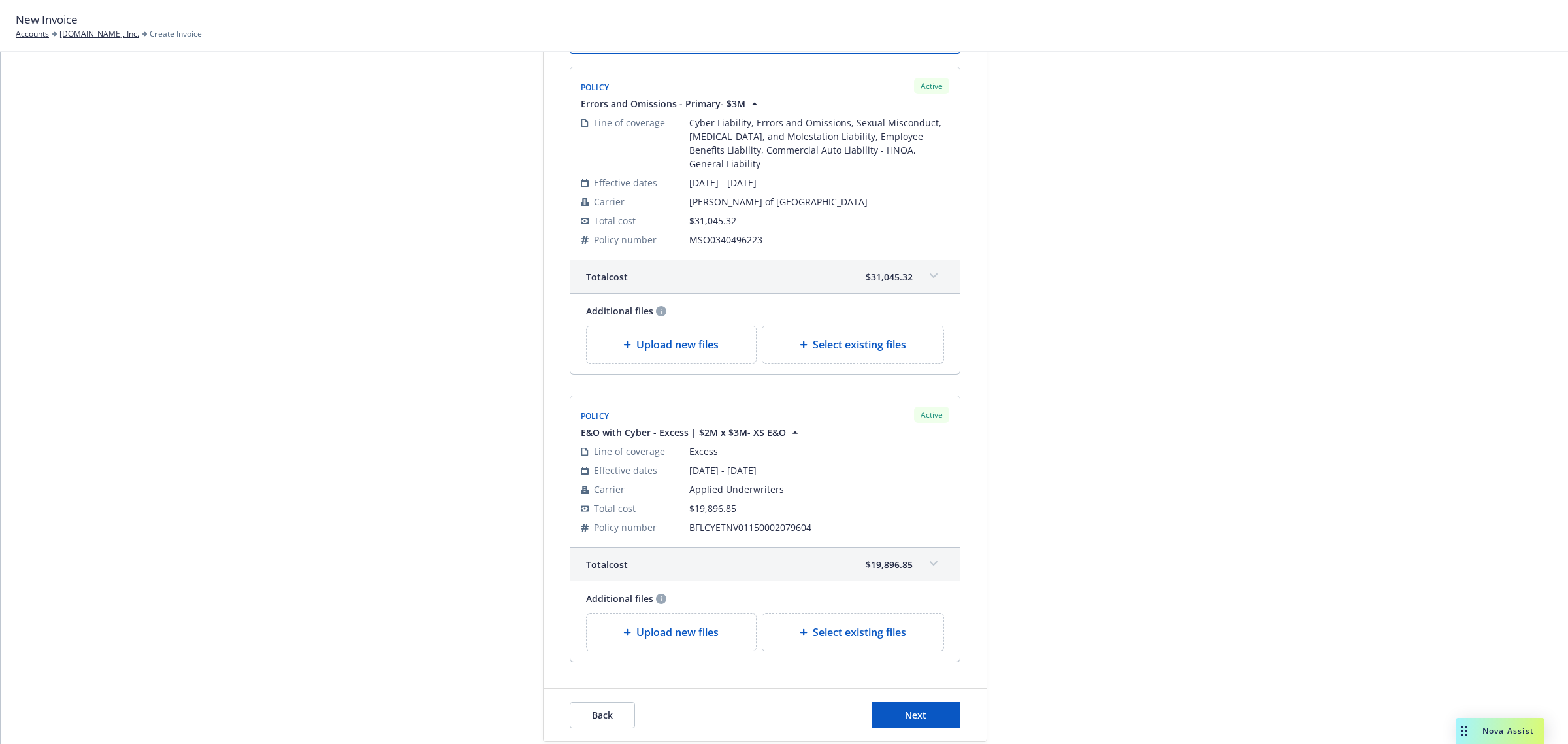
type textarea "Full Premium Invoice - Errors and Omissions and Excess Liability - Eff 9.9.25"
drag, startPoint x: 903, startPoint y: 688, endPoint x: 902, endPoint y: 700, distance: 12.0
click at [903, 690] on div "Back Next" at bounding box center [765, 715] width 443 height 52
click at [905, 708] on span "Next" at bounding box center [915, 714] width 22 height 13
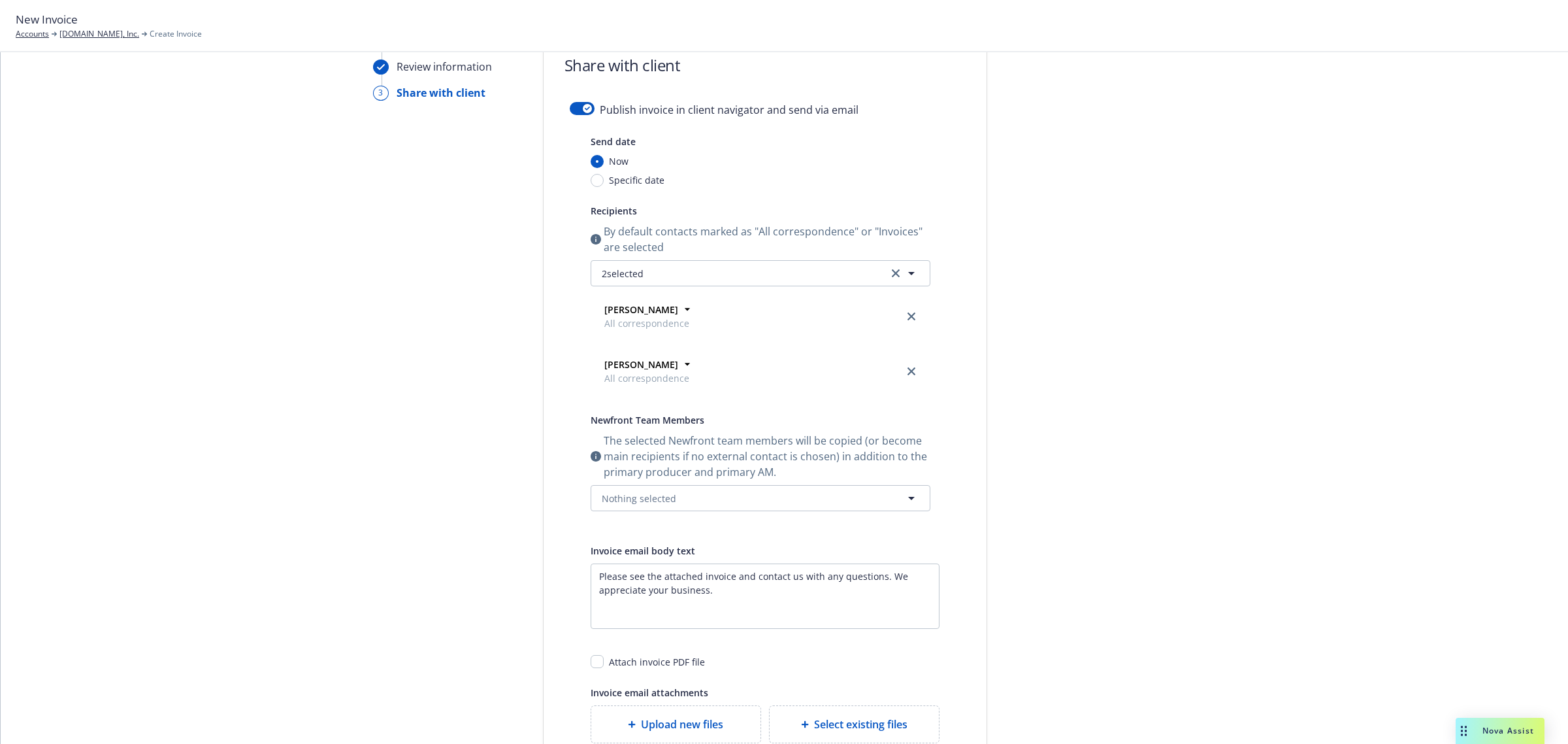
scroll to position [236, 0]
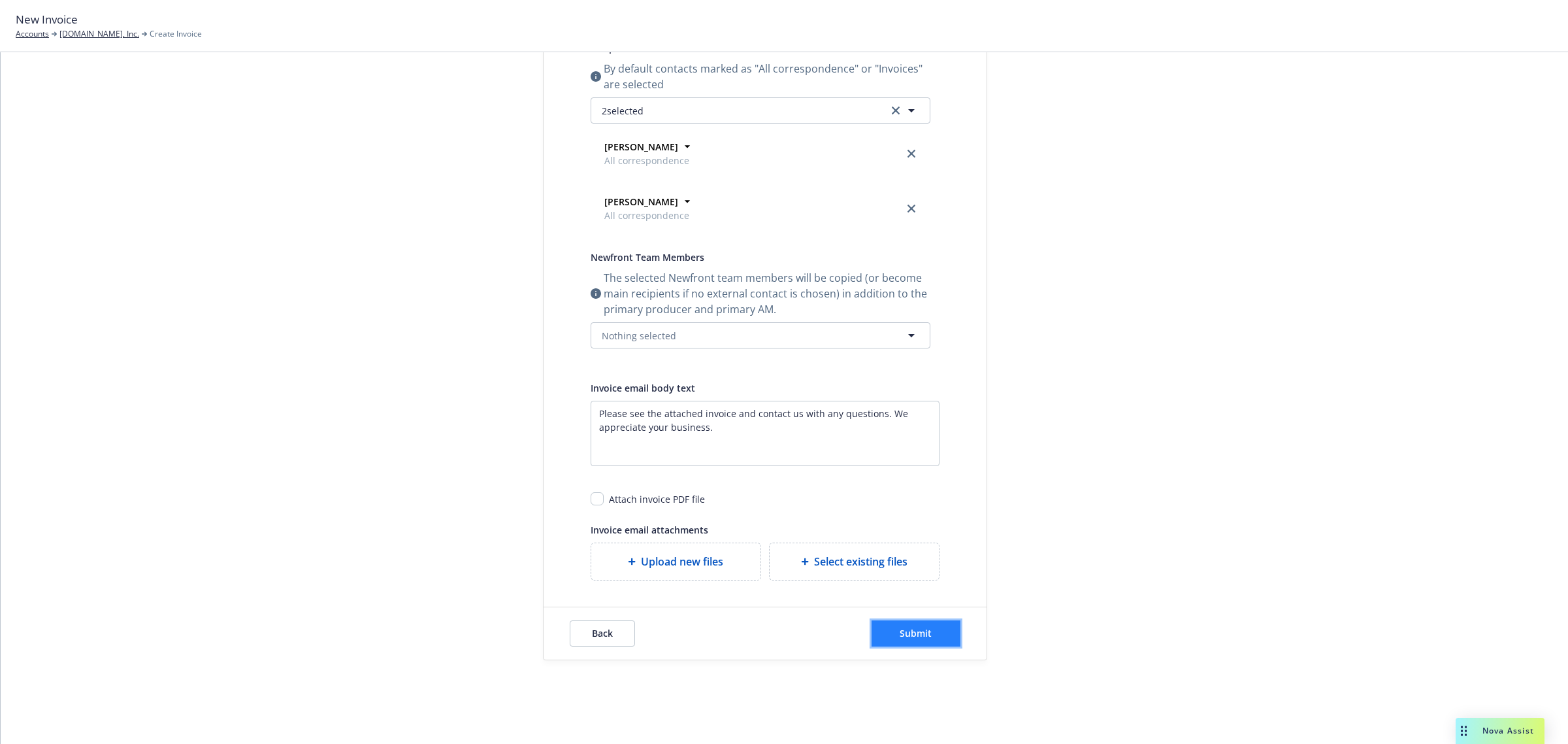
click at [914, 628] on span "Submit" at bounding box center [915, 633] width 32 height 13
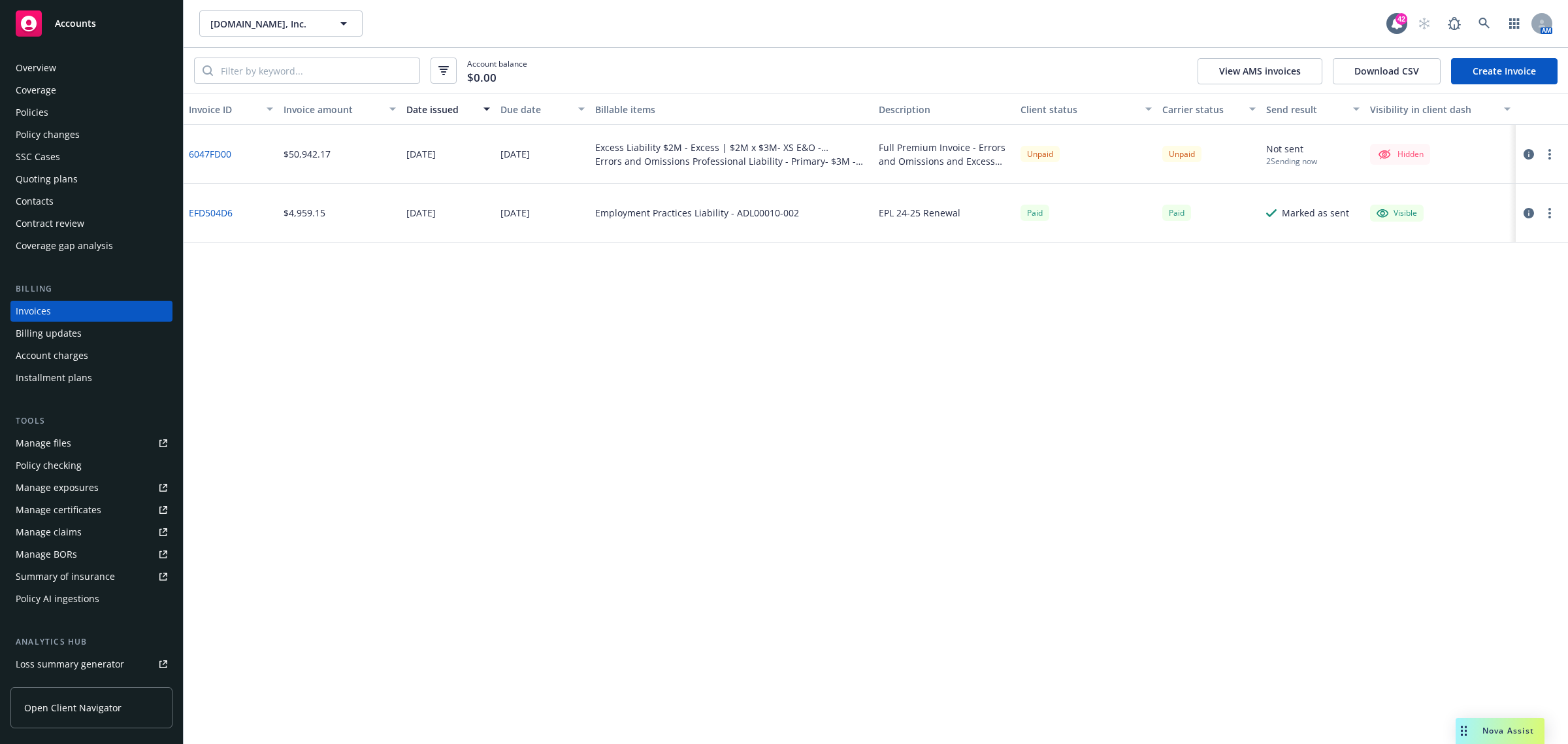
click at [66, 105] on div "Policies" at bounding box center [91, 113] width 151 height 21
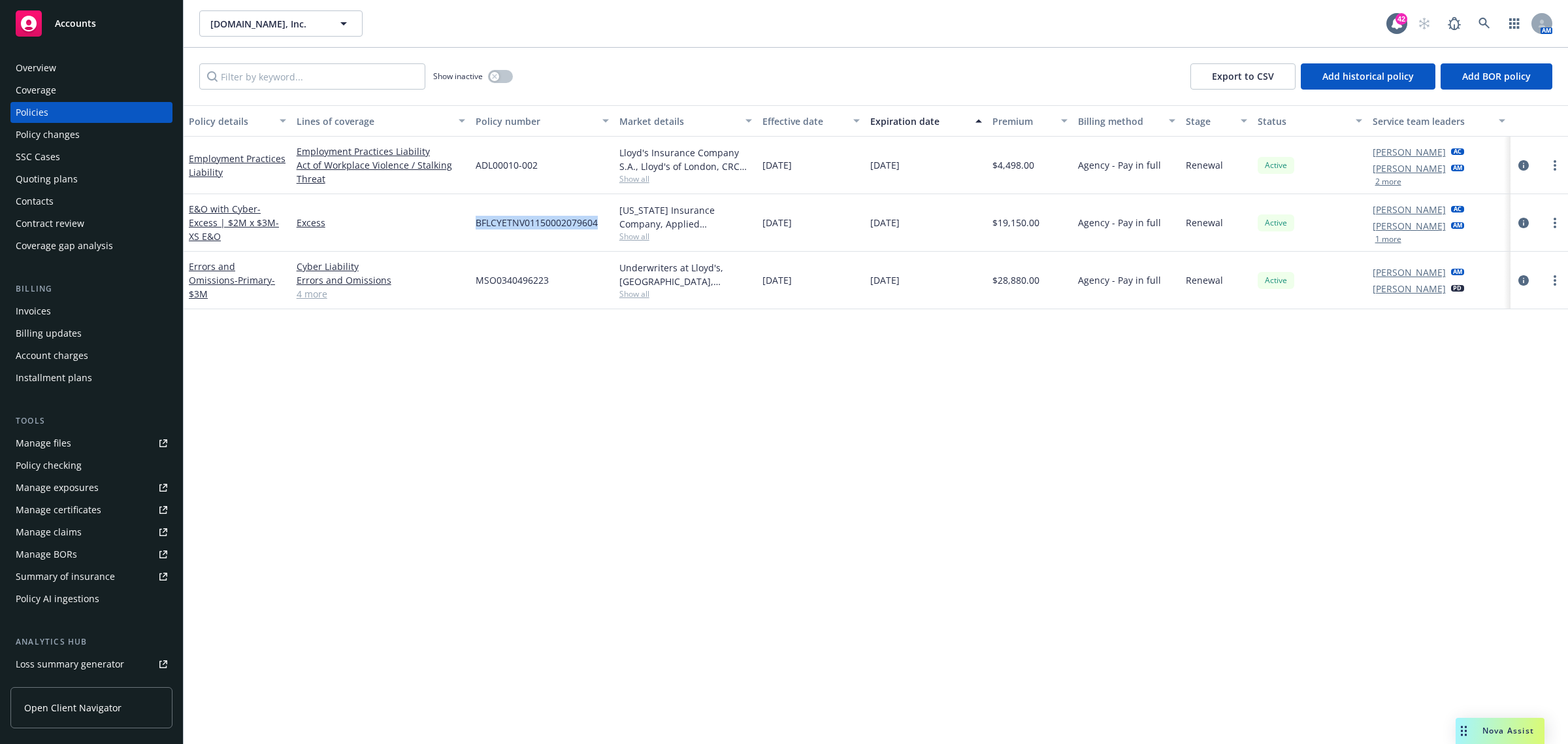
drag, startPoint x: 451, startPoint y: 223, endPoint x: 599, endPoint y: 227, distance: 148.1
click at [599, 227] on div "E&O with Cyber - Excess | $2M x $3M- XS E&O Excess BFLCYETNV01150002079604 Texa…" at bounding box center [876, 222] width 1385 height 57
copy div "BFLCYETNV01150002079604"
drag, startPoint x: 569, startPoint y: 279, endPoint x: 475, endPoint y: 286, distance: 94.3
click at [475, 286] on div "MSO0340496223" at bounding box center [542, 280] width 144 height 57
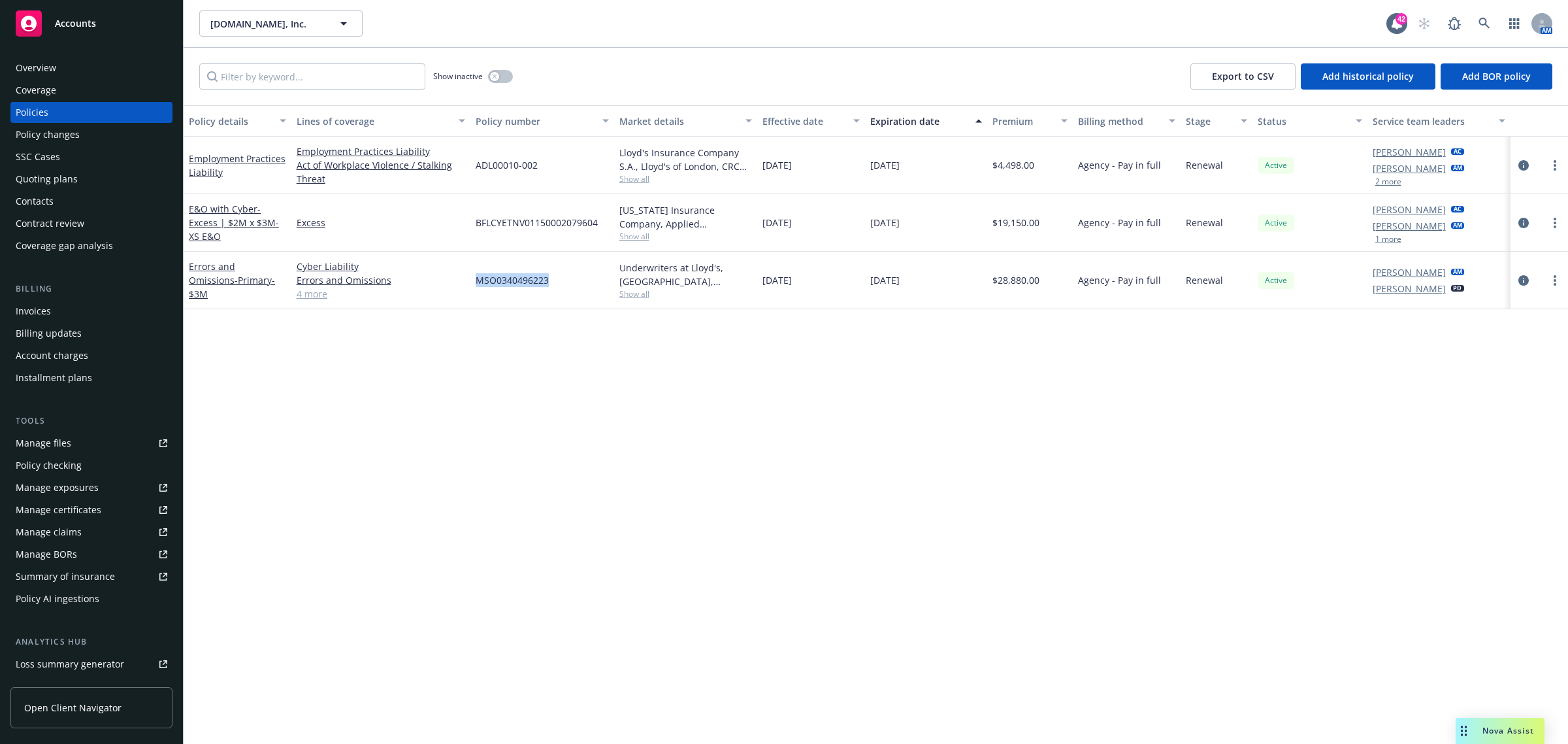
copy span "MSO0340496223"
click at [638, 298] on span "Show all" at bounding box center [686, 294] width 133 height 11
click at [46, 312] on div "Invoices" at bounding box center [33, 311] width 35 height 21
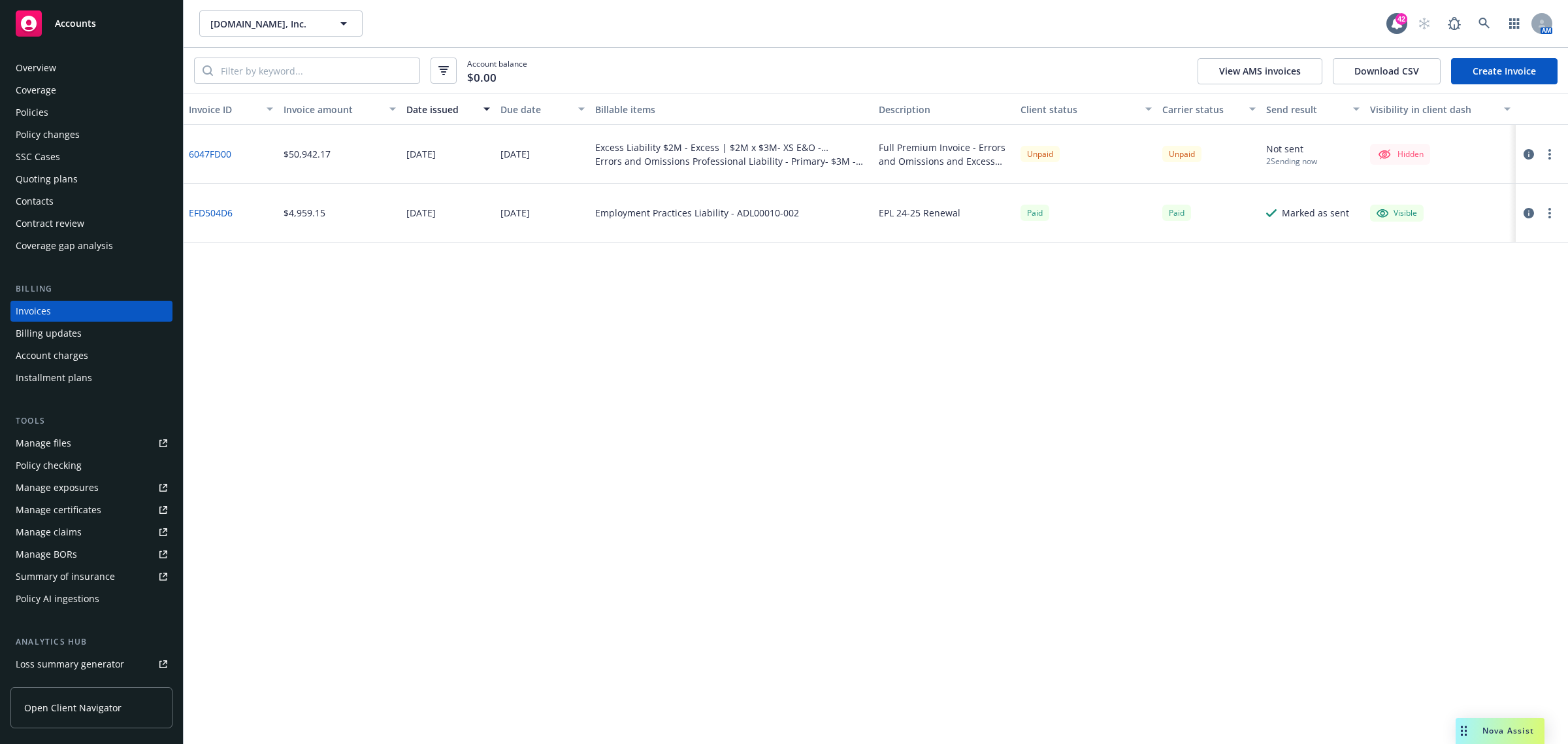
click at [1552, 156] on button "button" at bounding box center [1549, 154] width 16 height 16
drag, startPoint x: 1462, startPoint y: 256, endPoint x: 1442, endPoint y: 256, distance: 20.0
click at [1461, 256] on link "Make it visible in client dash" at bounding box center [1473, 259] width 167 height 26
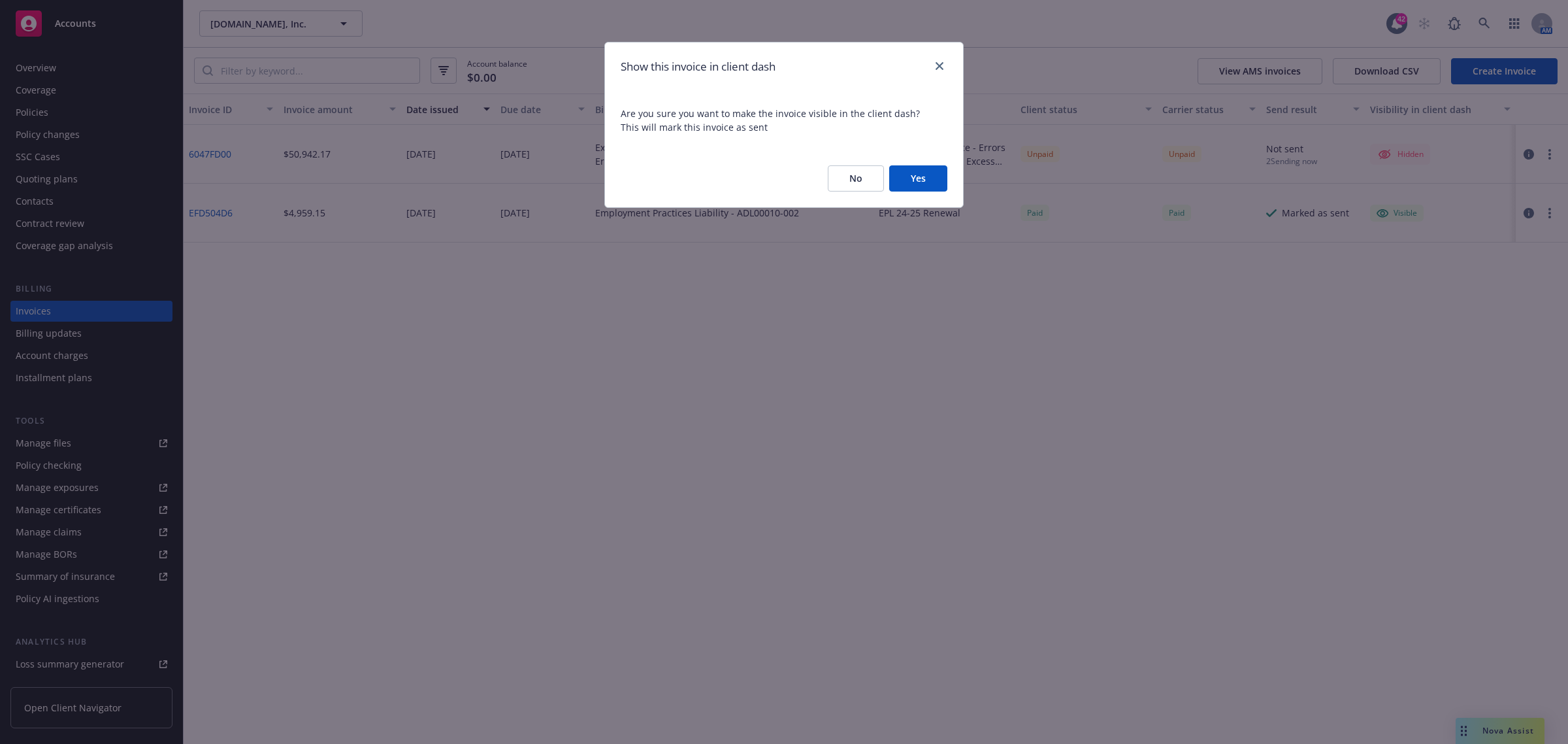
drag, startPoint x: 918, startPoint y: 174, endPoint x: 942, endPoint y: 183, distance: 25.6
click at [918, 174] on button "Yes" at bounding box center [918, 178] width 58 height 26
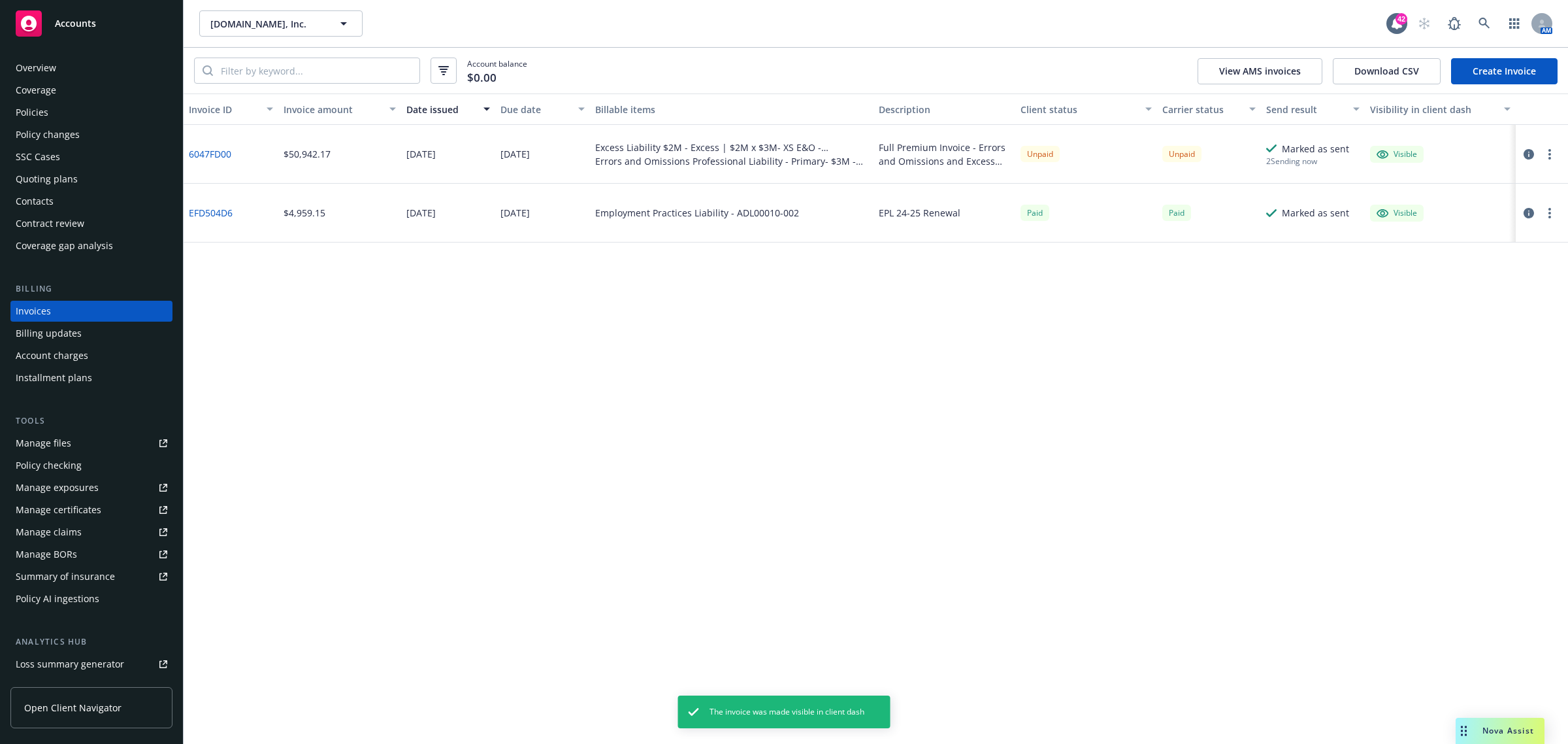
click at [1534, 148] on div at bounding box center [1539, 154] width 37 height 16
click at [1531, 148] on button "button" at bounding box center [1529, 154] width 16 height 16
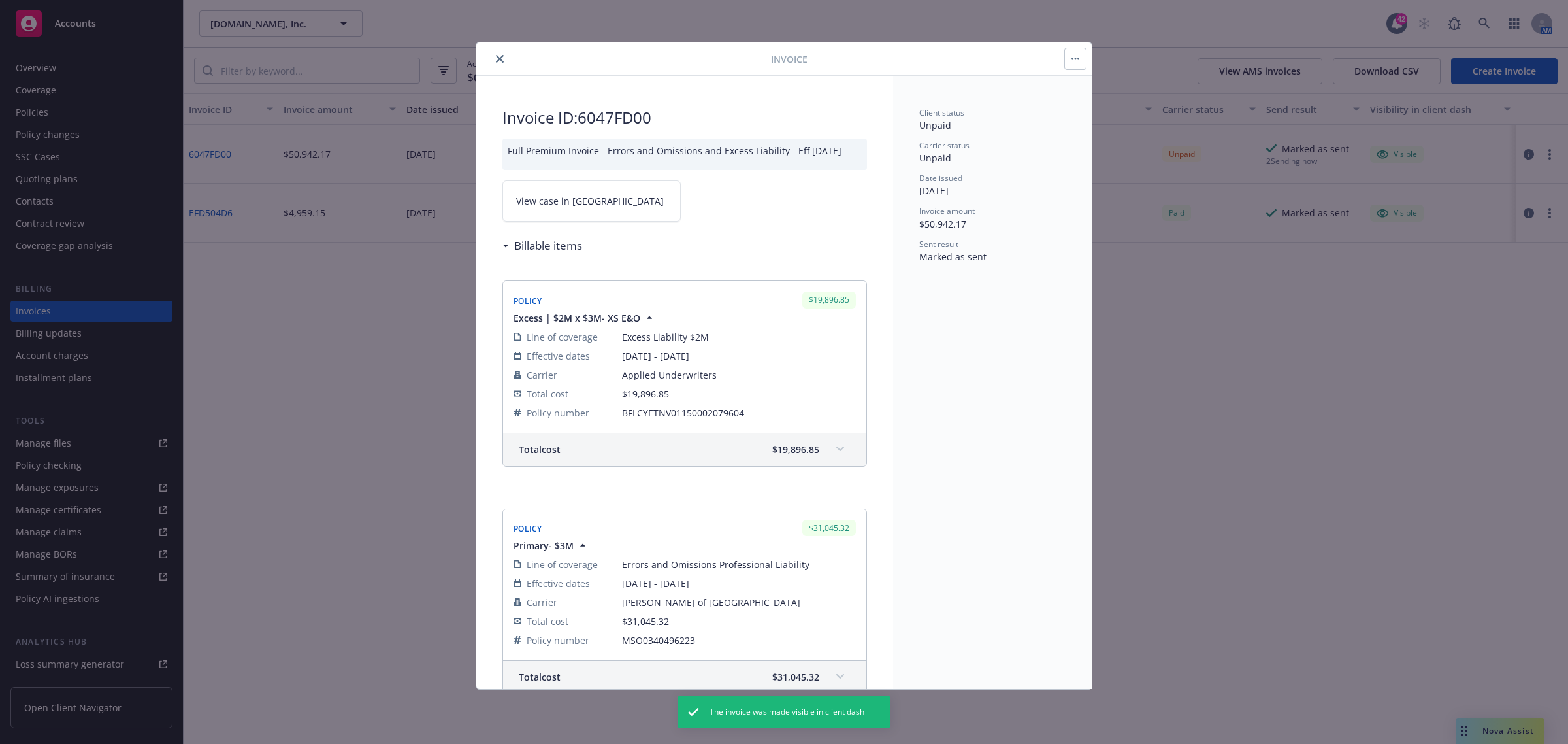
click at [546, 194] on span "View case in SSC" at bounding box center [590, 201] width 148 height 13
click at [502, 57] on icon "close" at bounding box center [499, 59] width 8 height 8
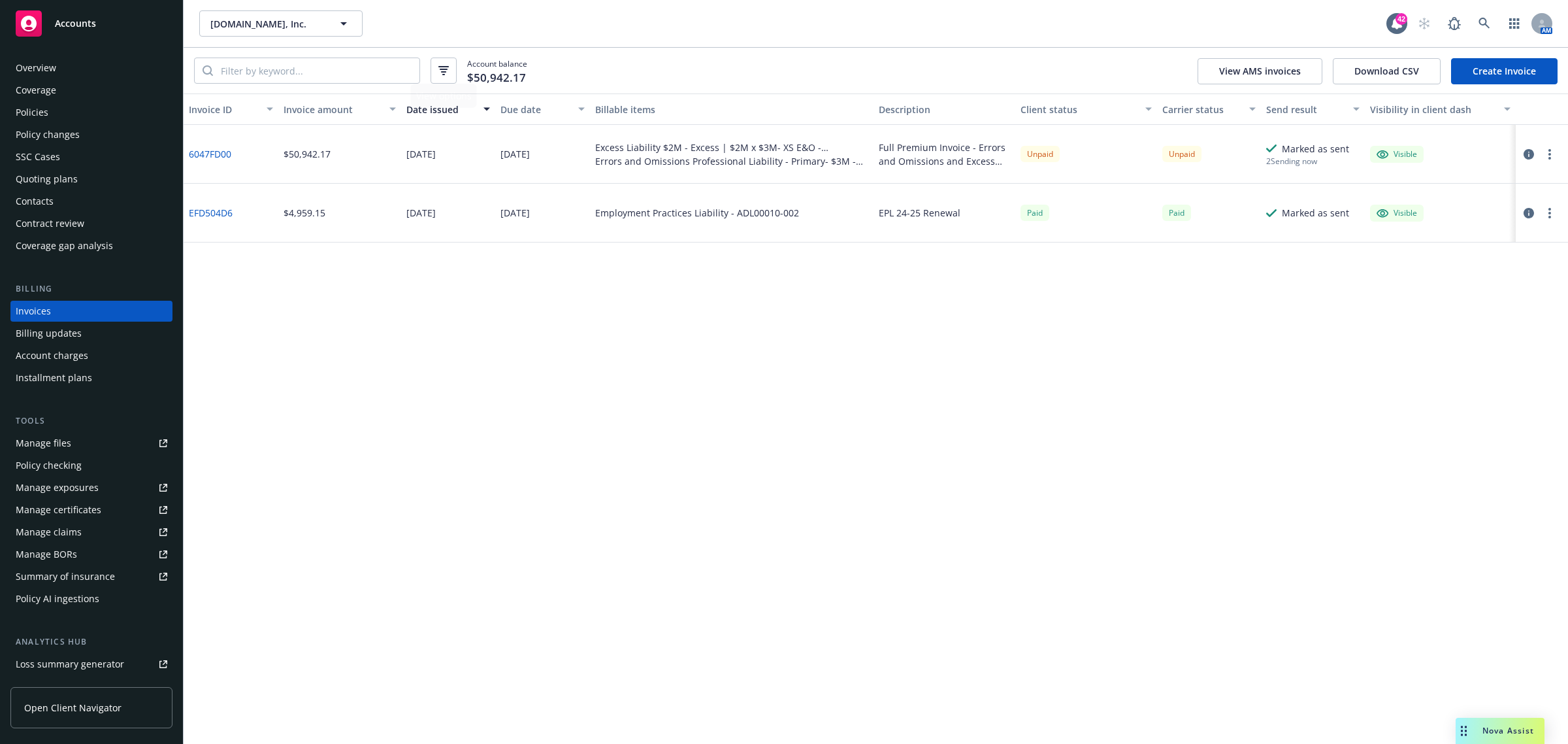
click at [40, 109] on div "Policies" at bounding box center [32, 113] width 33 height 21
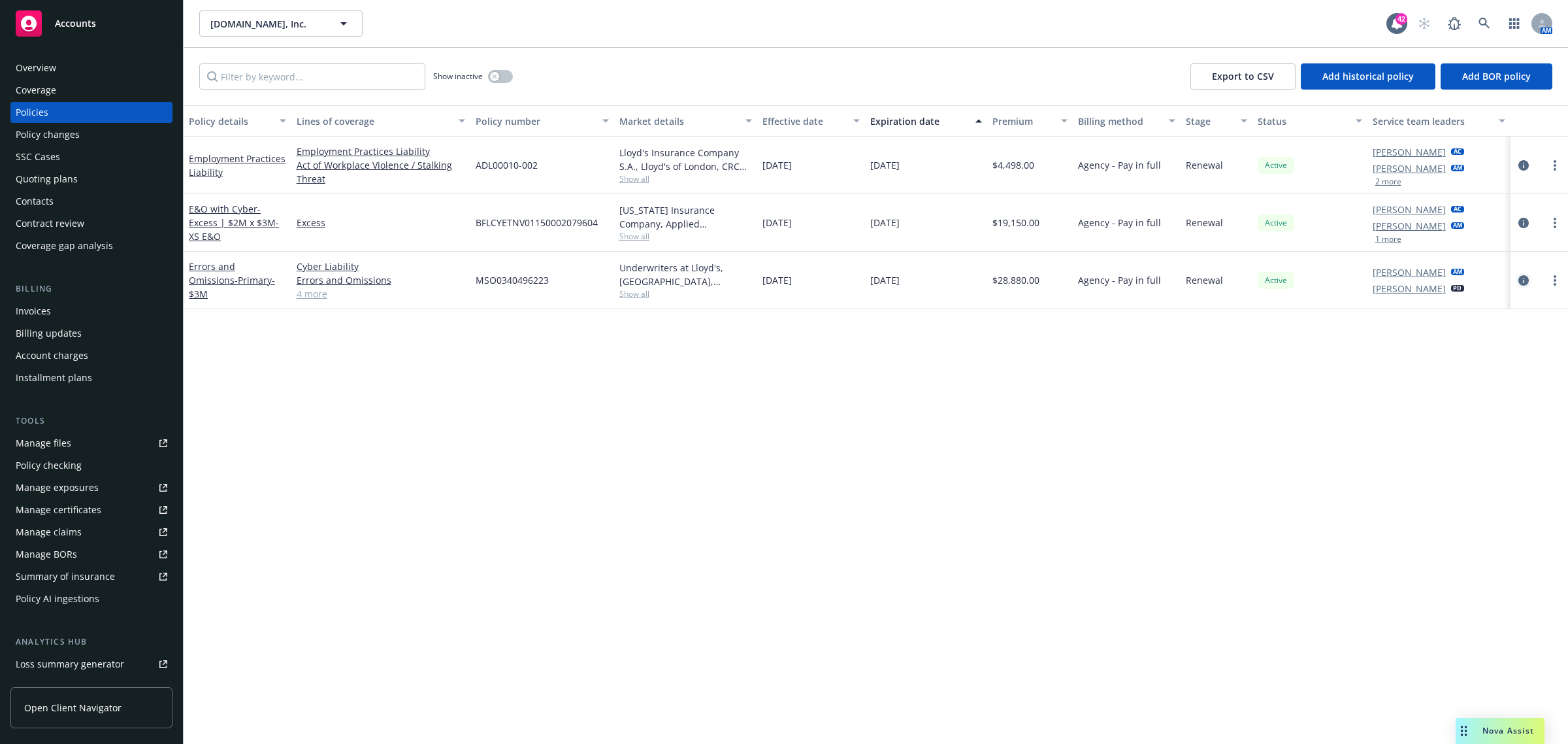
click at [1524, 280] on icon "circleInformation" at bounding box center [1523, 280] width 10 height 10
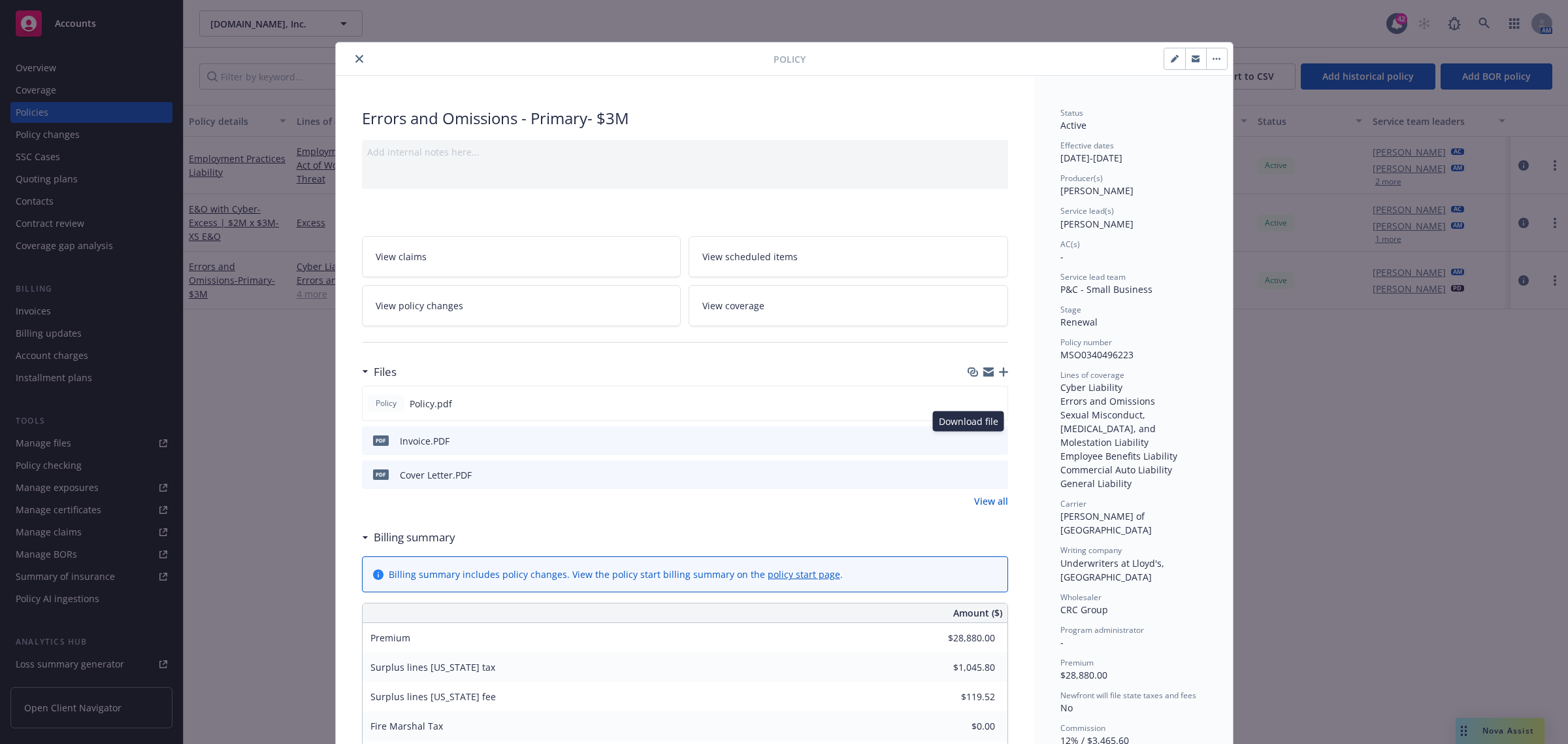
click at [970, 440] on icon "download file" at bounding box center [973, 438] width 8 height 8
click at [968, 402] on icon "download file" at bounding box center [973, 403] width 10 height 10
drag, startPoint x: 356, startPoint y: 63, endPoint x: 95, endPoint y: 66, distance: 261.0
click at [355, 62] on icon "close" at bounding box center [359, 59] width 8 height 8
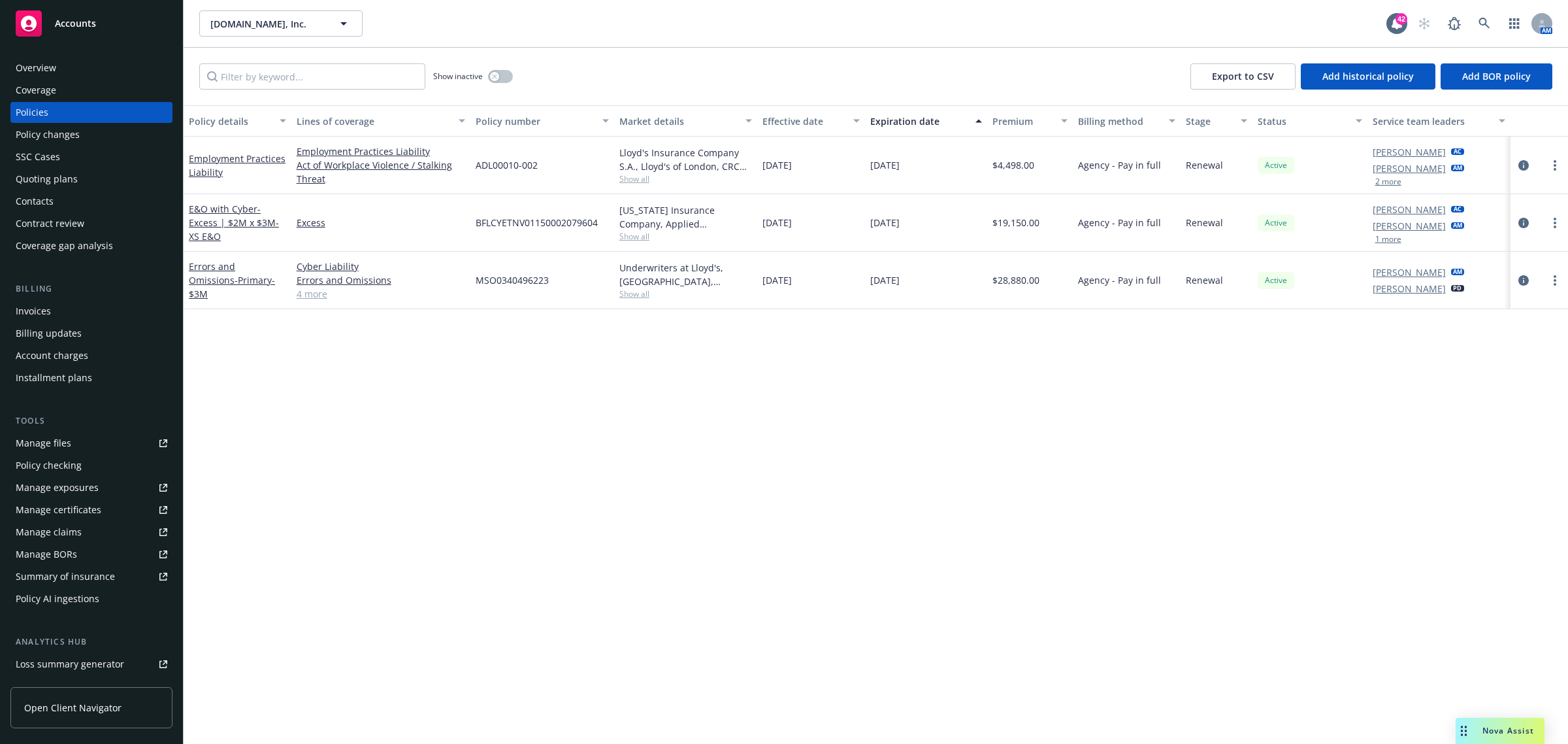
click at [93, 66] on div "Overview" at bounding box center [91, 68] width 151 height 21
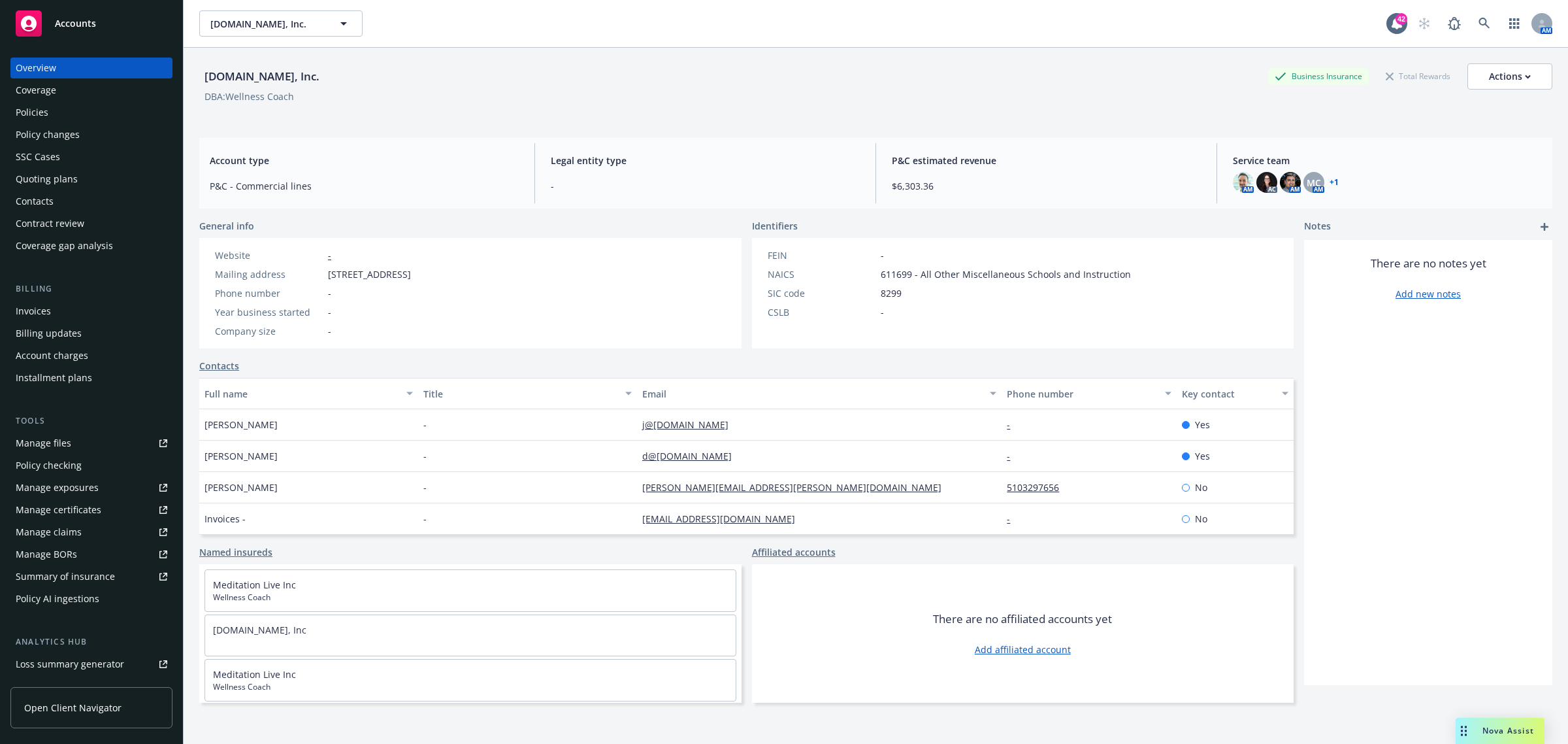
drag, startPoint x: 742, startPoint y: 420, endPoint x: 601, endPoint y: 426, distance: 141.1
click at [601, 426] on div "Julie Sharma - j@wellnesscoach.live - Yes" at bounding box center [746, 425] width 1094 height 31
copy div "j@wellnesscoach.live"
drag, startPoint x: 753, startPoint y: 454, endPoint x: 617, endPoint y: 462, distance: 136.2
click at [617, 462] on div "D Sharma - d@wellnesscoach.live - Yes" at bounding box center [746, 456] width 1094 height 31
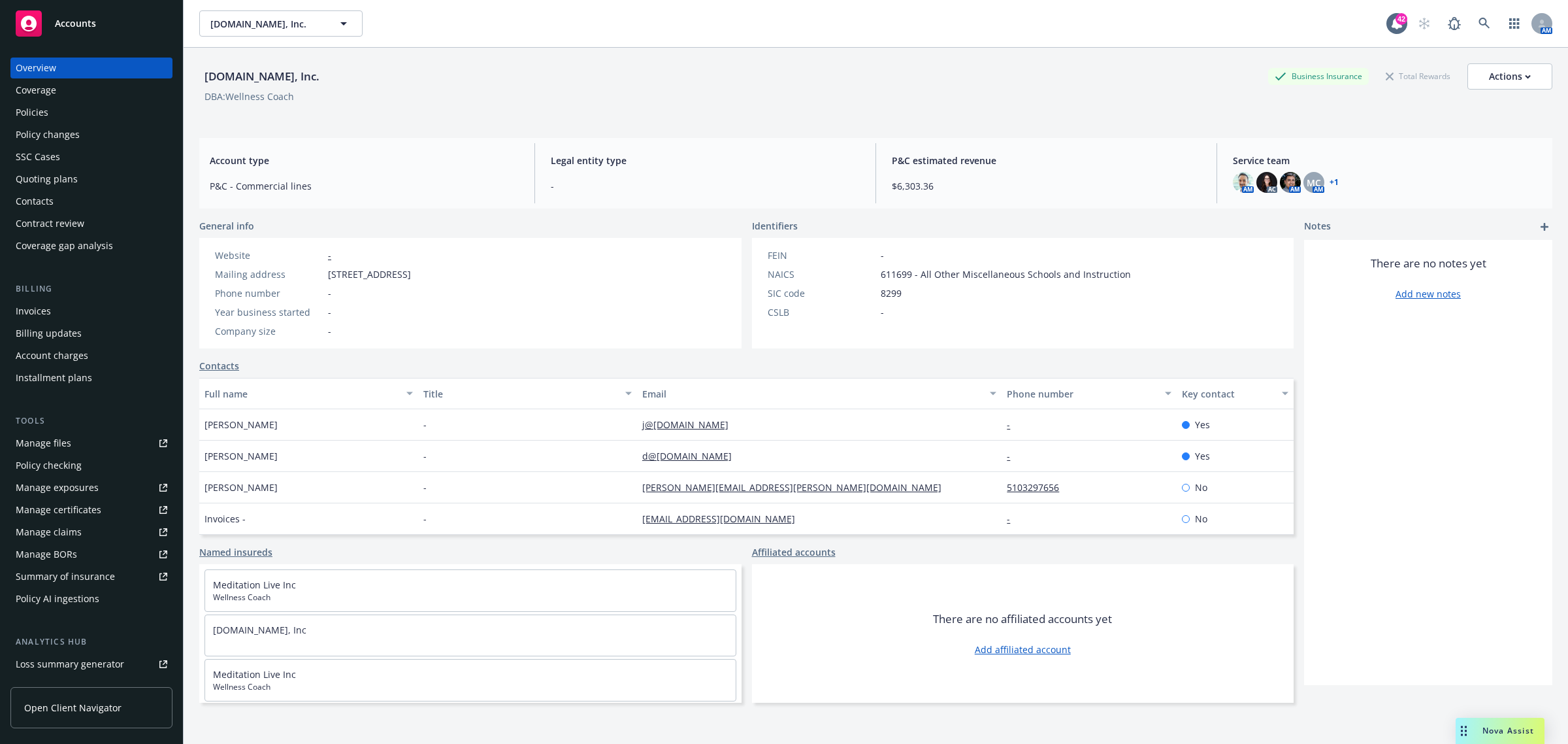
copy div "d@wellnesscoach.live"
click at [51, 125] on div "Policy changes" at bounding box center [48, 135] width 64 height 21
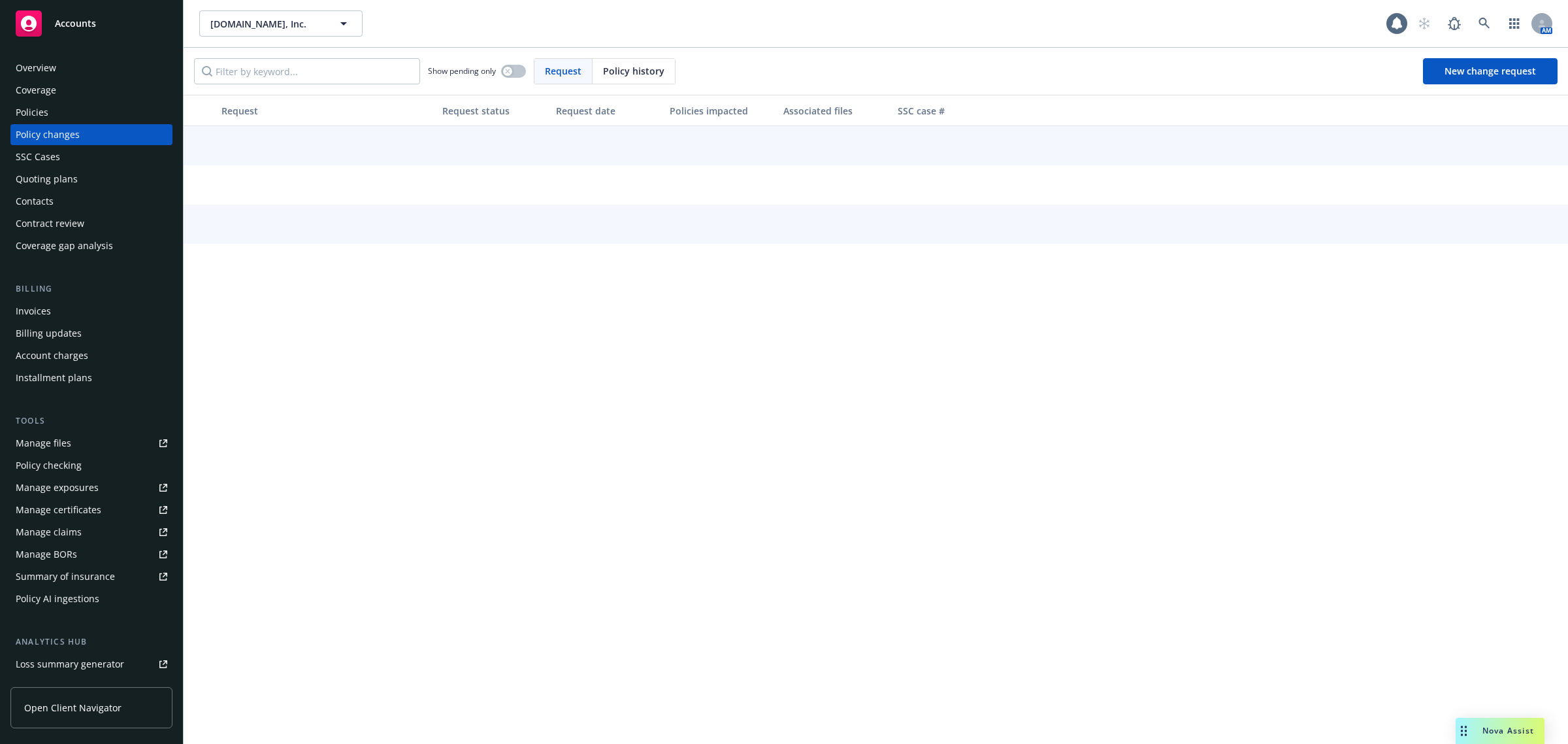
click at [54, 118] on div "Policies" at bounding box center [91, 113] width 151 height 21
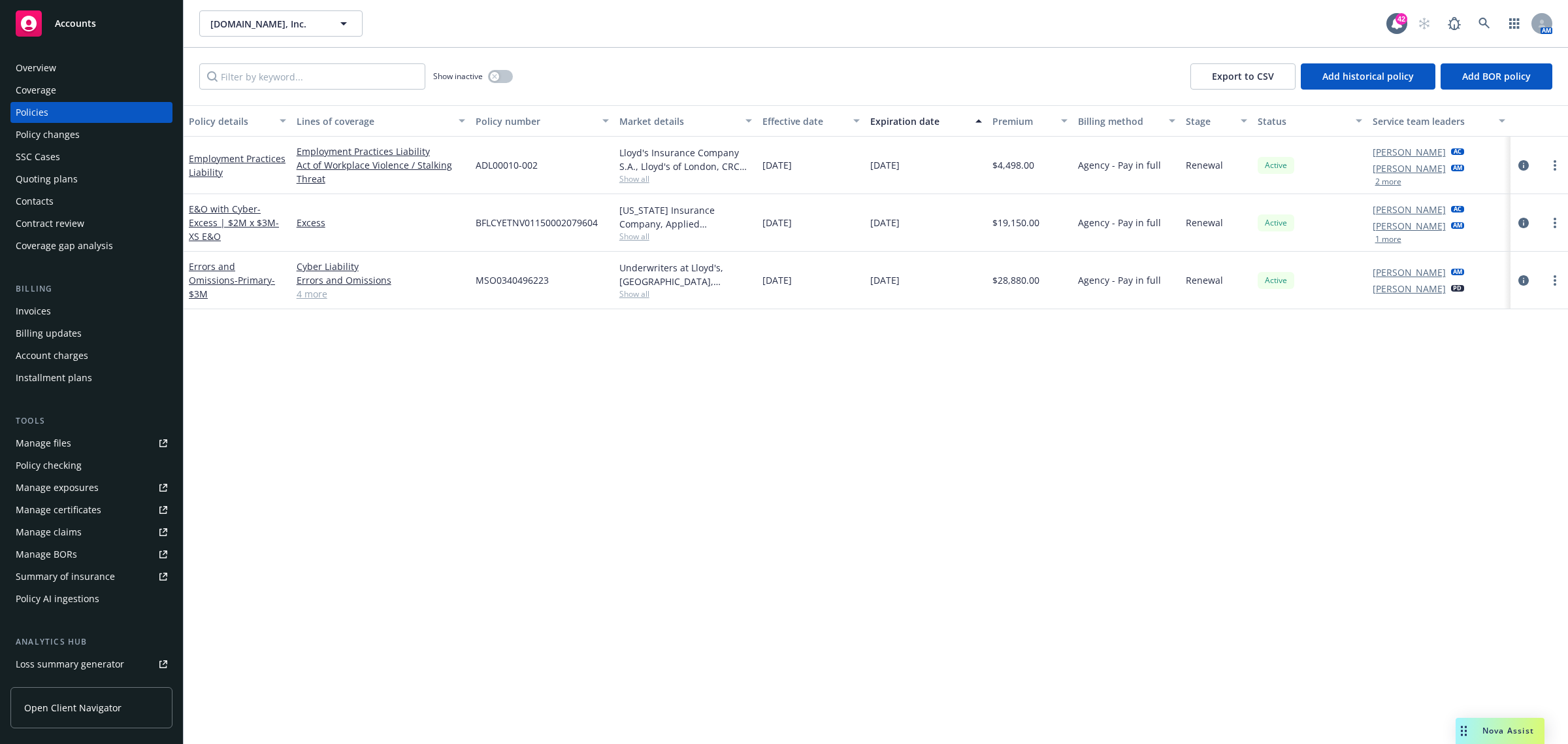
click at [45, 308] on div "Invoices" at bounding box center [33, 311] width 35 height 21
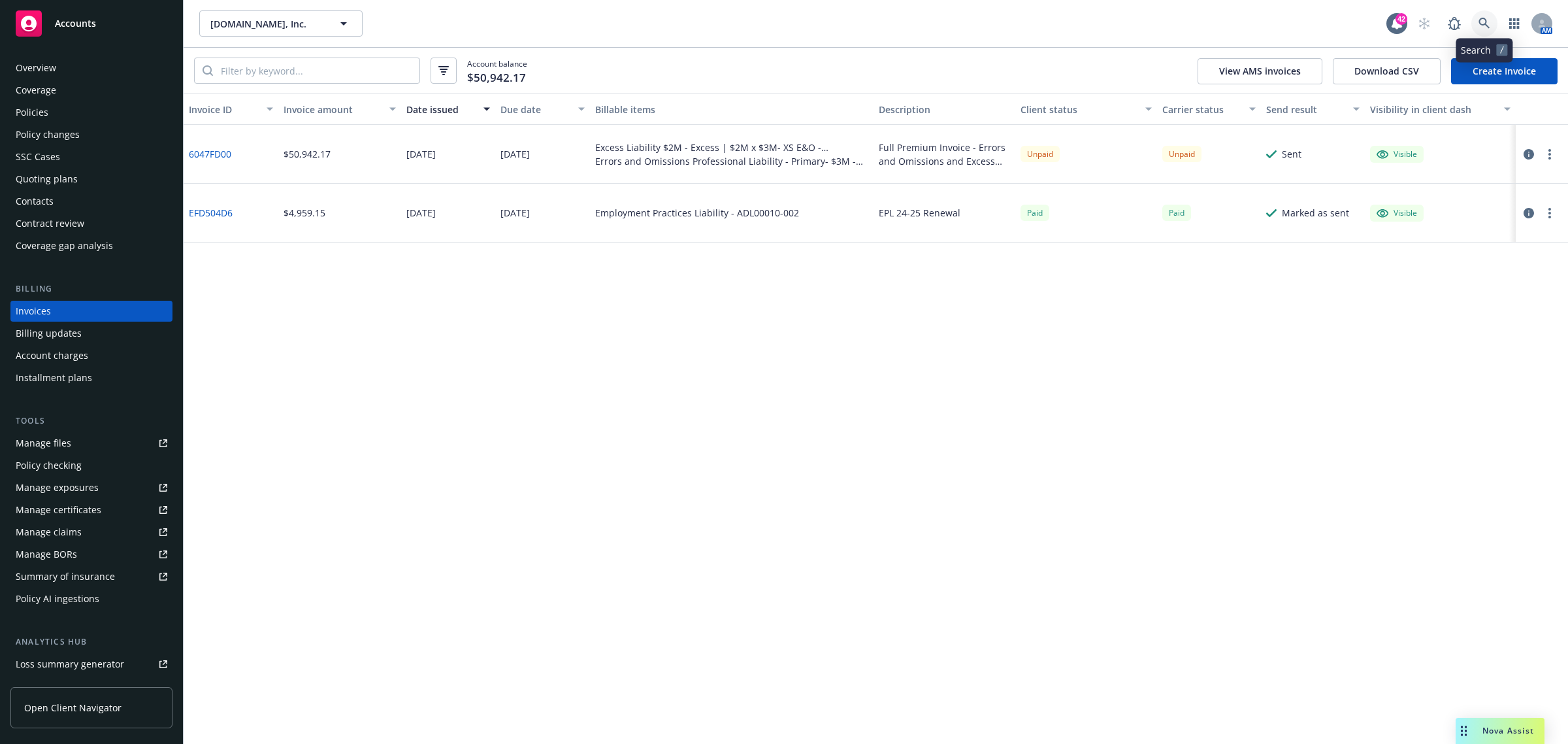
click at [1488, 20] on icon at bounding box center [1485, 24] width 12 height 12
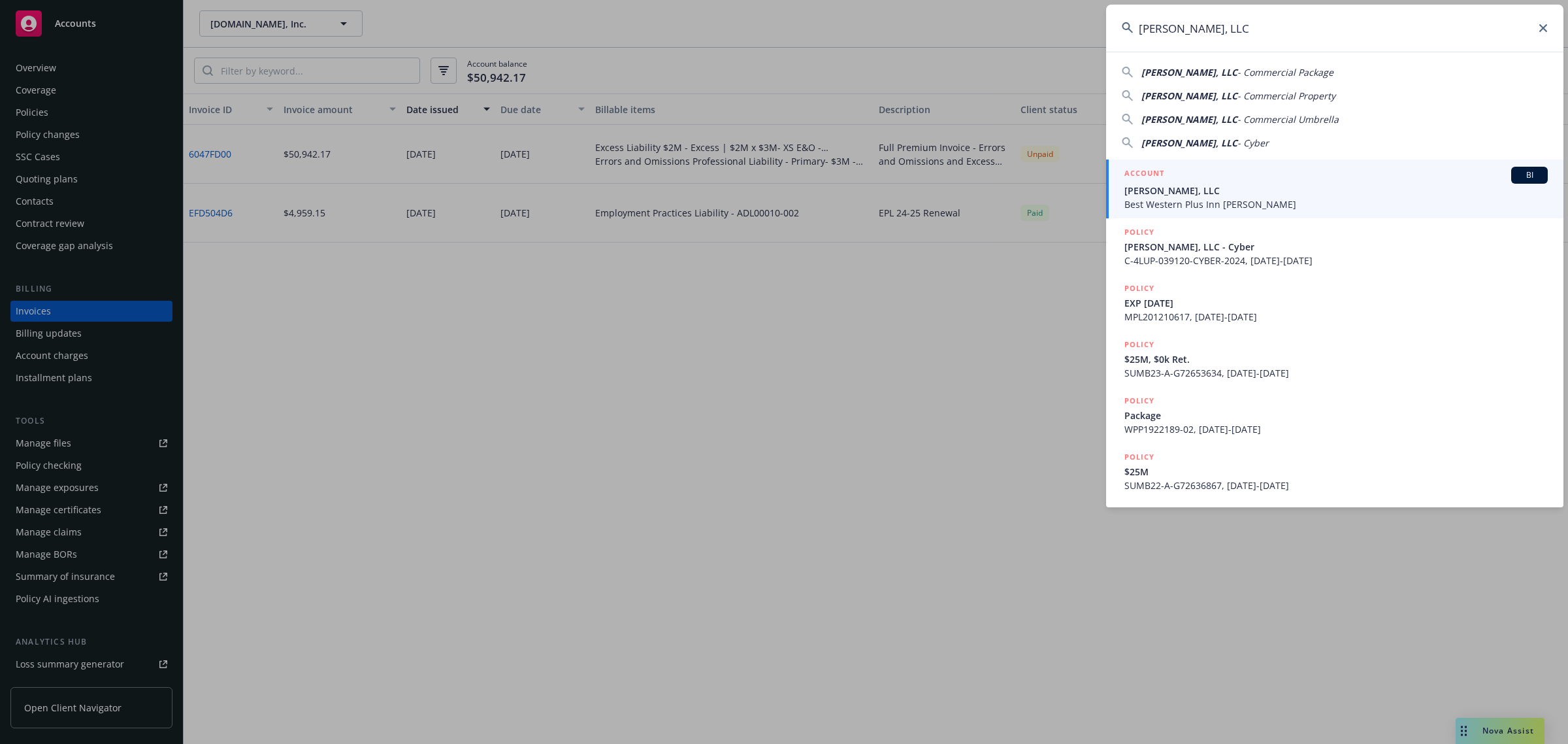
type input "BW Dixon, LLC"
click at [1165, 187] on span "BW Dixon, LLC" at bounding box center [1336, 190] width 423 height 13
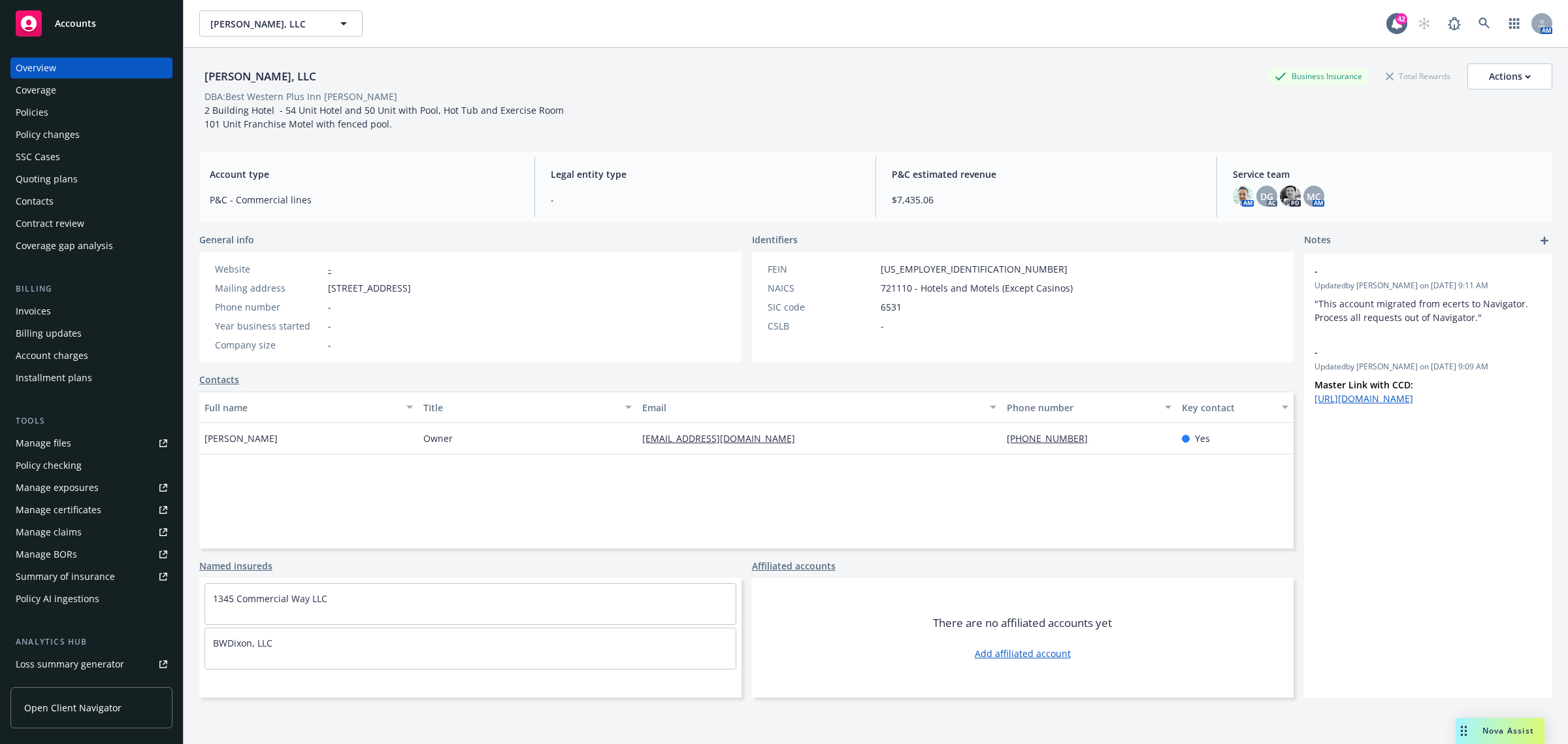
click at [71, 116] on div "Policies" at bounding box center [91, 113] width 151 height 21
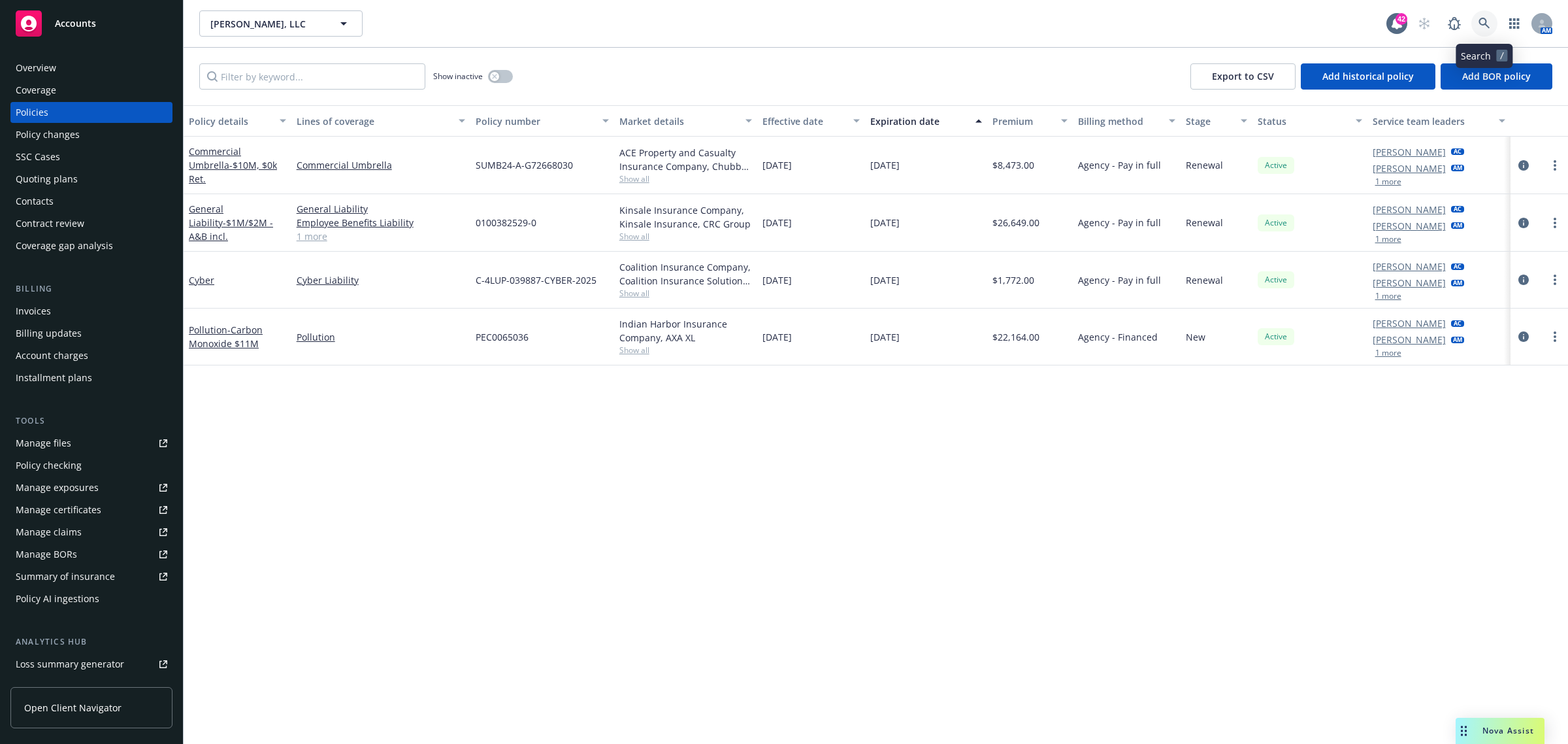
click at [1484, 18] on icon at bounding box center [1484, 23] width 11 height 11
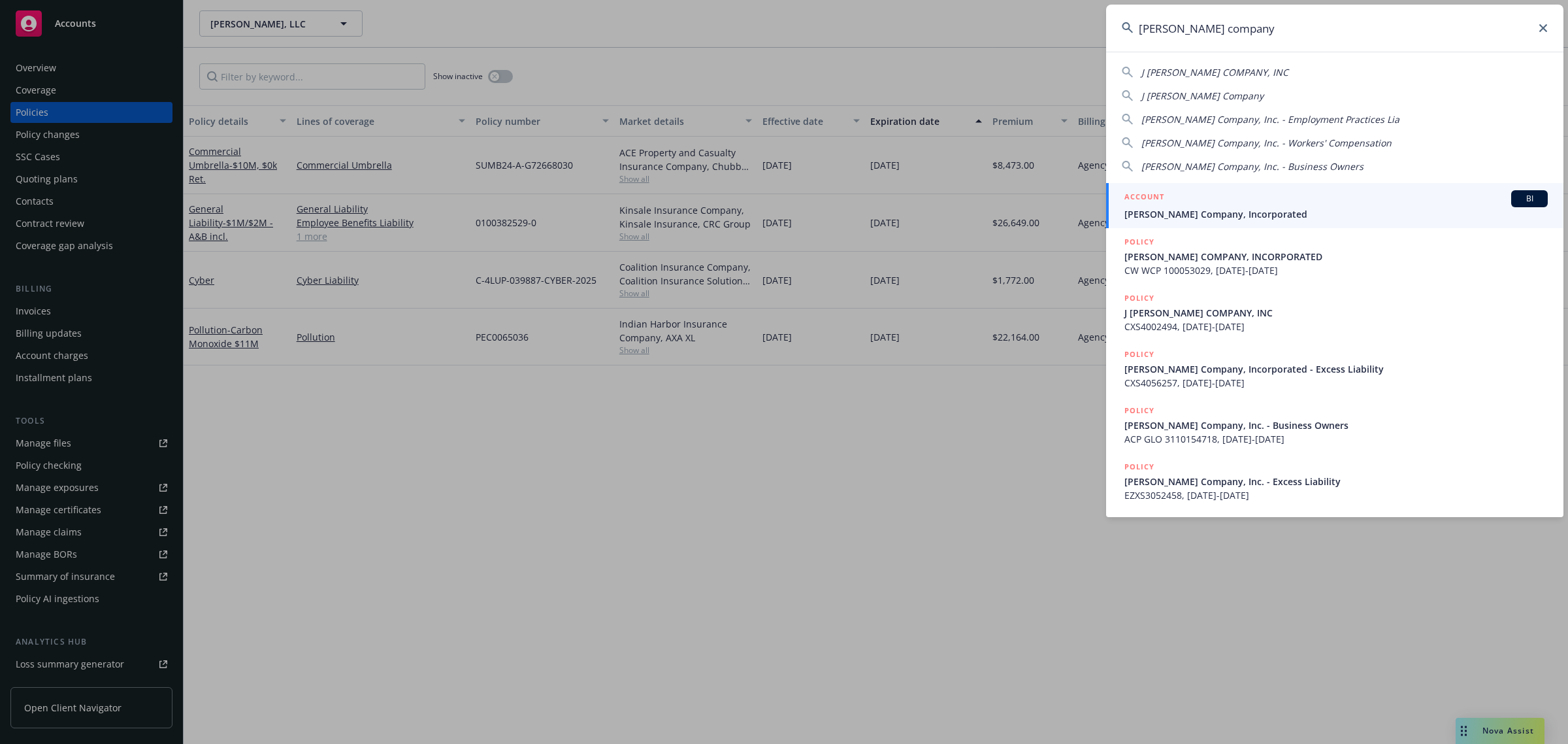
type input "j. berry company"
click at [1302, 204] on div "ACCOUNT BI" at bounding box center [1336, 198] width 423 height 17
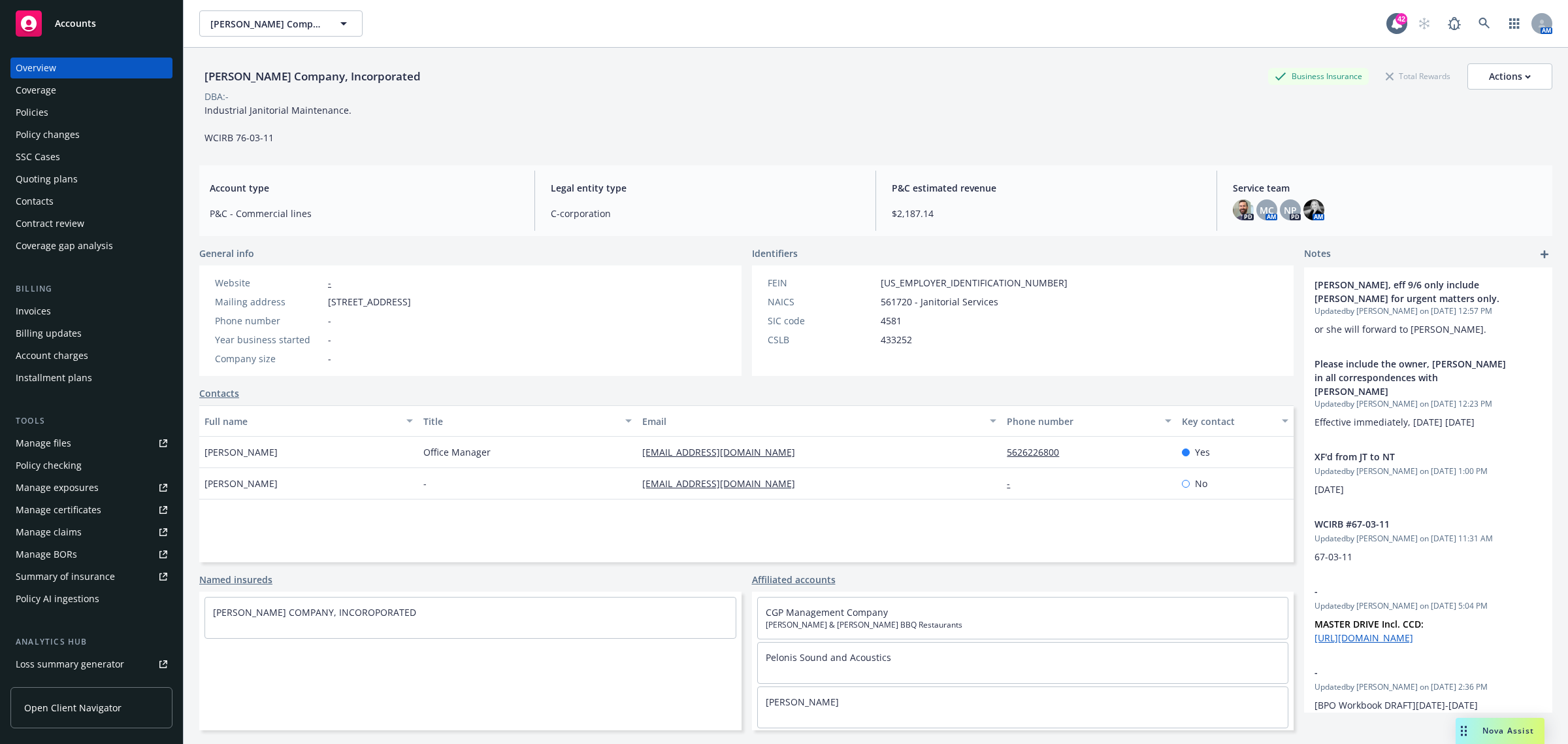
click at [30, 114] on div "Policies" at bounding box center [32, 113] width 33 height 21
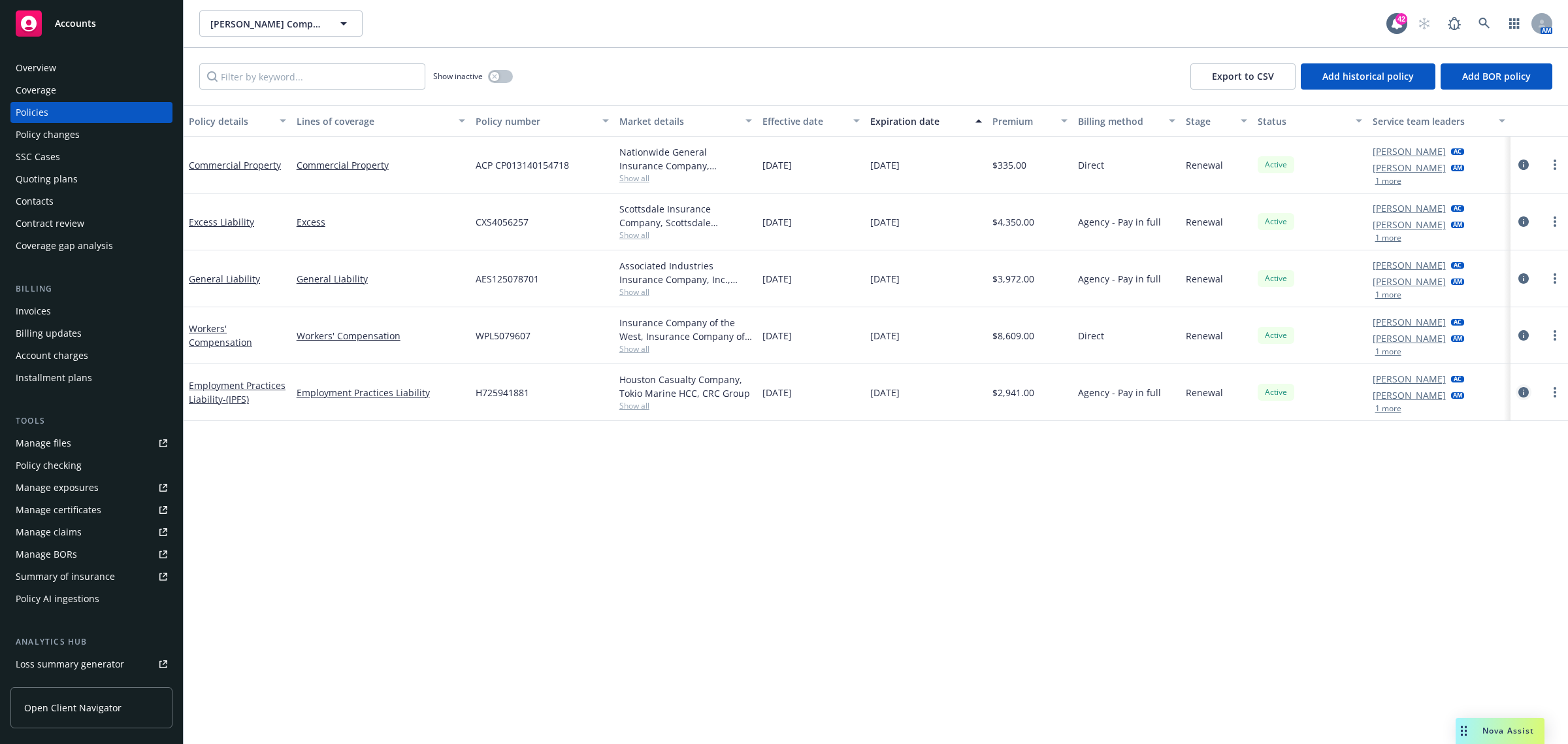
click at [1519, 389] on icon "circleInformation" at bounding box center [1523, 392] width 10 height 10
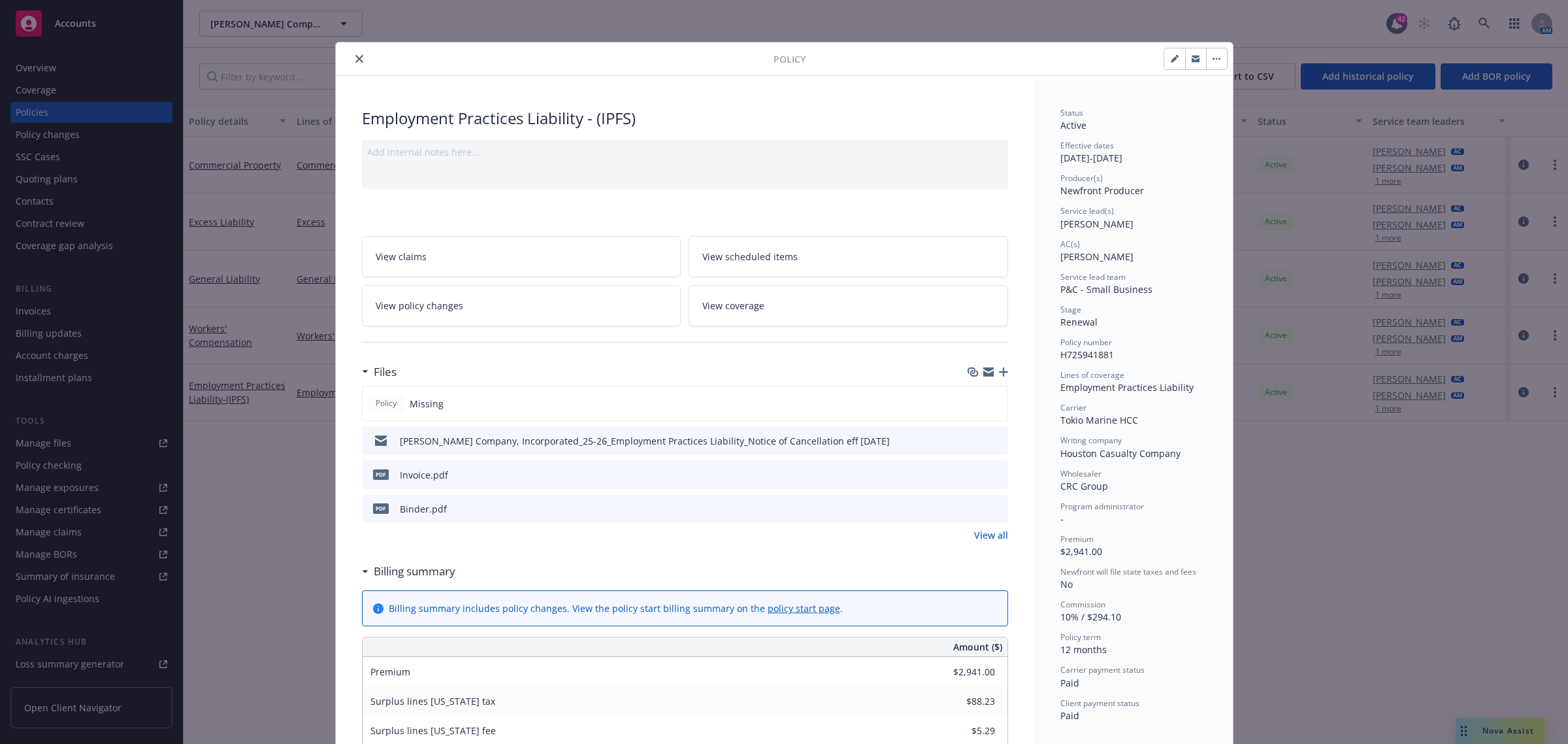
click at [999, 373] on icon "button" at bounding box center [1003, 372] width 9 height 9
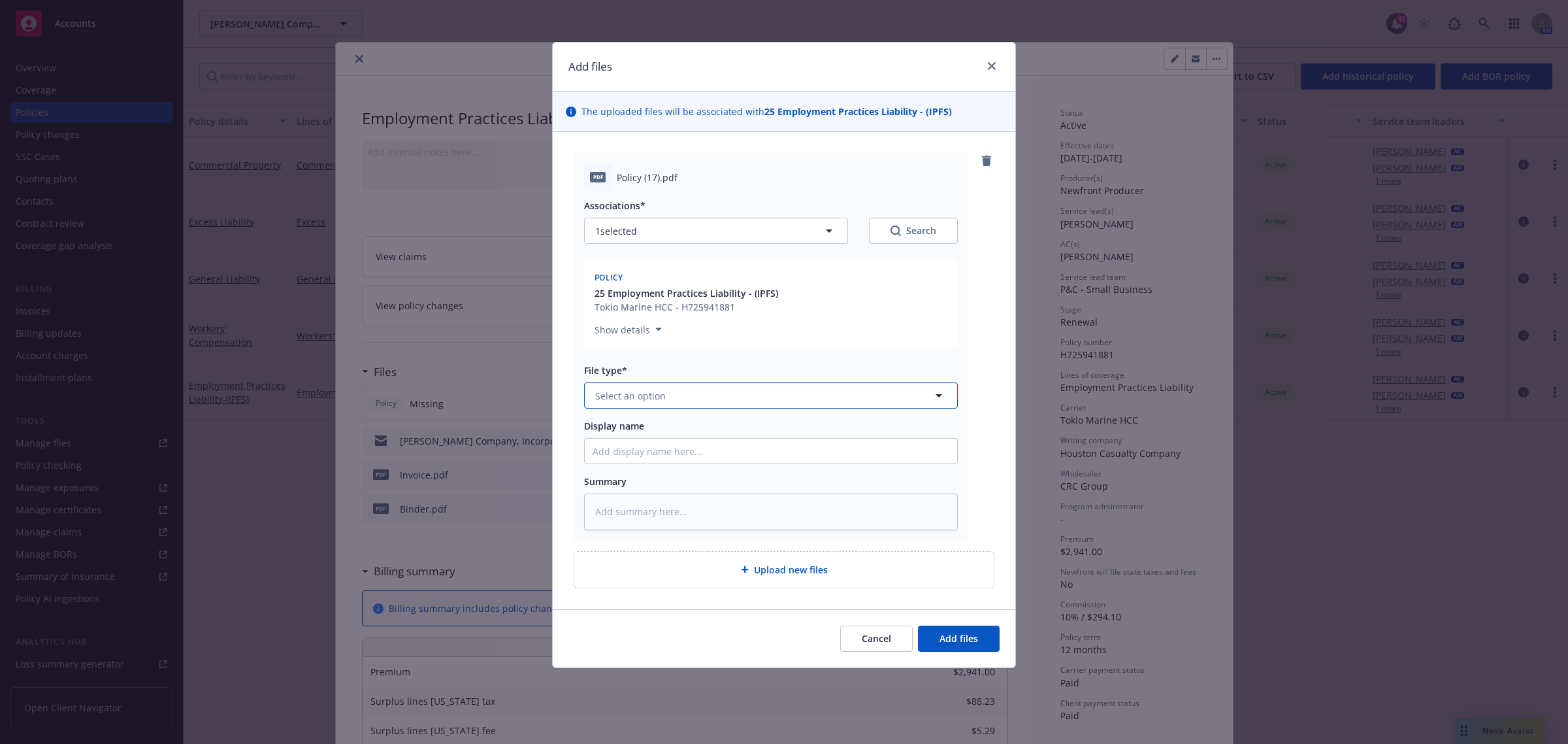
click at [691, 403] on button "Select an option" at bounding box center [771, 395] width 373 height 26
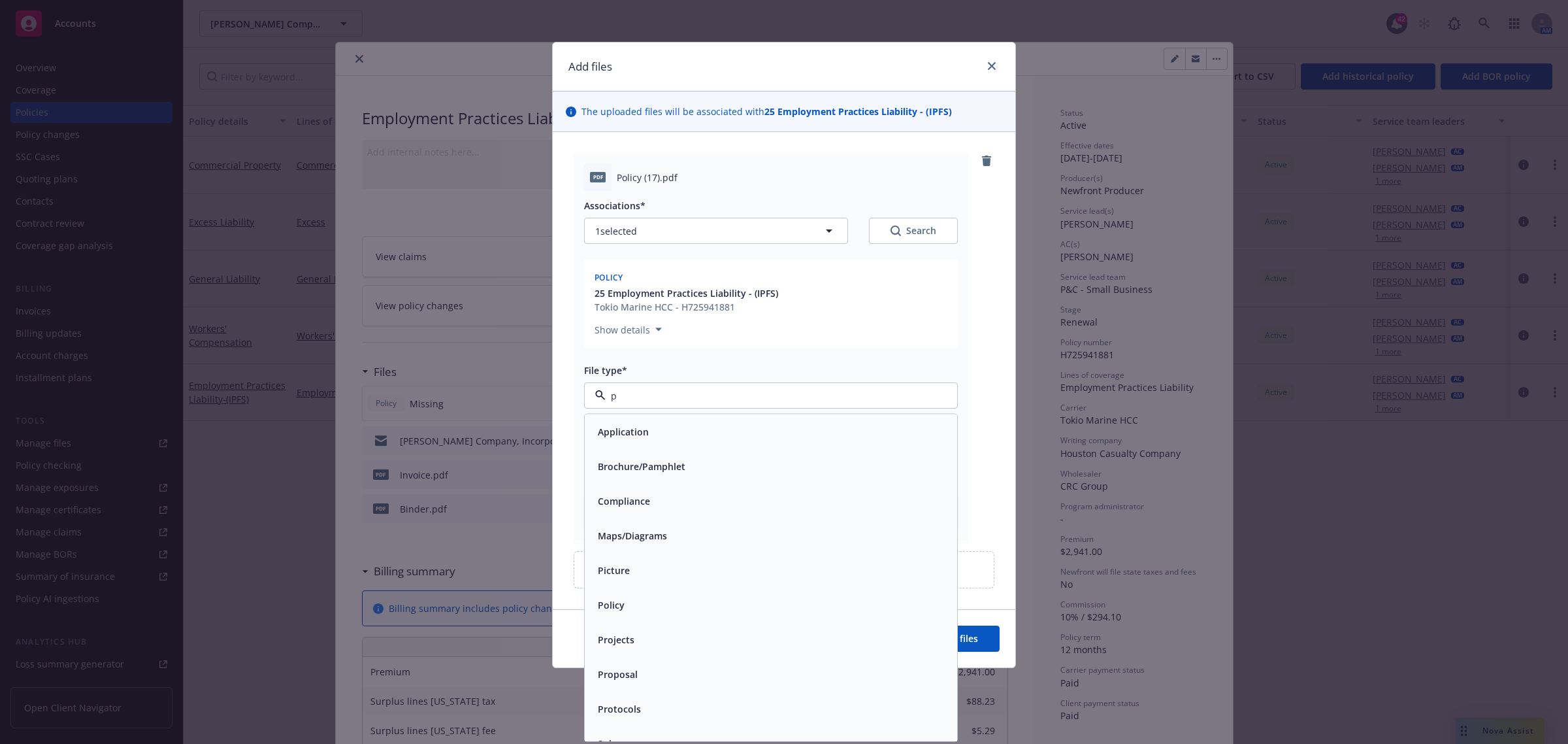
type input "po"
click at [812, 422] on div "Policy" at bounding box center [771, 431] width 357 height 19
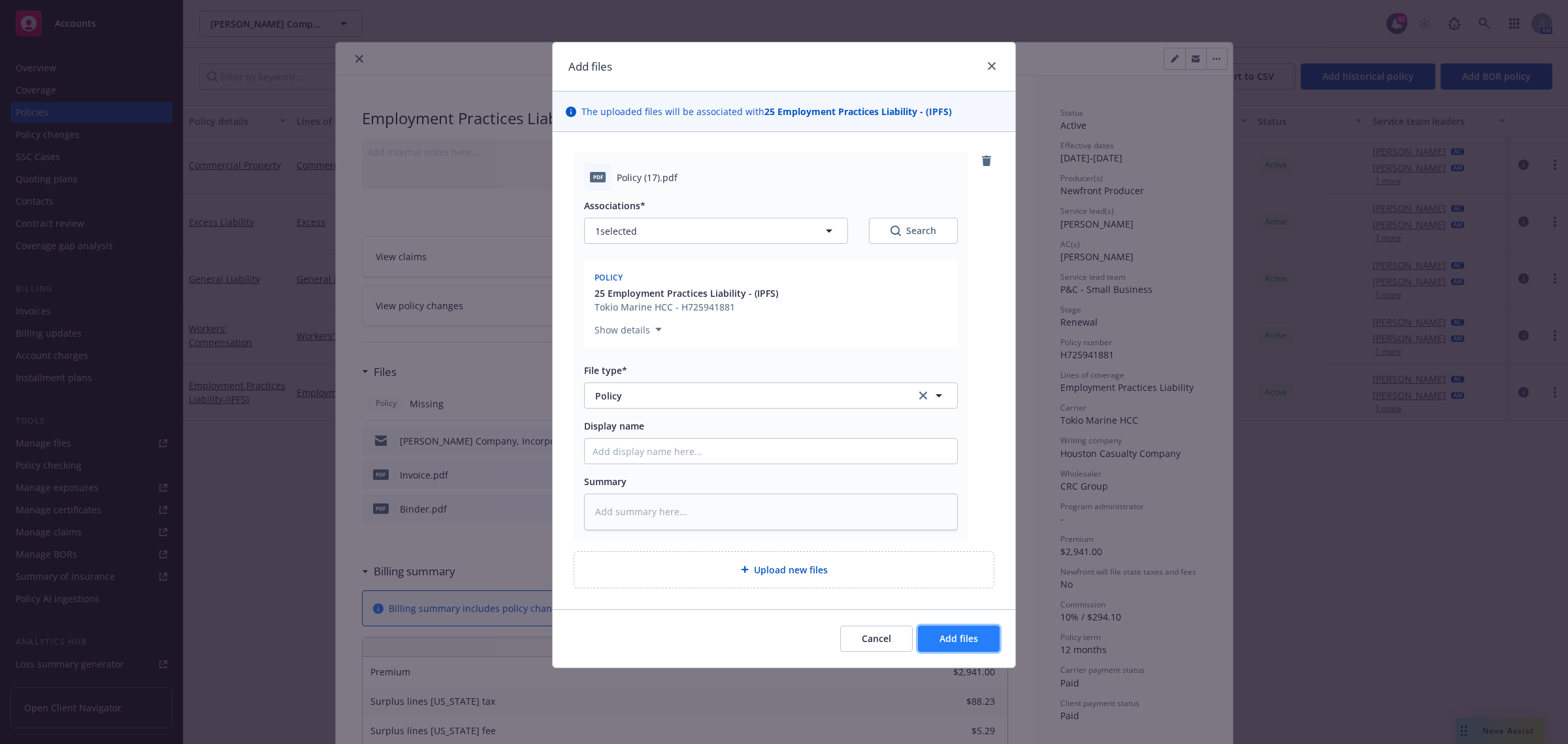
click at [955, 634] on span "Add files" at bounding box center [959, 638] width 39 height 13
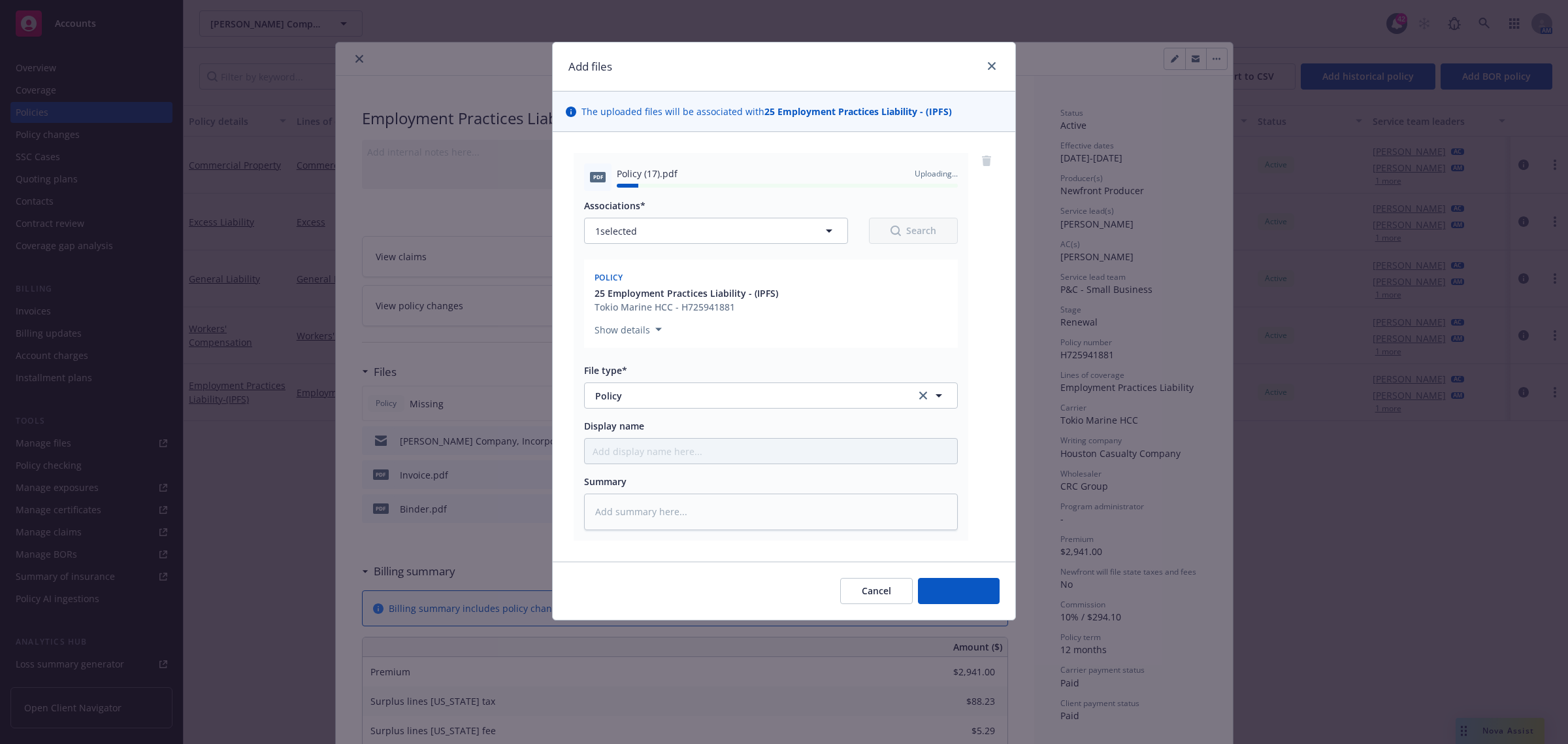
type textarea "x"
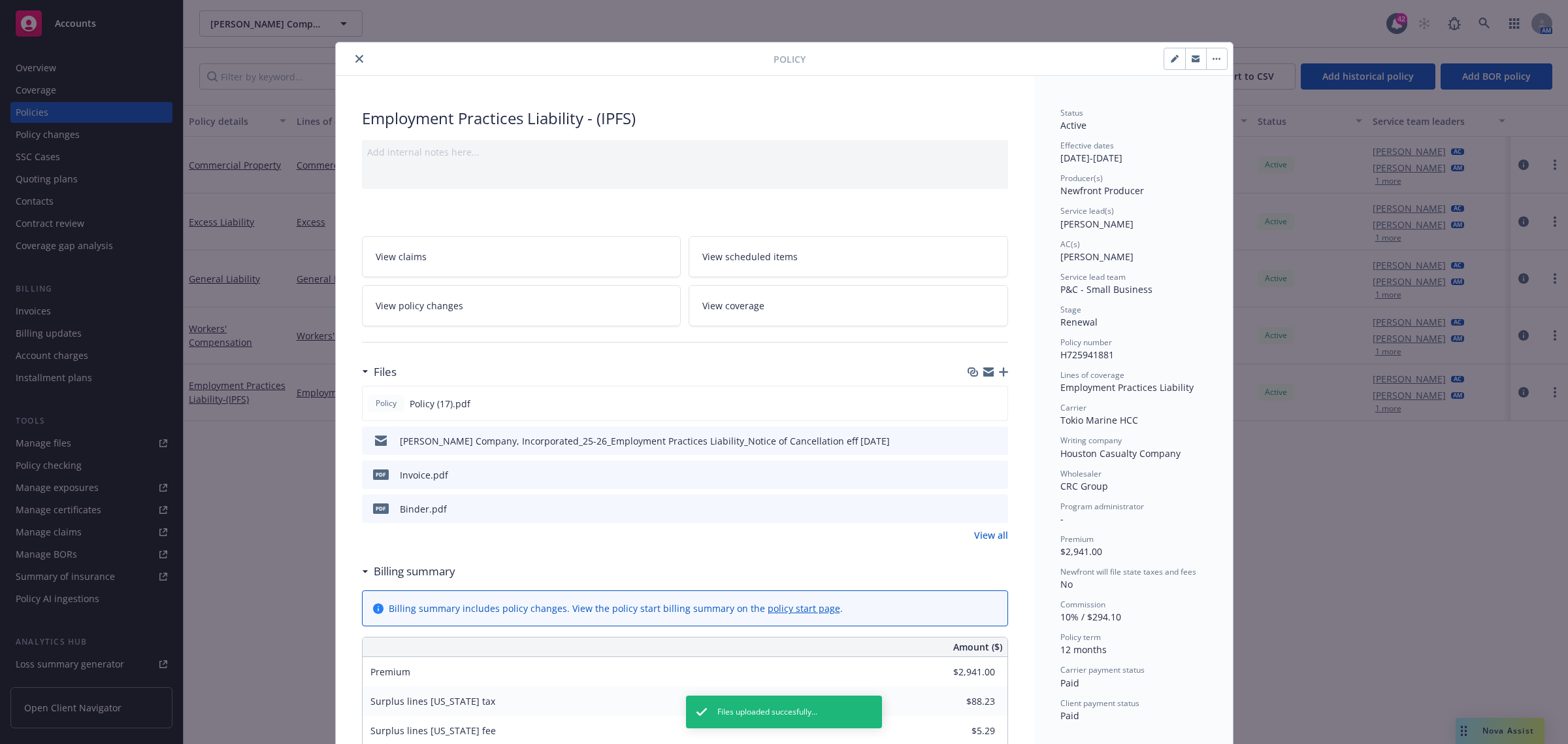
click at [356, 61] on icon "close" at bounding box center [359, 59] width 8 height 8
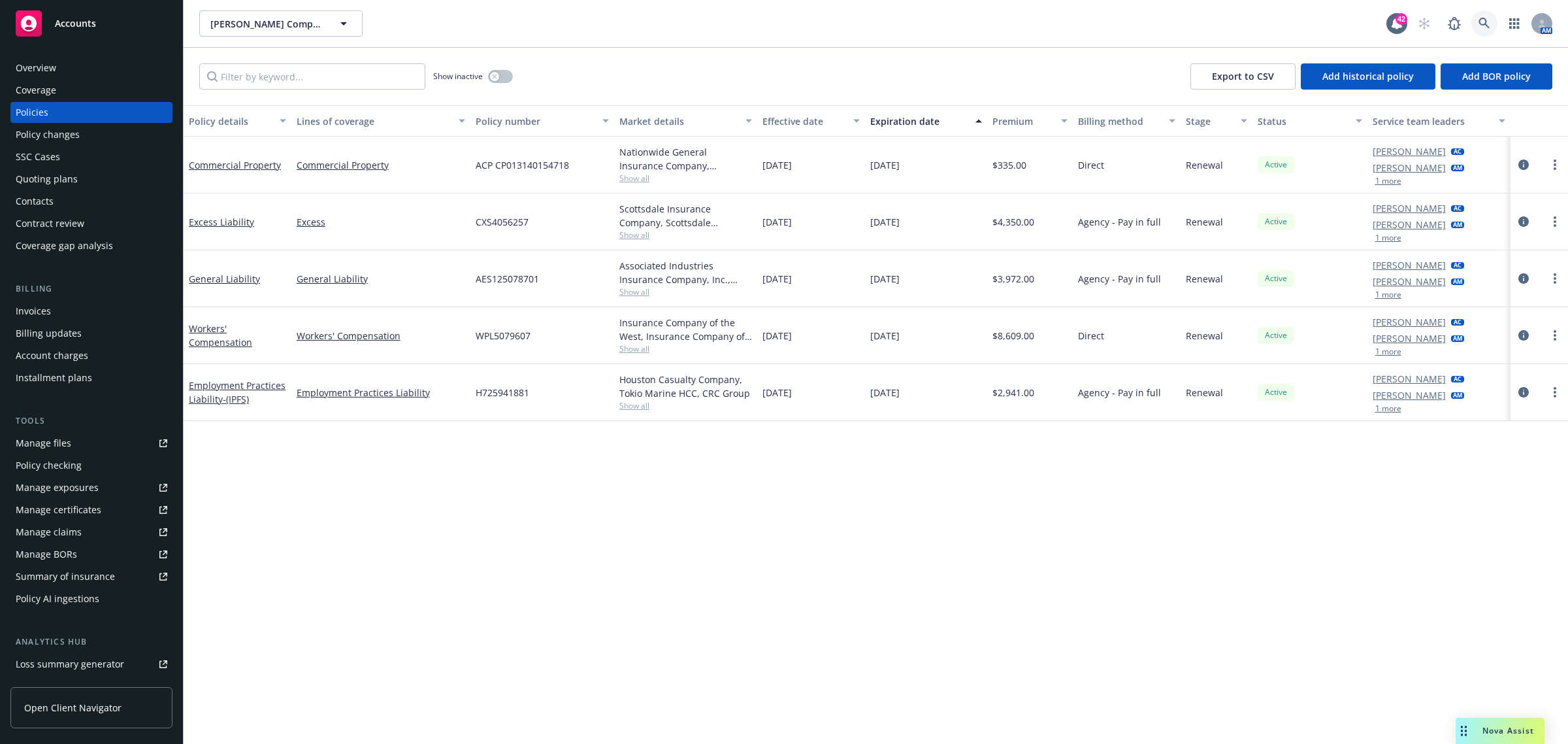
click at [1491, 21] on link at bounding box center [1484, 23] width 26 height 26
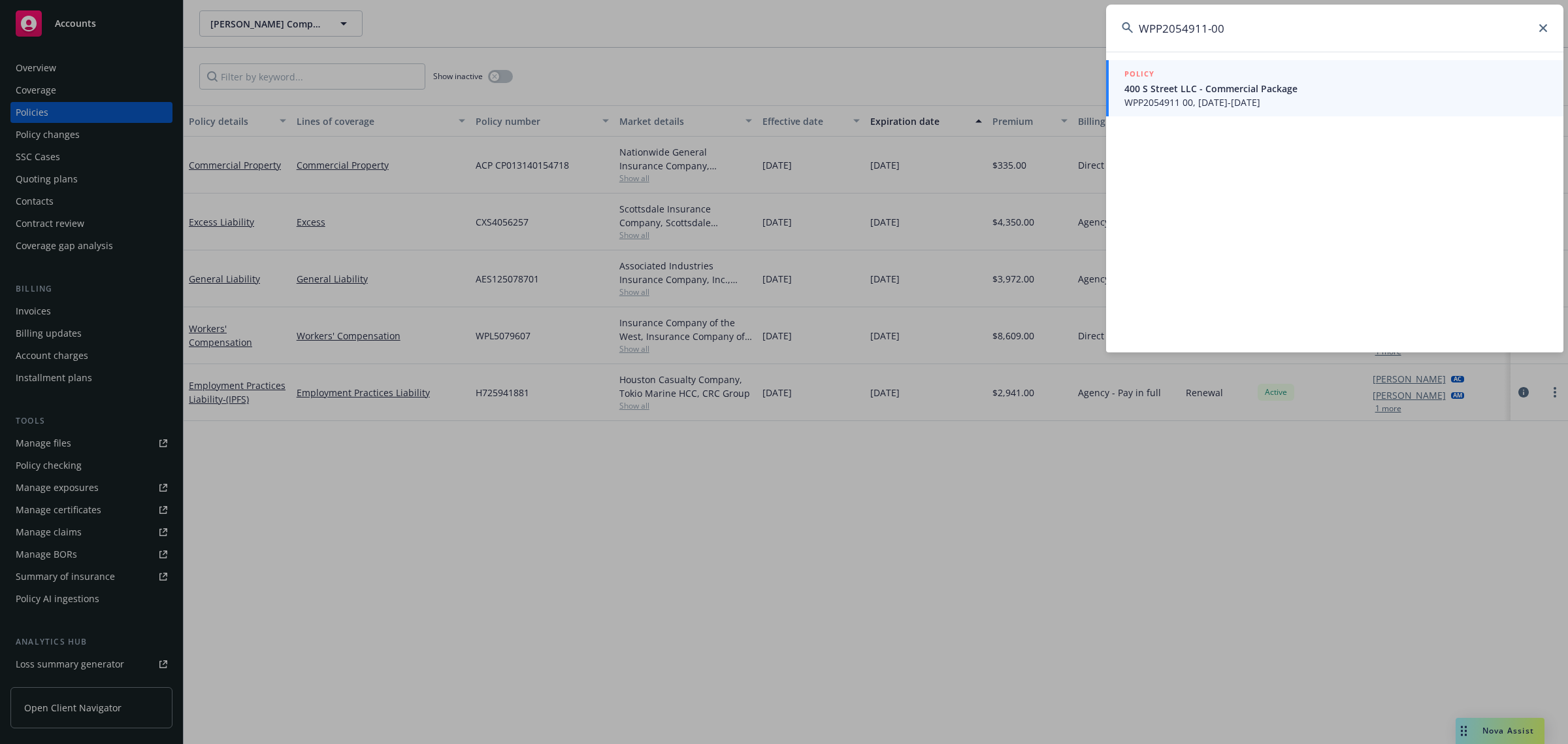
type input "WPP2054911-00"
drag, startPoint x: 1213, startPoint y: 118, endPoint x: 1202, endPoint y: 86, distance: 33.8
click at [1202, 86] on span "400 S Street LLC - Commercial Package" at bounding box center [1336, 89] width 423 height 13
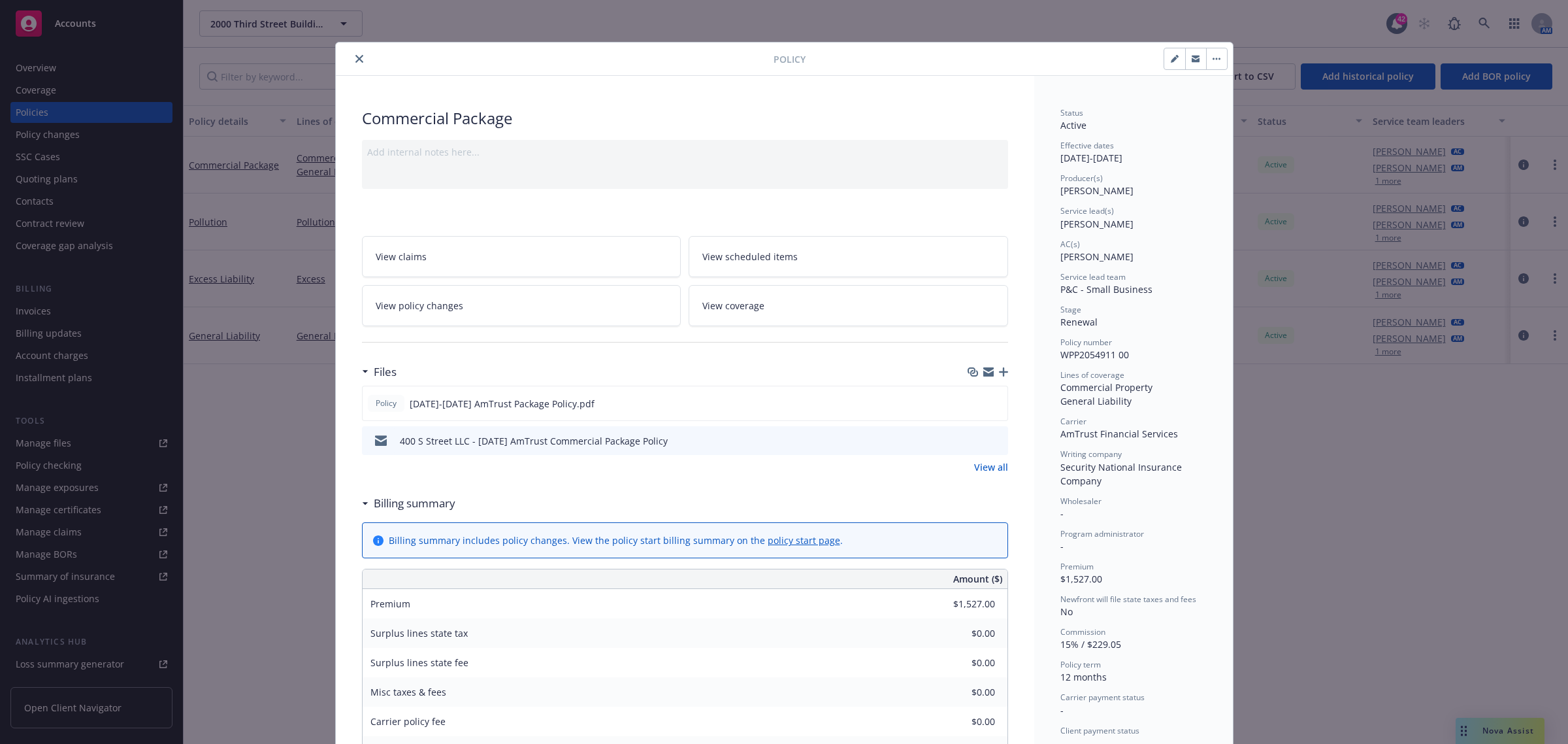
click at [355, 62] on icon "close" at bounding box center [359, 59] width 8 height 8
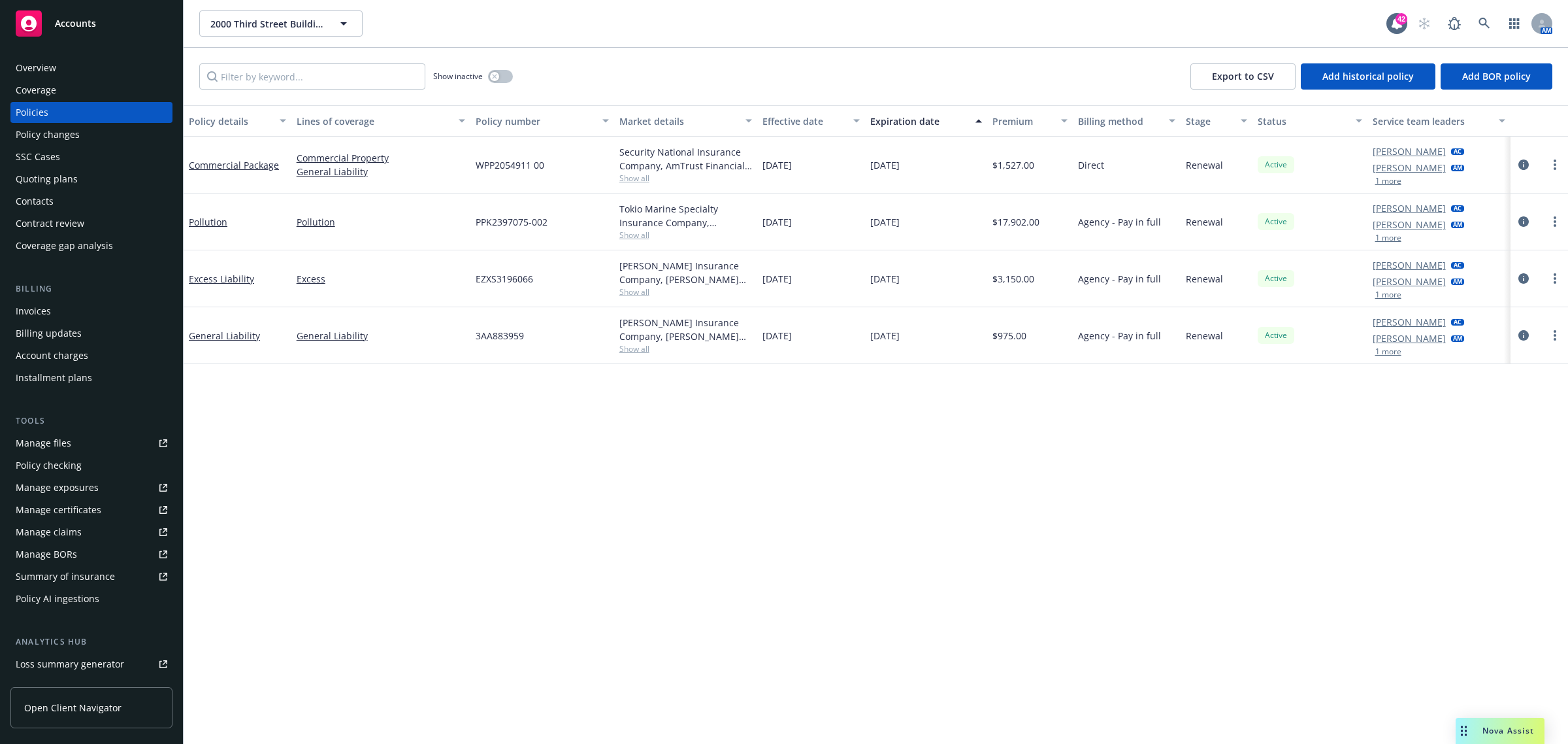
click at [86, 72] on div "Overview" at bounding box center [91, 68] width 151 height 21
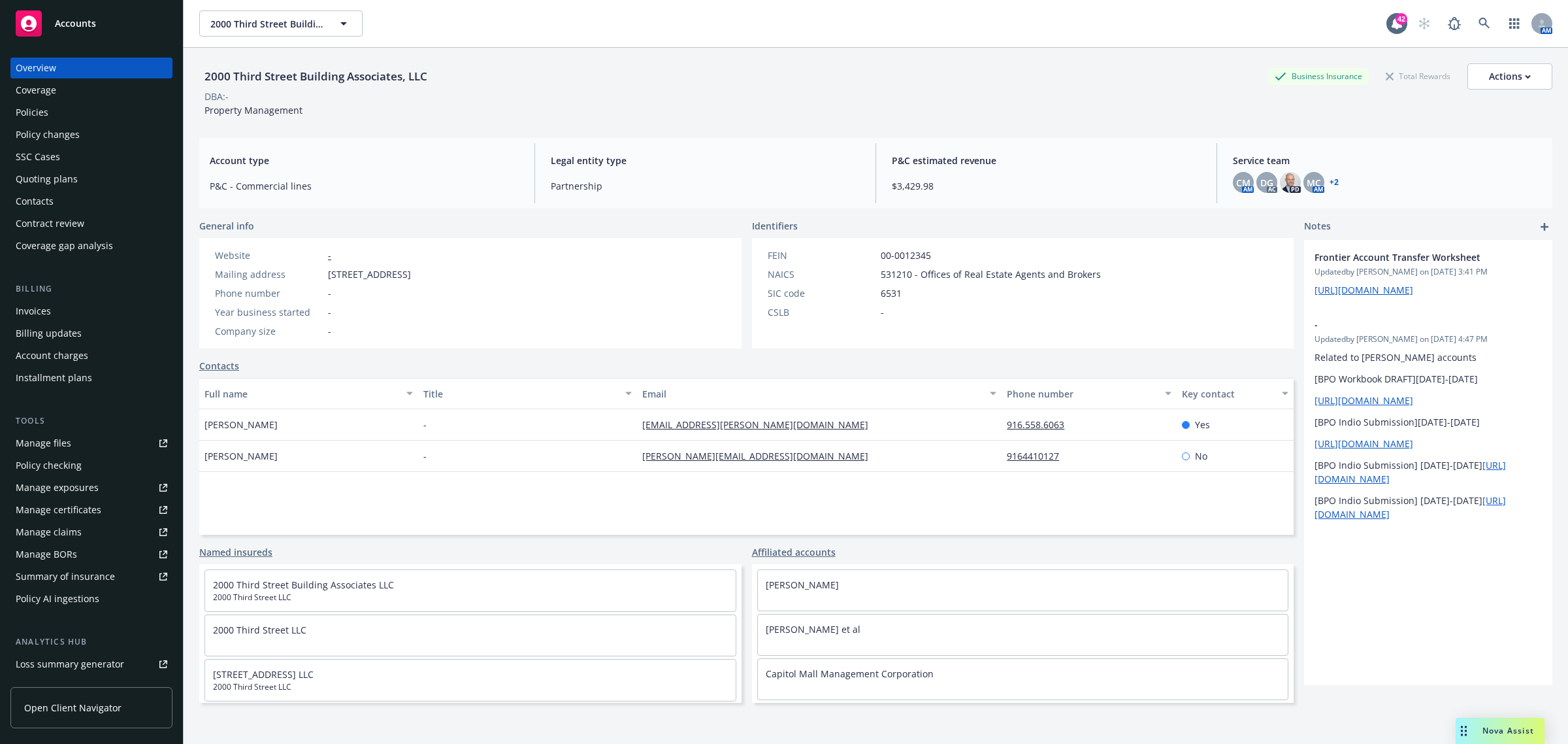
click at [1330, 178] on link "+ 2" at bounding box center [1334, 182] width 9 height 8
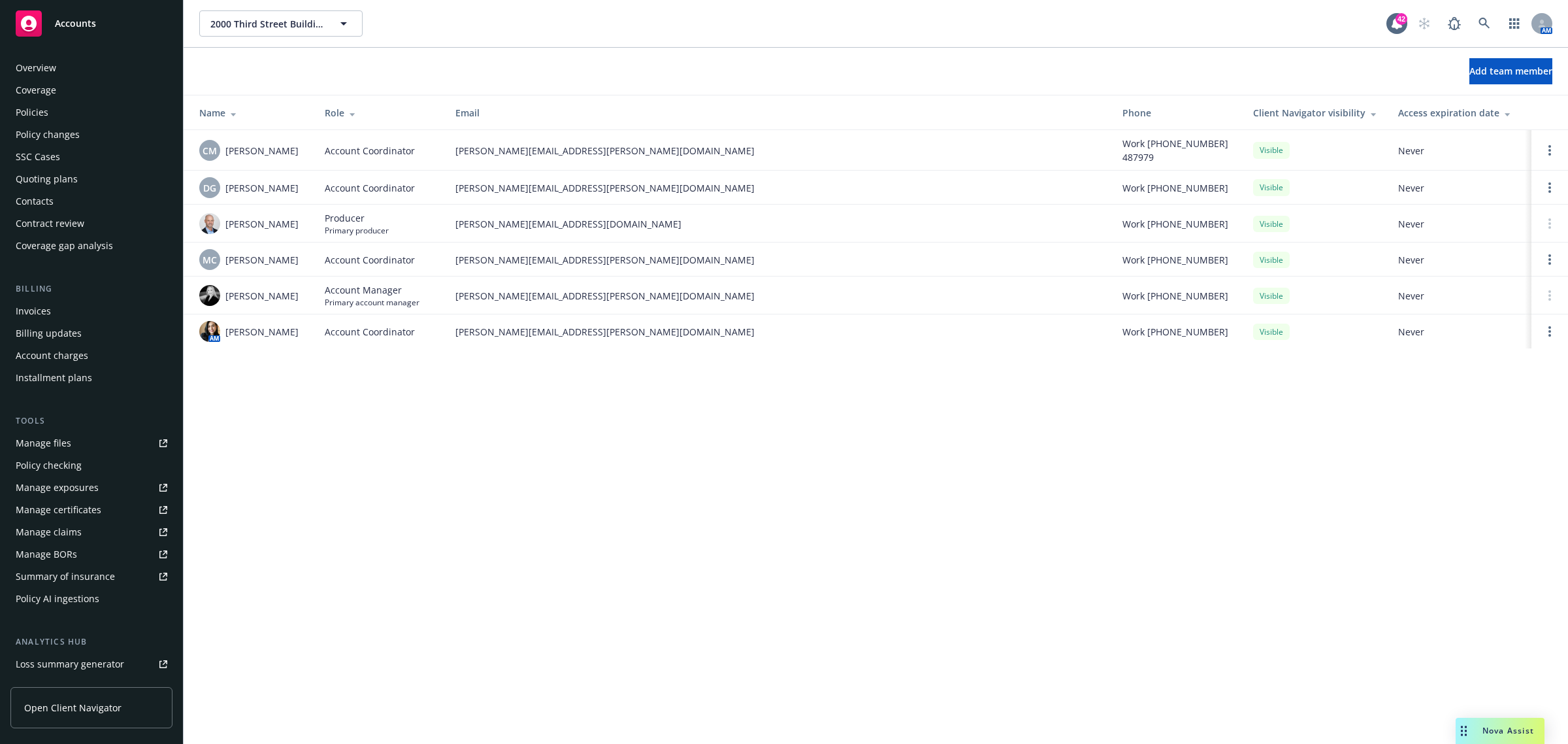
click at [62, 109] on div "Policies" at bounding box center [91, 113] width 151 height 21
